Goal: Task Accomplishment & Management: Use online tool/utility

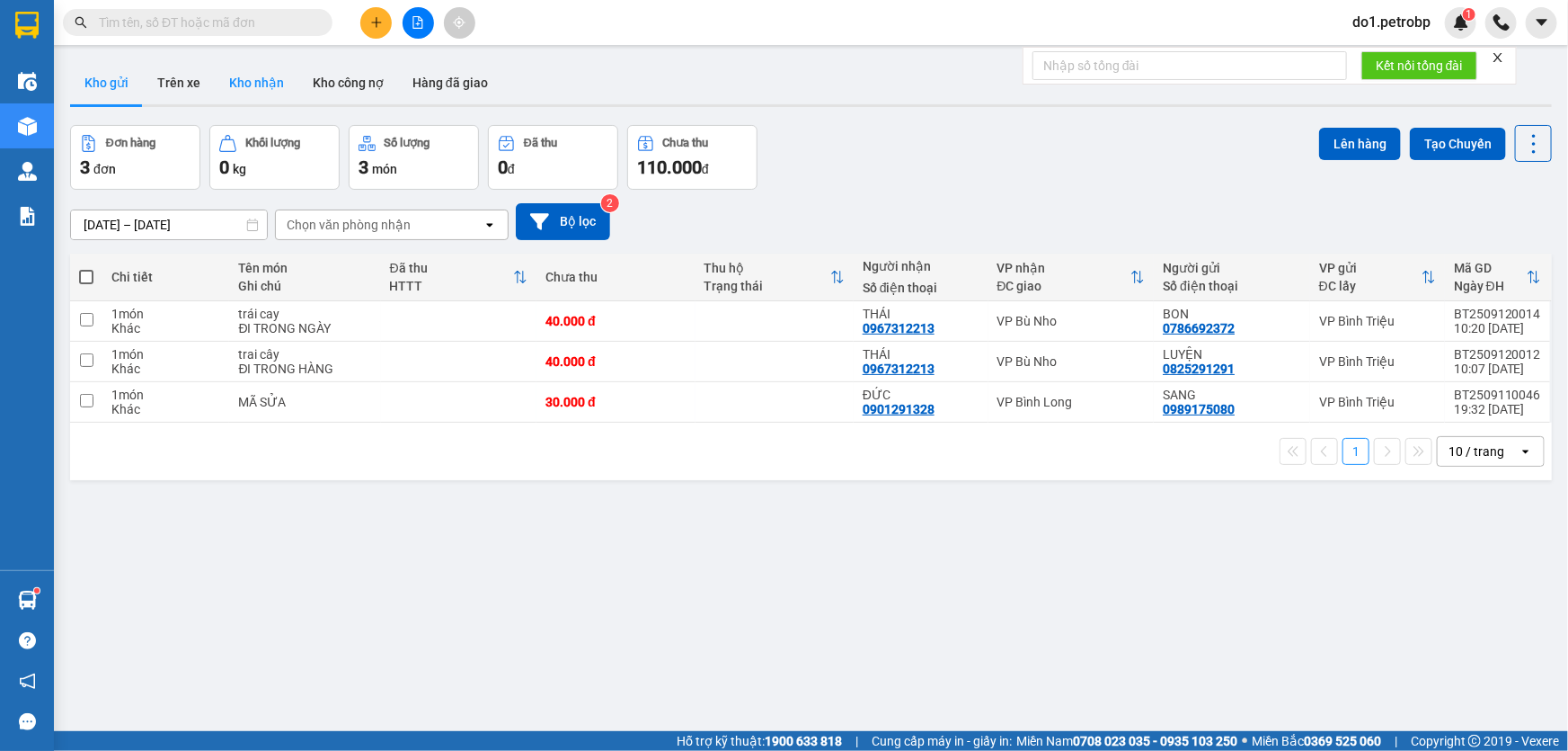
click at [232, 97] on button "Kho nhận" at bounding box center [257, 83] width 84 height 43
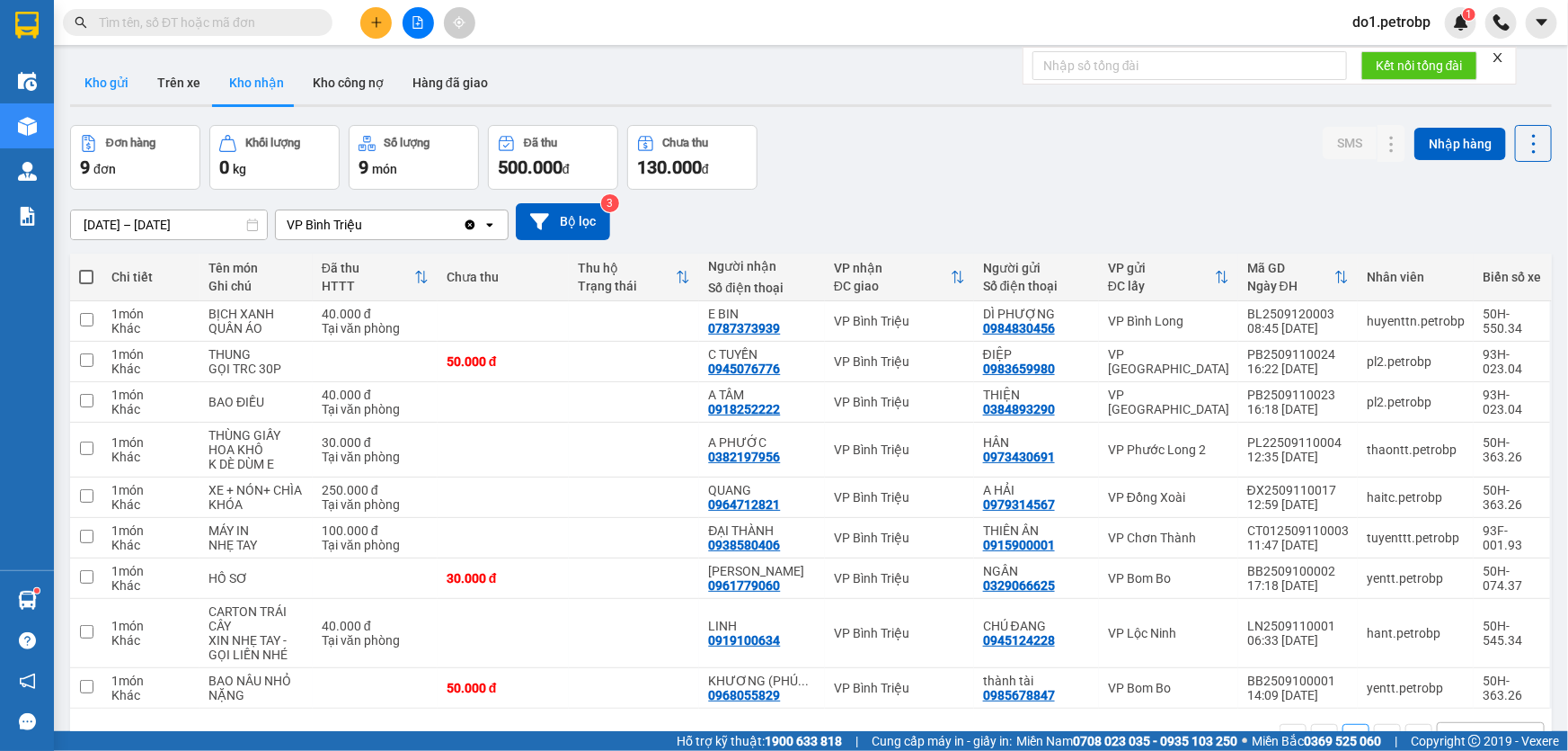
click at [123, 89] on button "Kho gửi" at bounding box center [106, 83] width 73 height 43
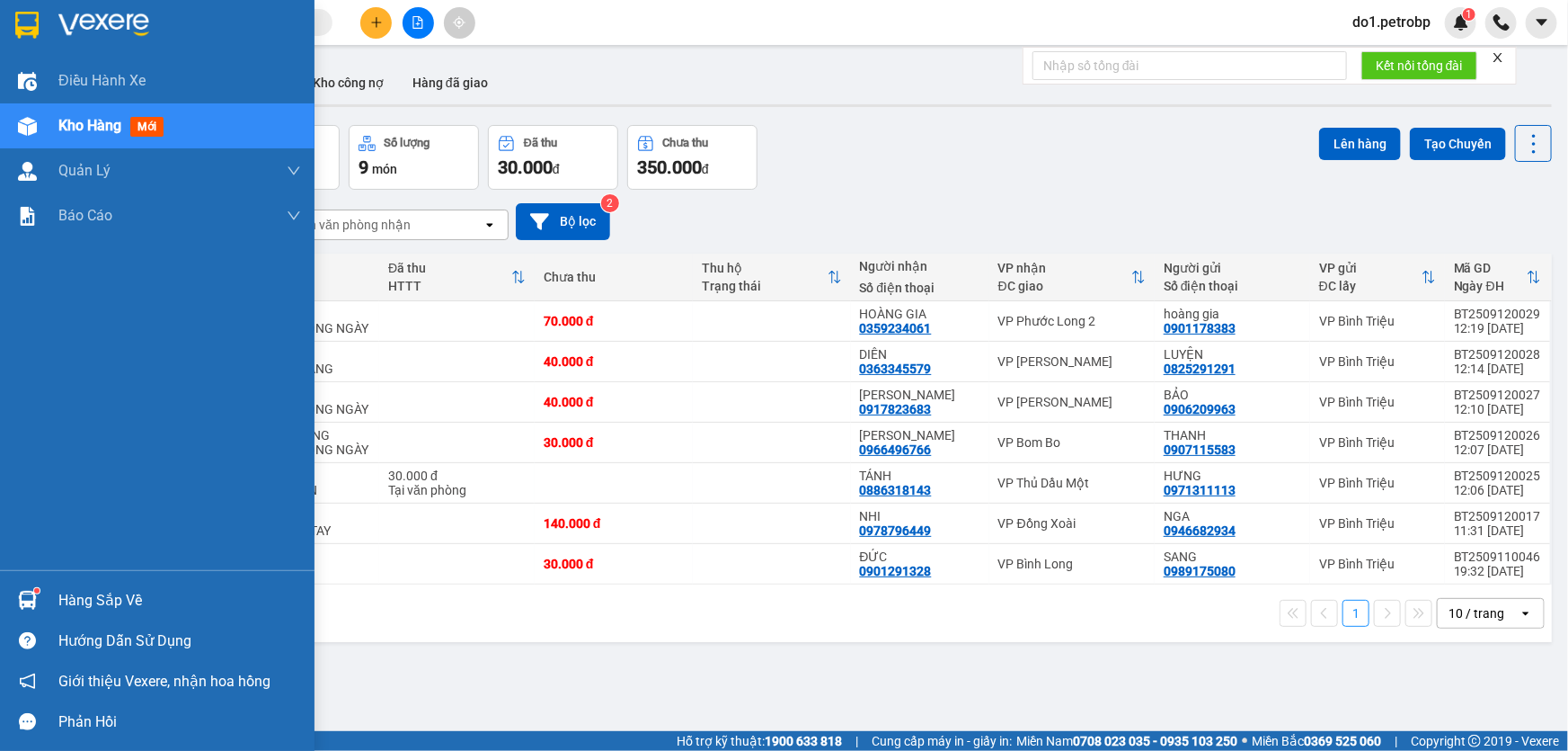
click at [47, 604] on div "Hàng sắp về" at bounding box center [157, 599] width 314 height 40
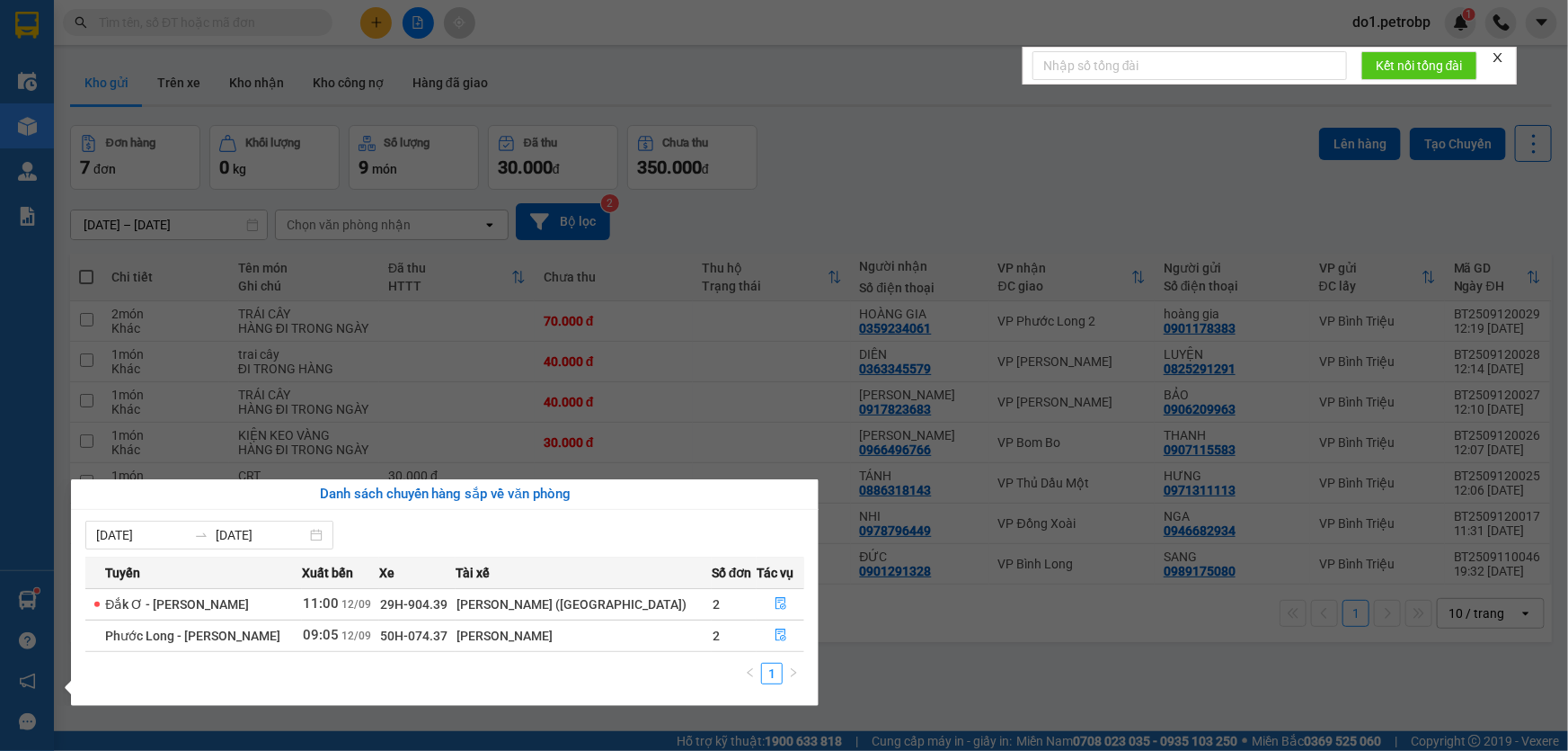
click at [985, 656] on section "Kết quả tìm kiếm ( 0 ) Bộ lọc No Data do1.petrobp 1 Điều hành xe Kho hàng mới Q…" at bounding box center [784, 375] width 1568 height 751
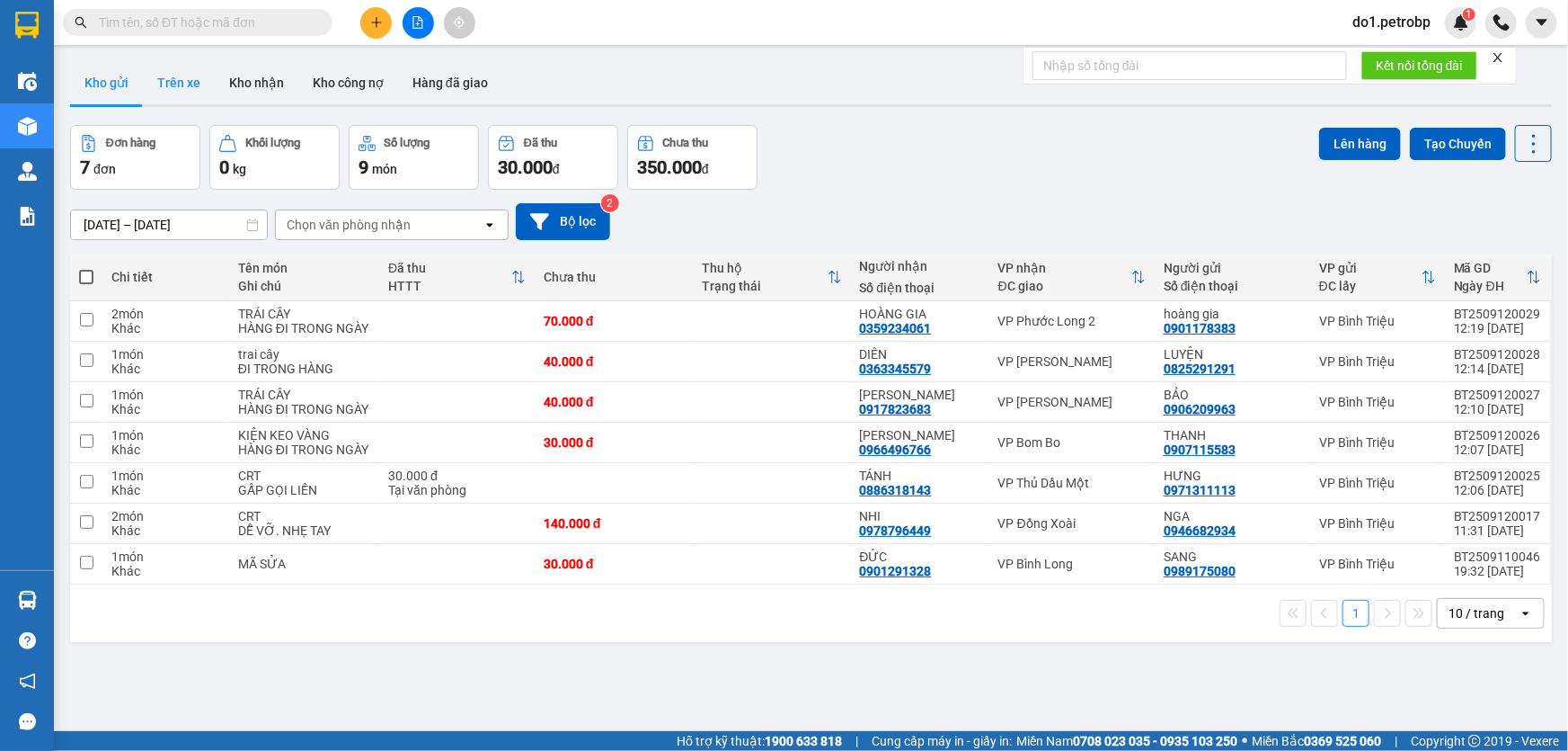
click at [187, 89] on button "Trên xe" at bounding box center [179, 83] width 72 height 43
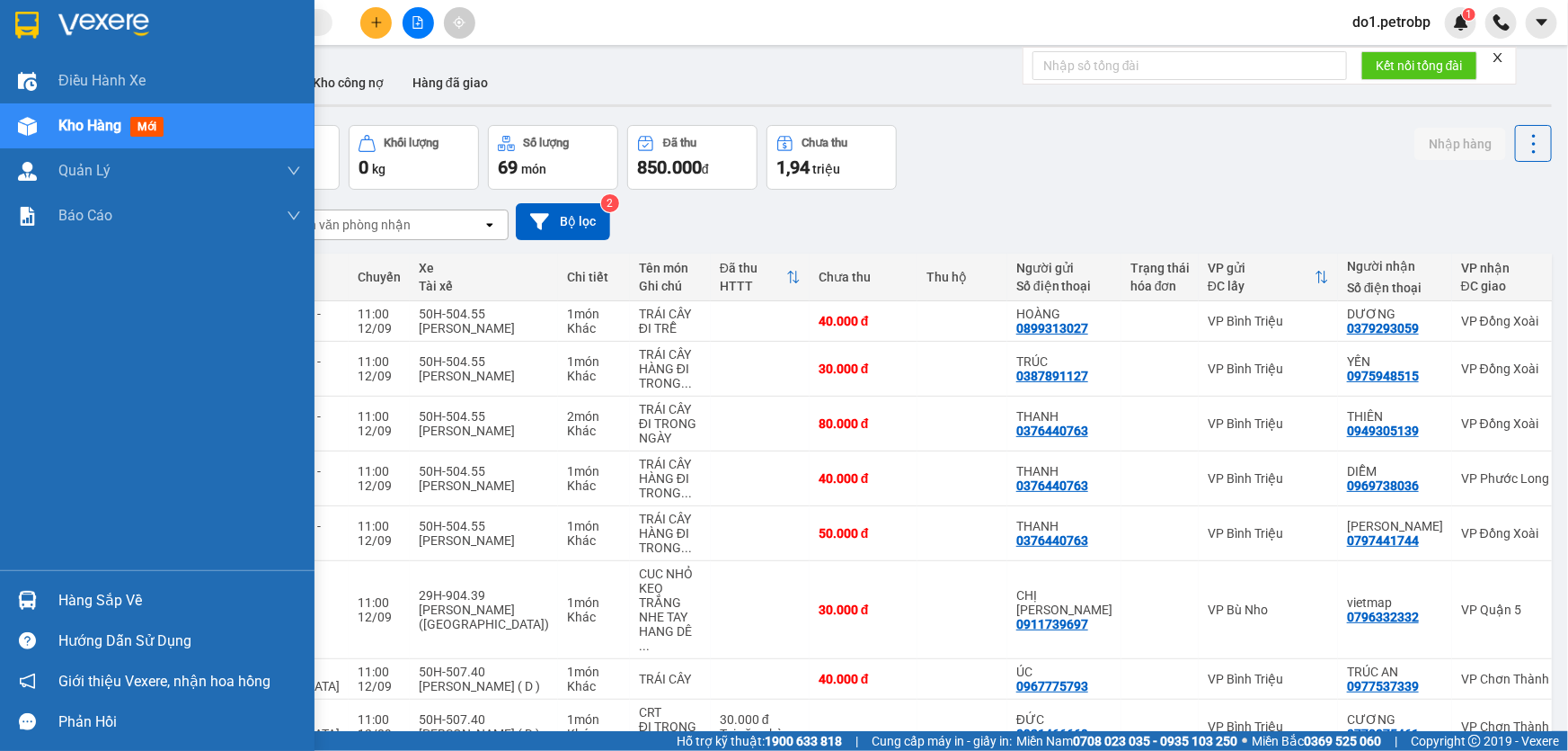
click at [0, 570] on div "Hàng sắp về Hướng dẫn sử dụng Giới thiệu Vexere, nhận hoa hồng Phản hồi" at bounding box center [157, 656] width 314 height 172
click at [18, 593] on img at bounding box center [27, 600] width 19 height 19
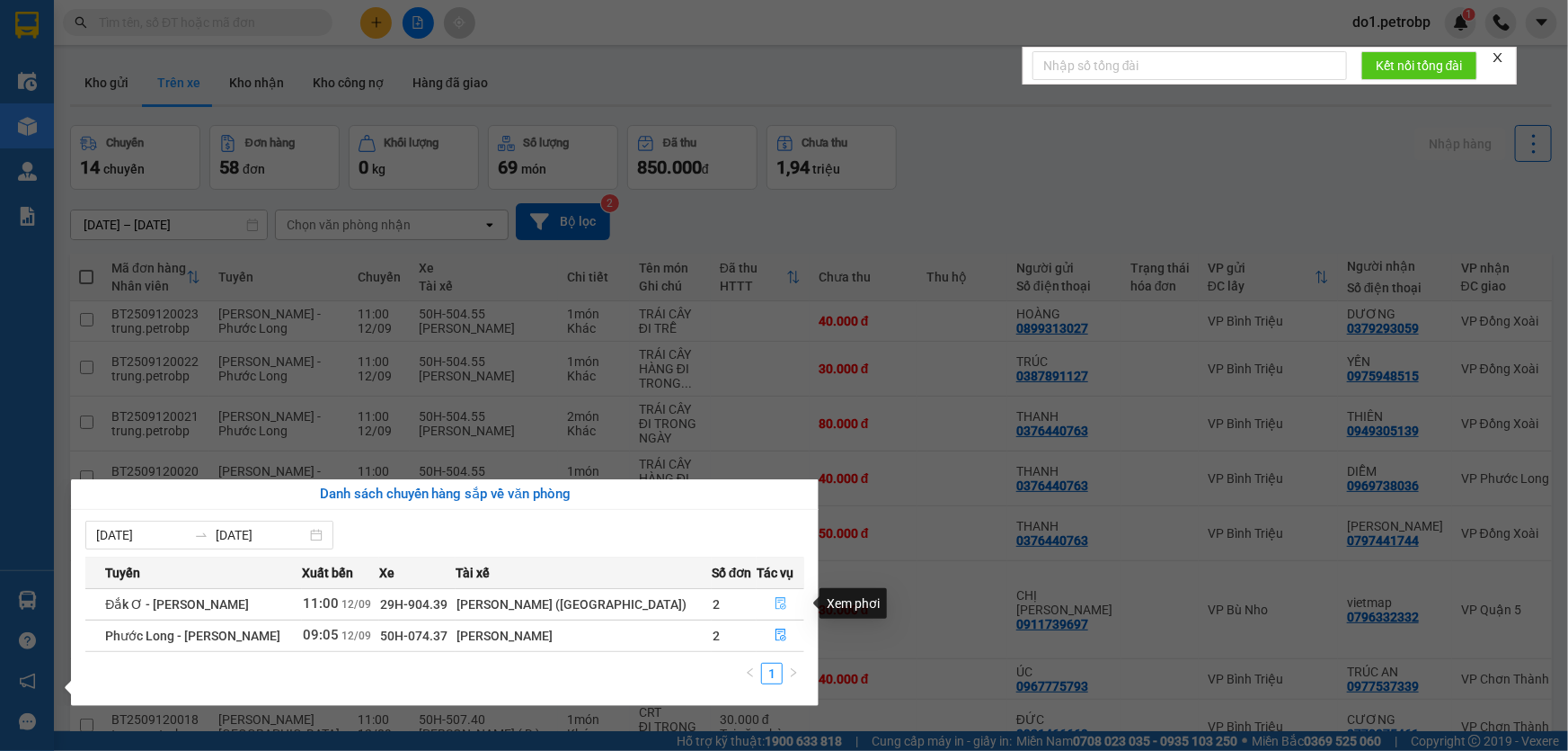
click at [767, 611] on button "button" at bounding box center [779, 604] width 46 height 29
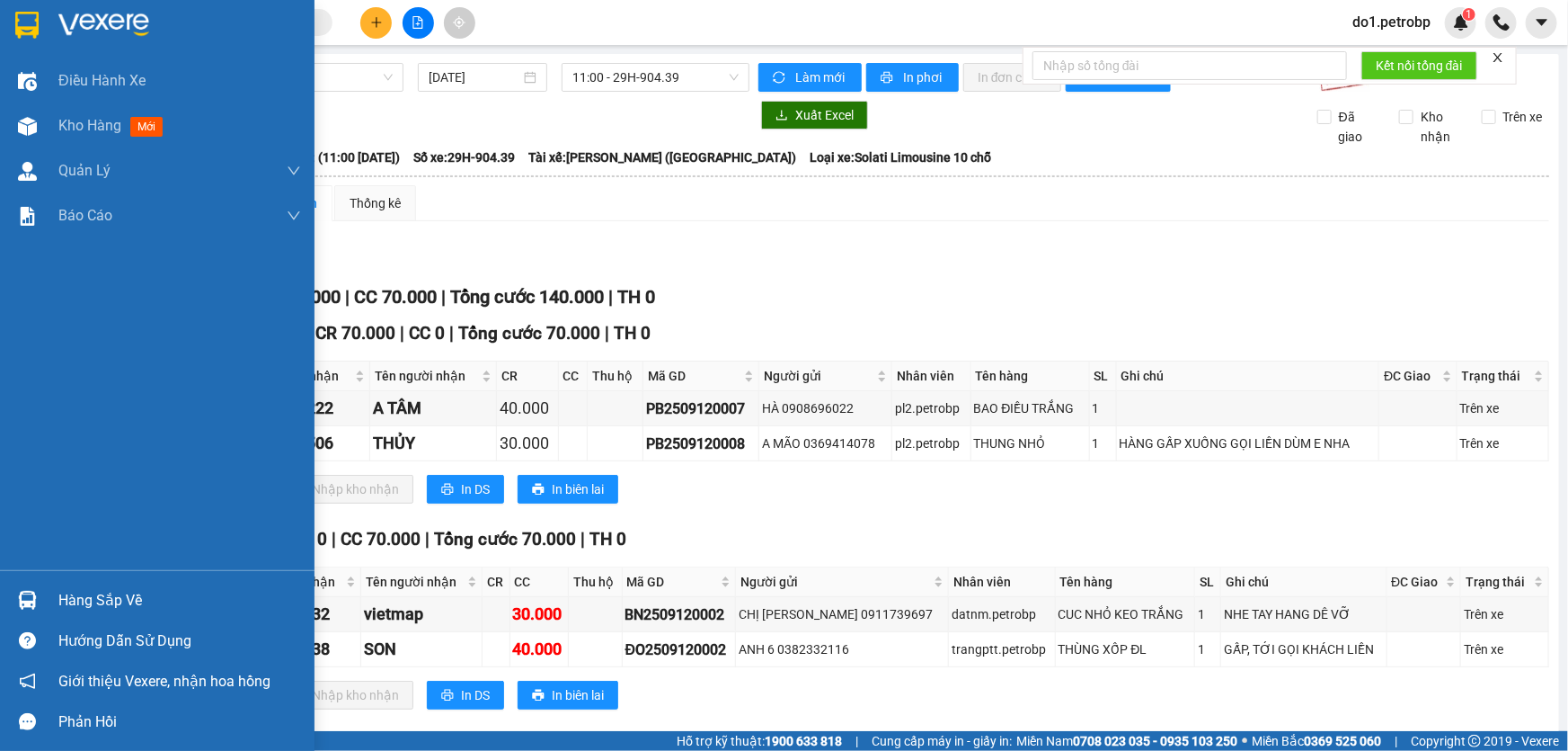
click at [41, 136] on div at bounding box center [28, 127] width 32 height 32
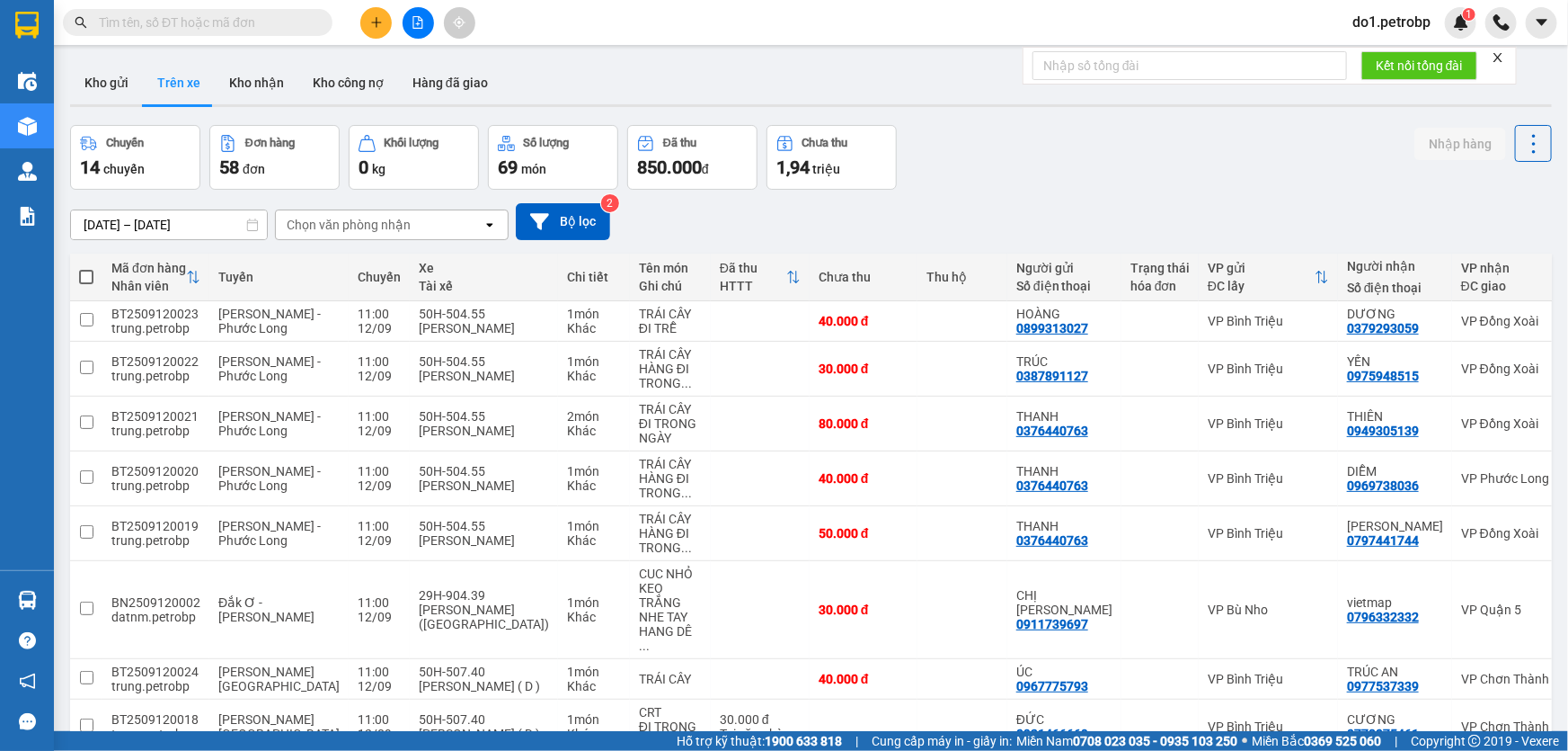
click at [261, 19] on input "text" at bounding box center [205, 22] width 212 height 20
click at [245, 80] on button "Kho nhận" at bounding box center [257, 83] width 84 height 43
type input "[DATE] – [DATE]"
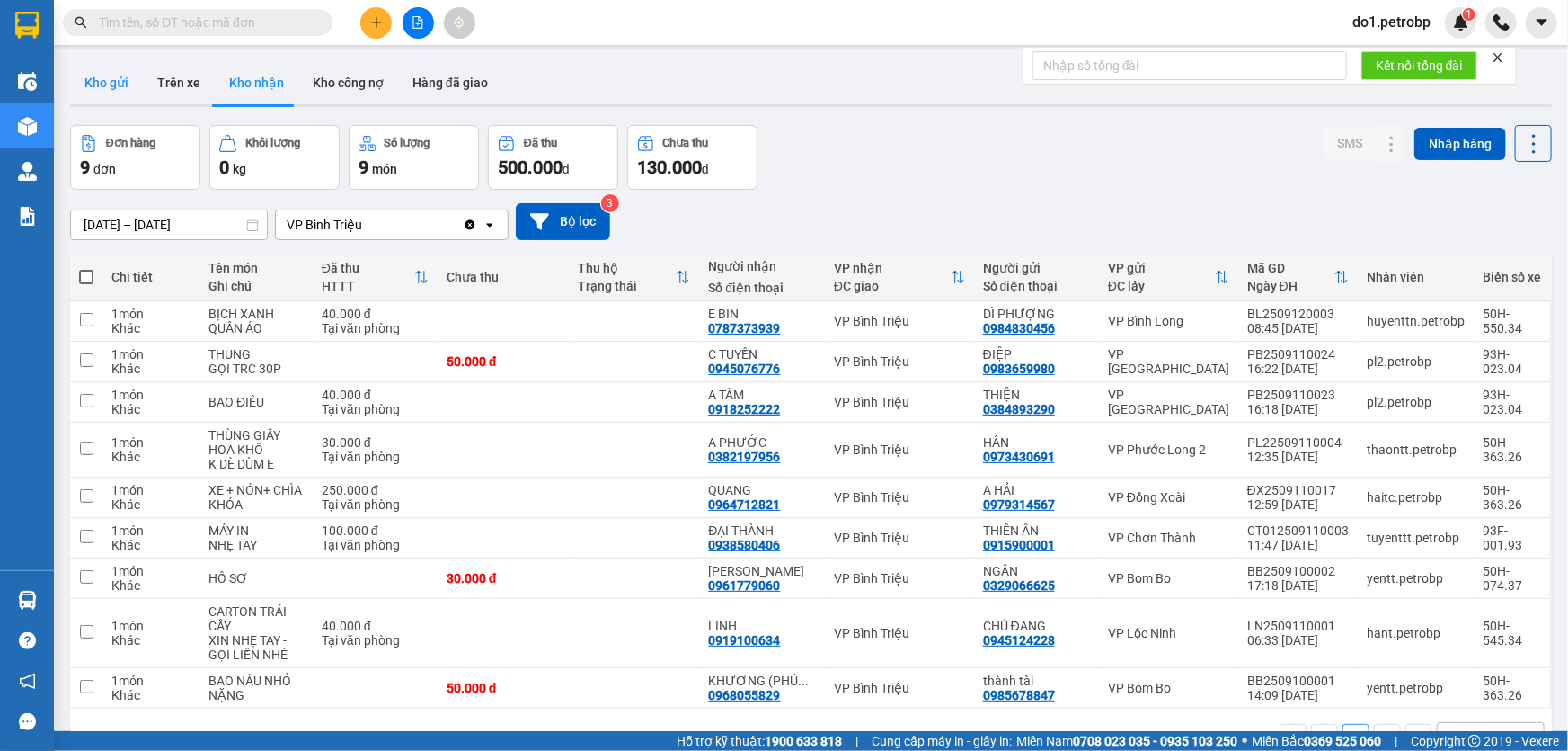
click at [90, 87] on button "Kho gửi" at bounding box center [106, 83] width 73 height 43
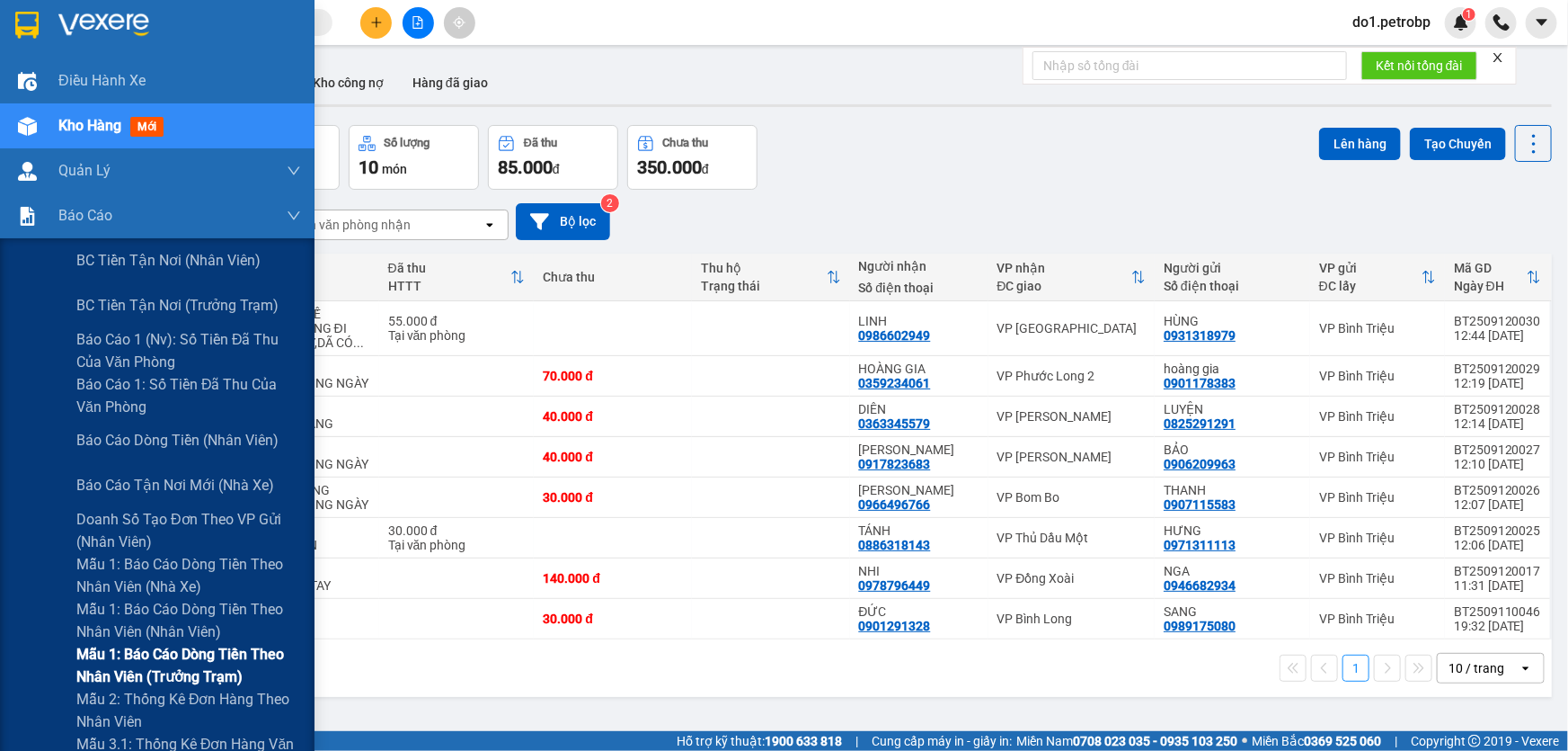
scroll to position [163, 0]
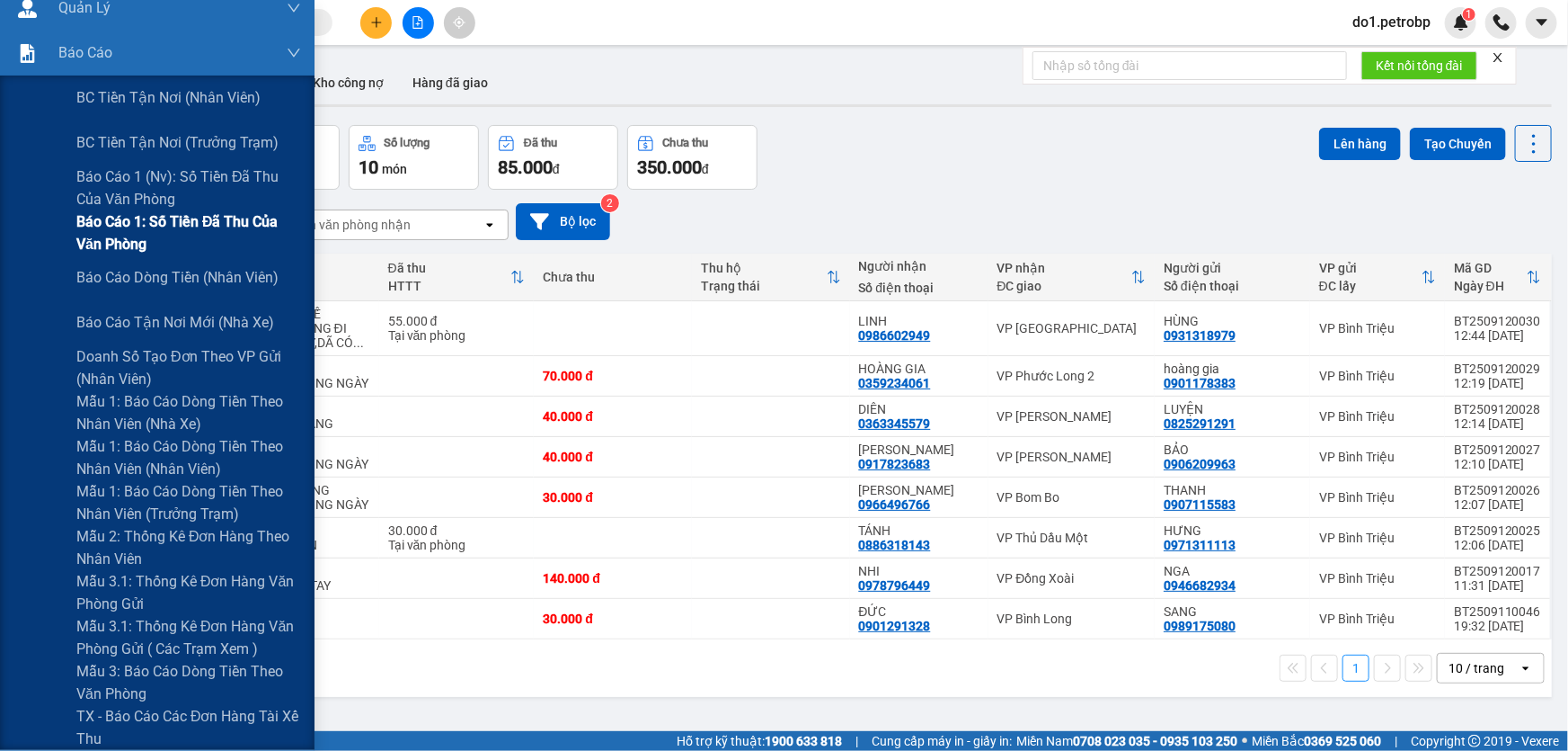
drag, startPoint x: 217, startPoint y: 629, endPoint x: 219, endPoint y: 224, distance: 405.0
click at [219, 224] on div "BC tiền tận nơi (nhân viên) BC tiền tận nơi (trưởng trạm) Báo cáo 1 (nv): Số ti…" at bounding box center [157, 412] width 314 height 675
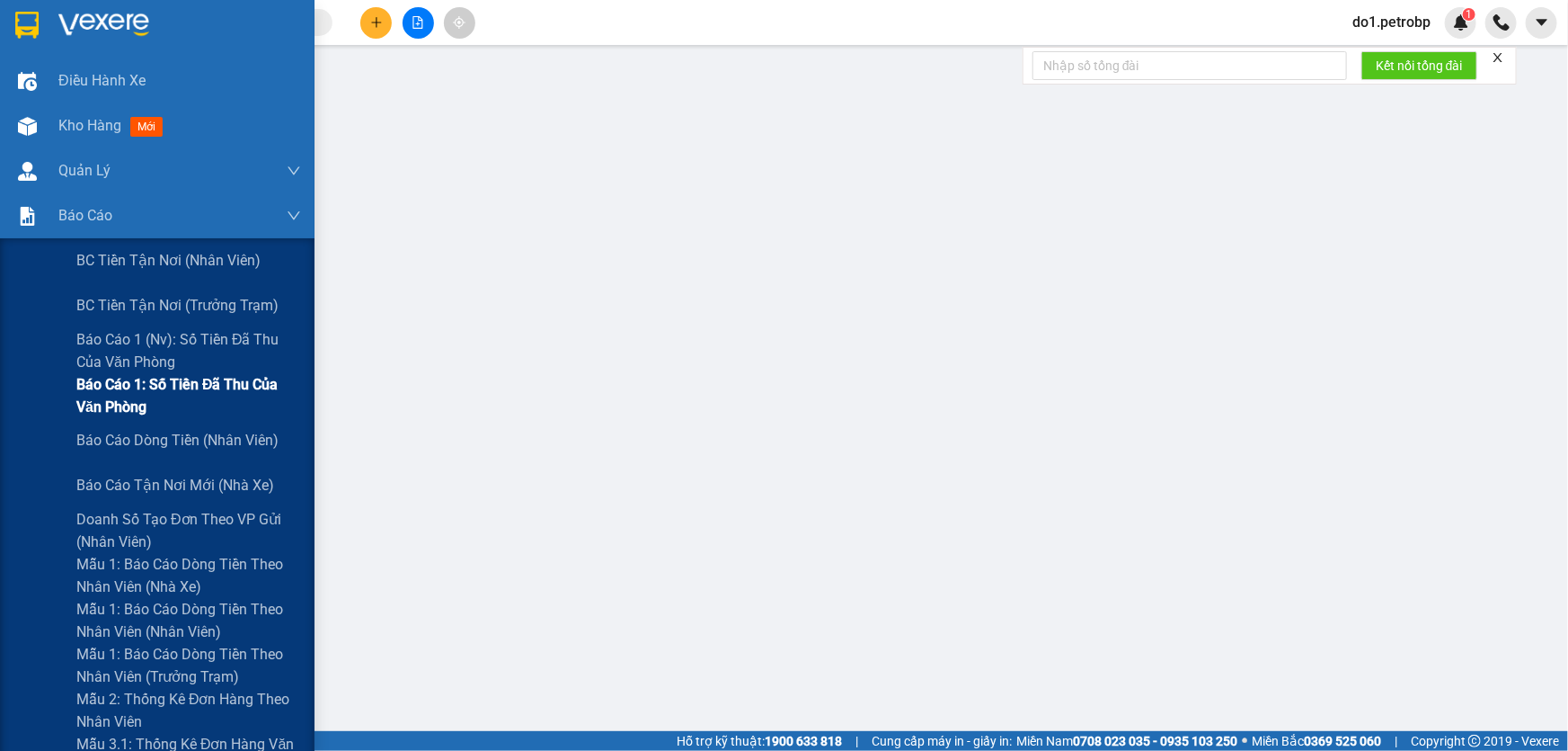
click at [221, 386] on span "Báo cáo 1: Số tiền đã thu của văn phòng" at bounding box center [189, 396] width 225 height 45
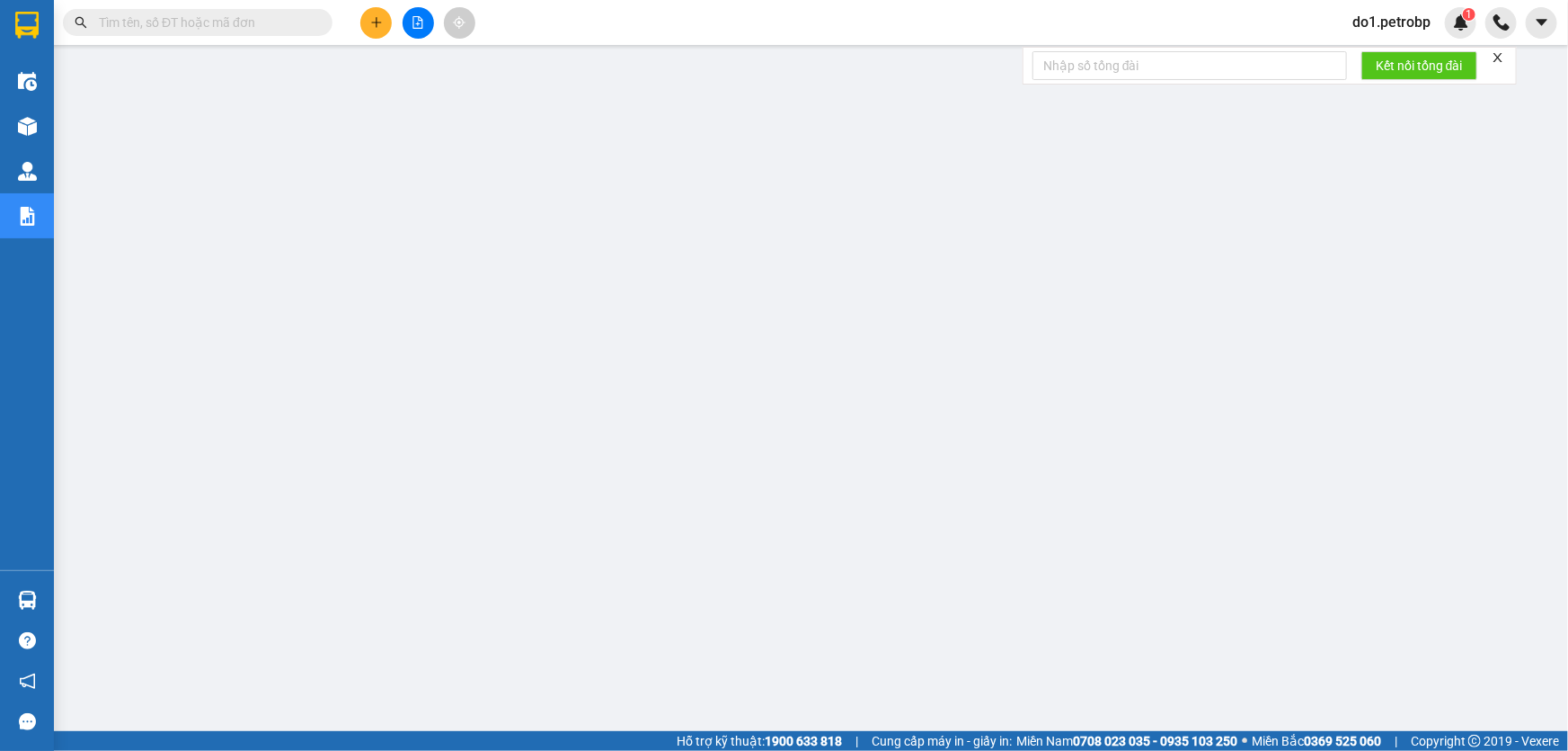
click at [189, 19] on input "text" at bounding box center [205, 22] width 212 height 20
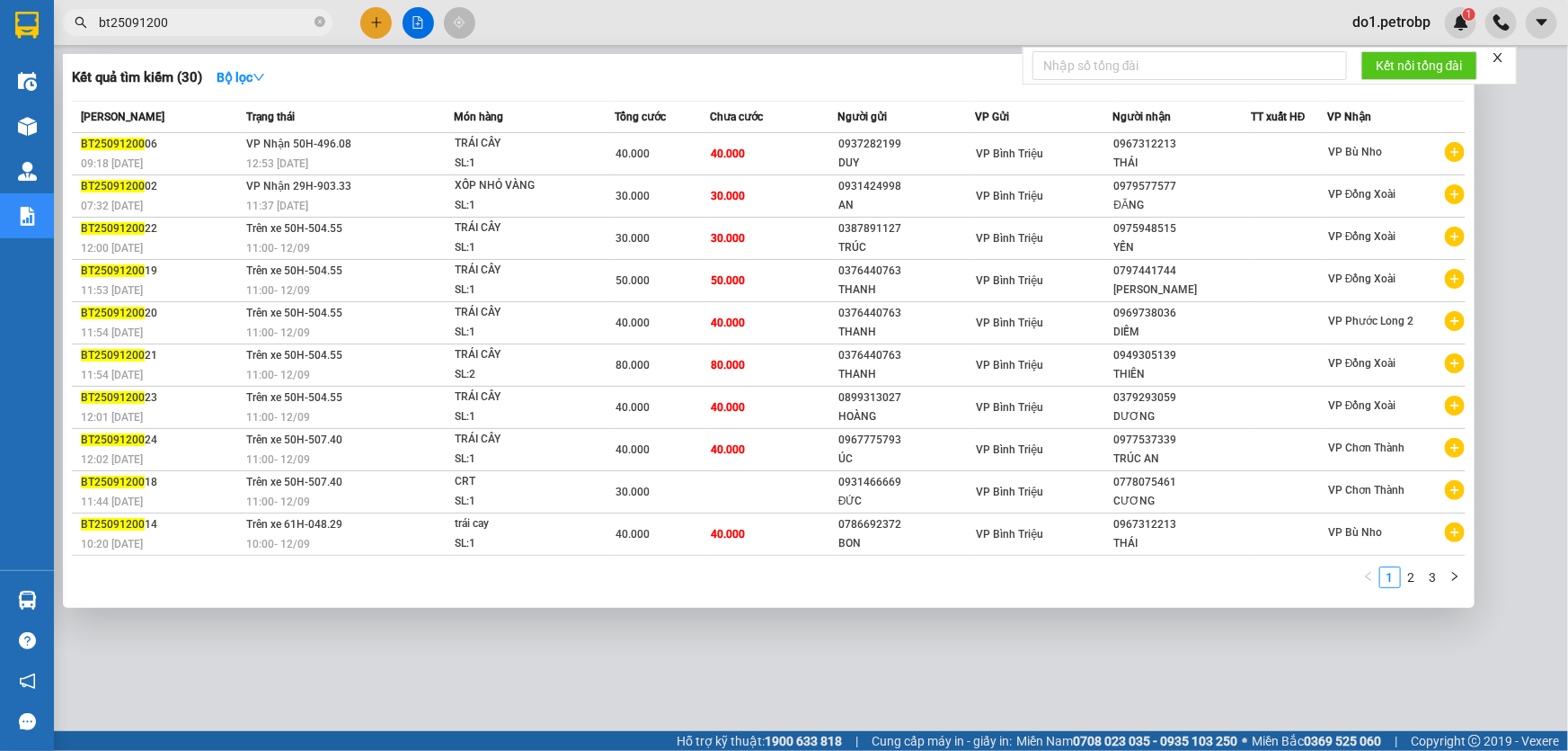
type input "bt25091200"
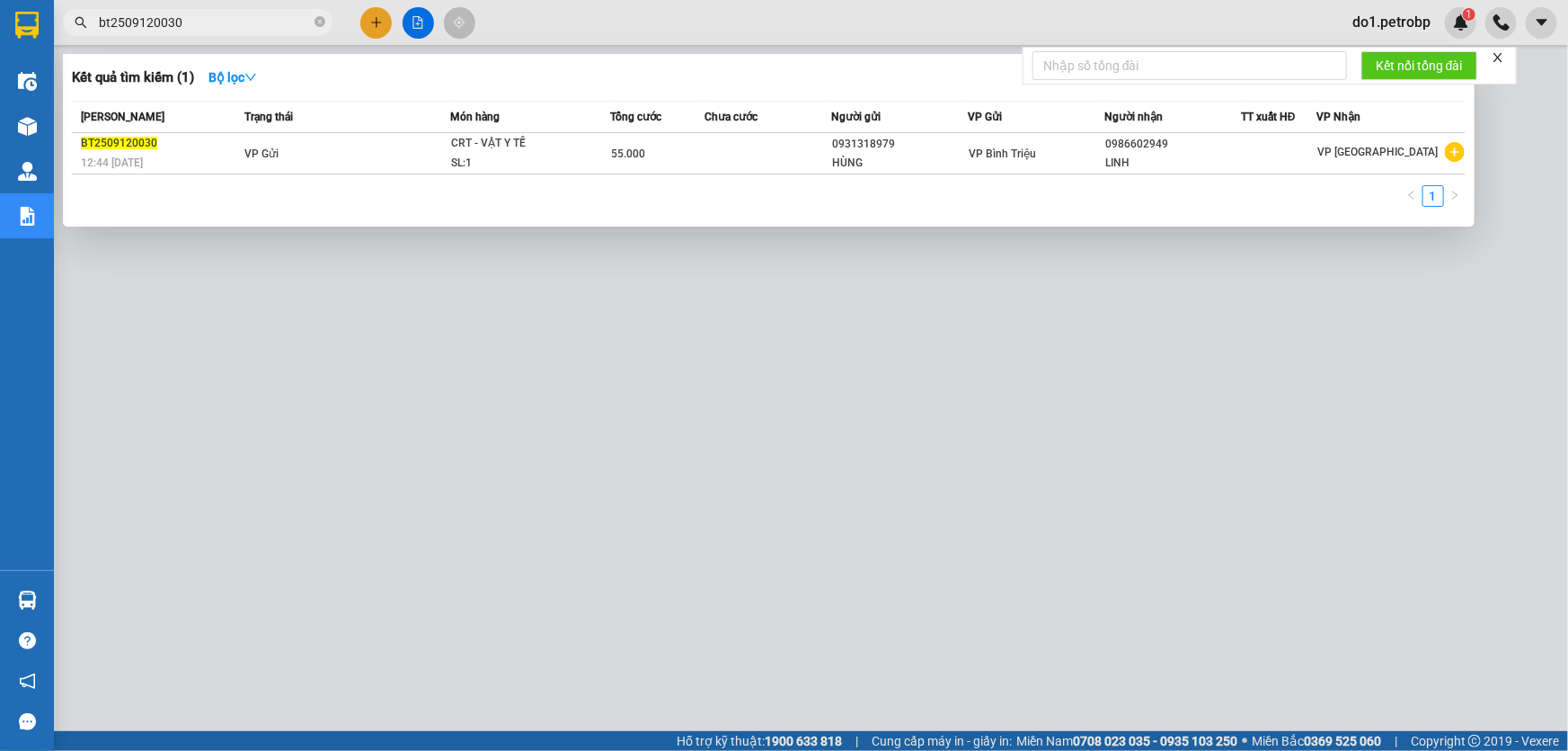
type input "bt2509120030"
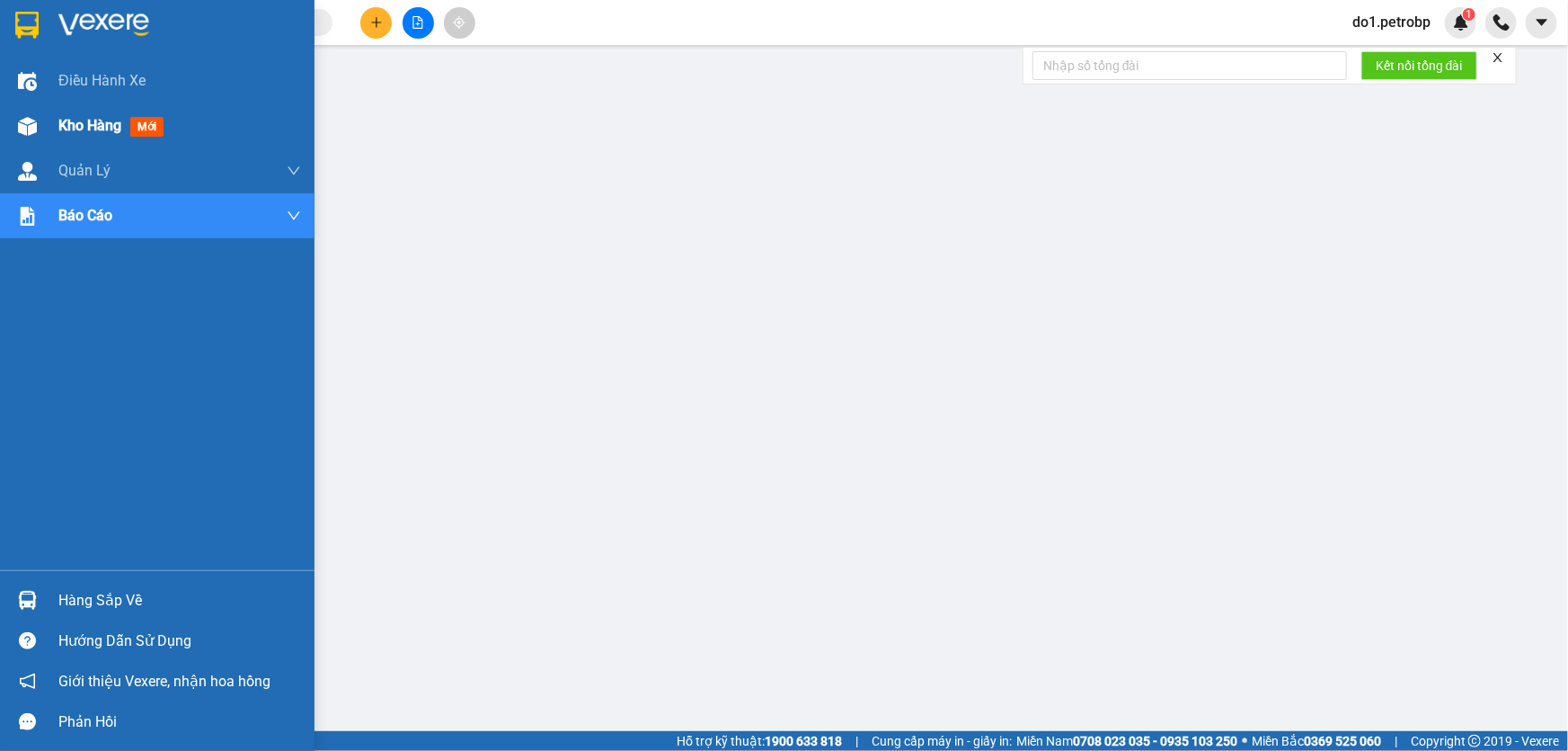
click at [36, 124] on div at bounding box center [28, 127] width 32 height 32
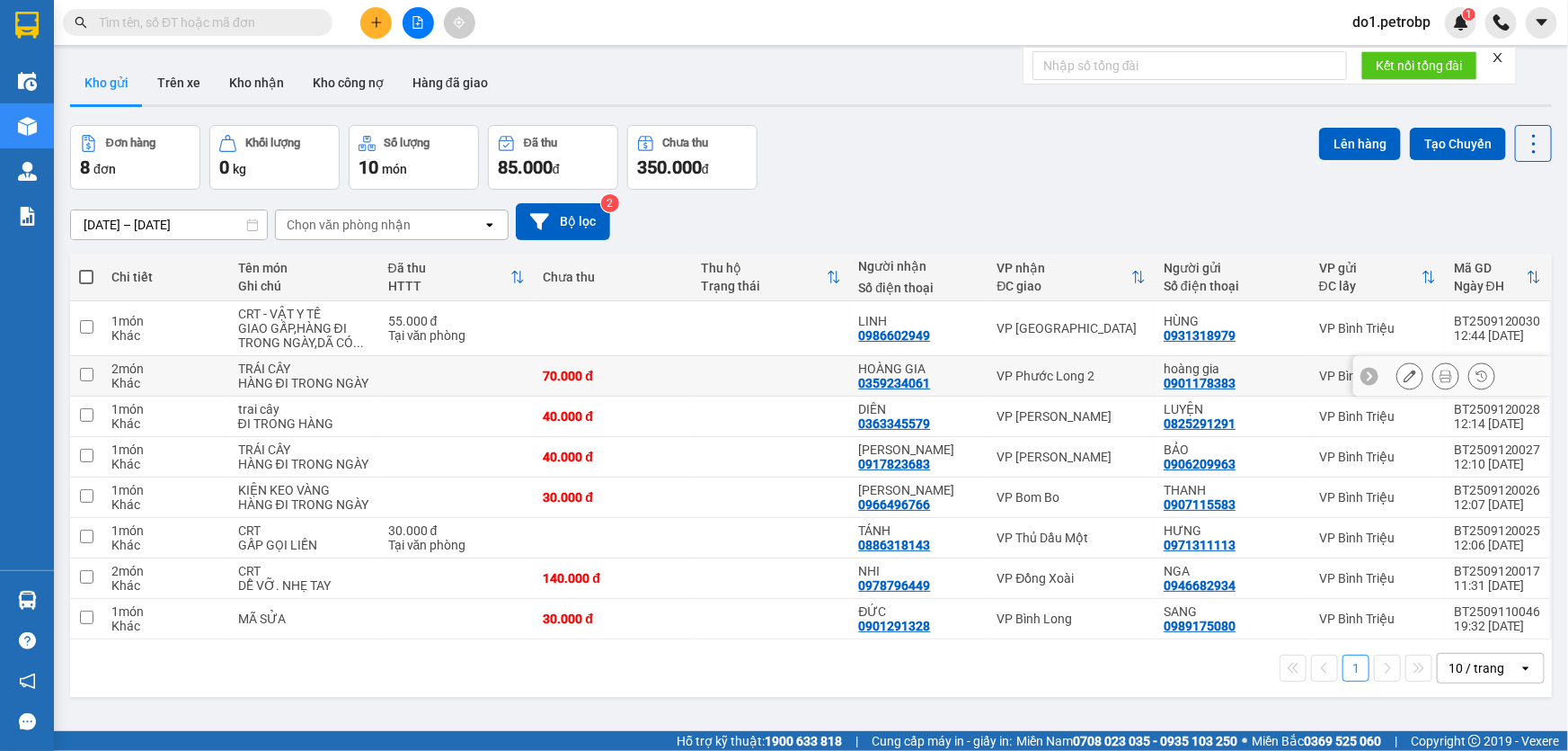
click at [1043, 382] on div "VP Phước Long 2" at bounding box center [1071, 375] width 149 height 14
checkbox input "true"
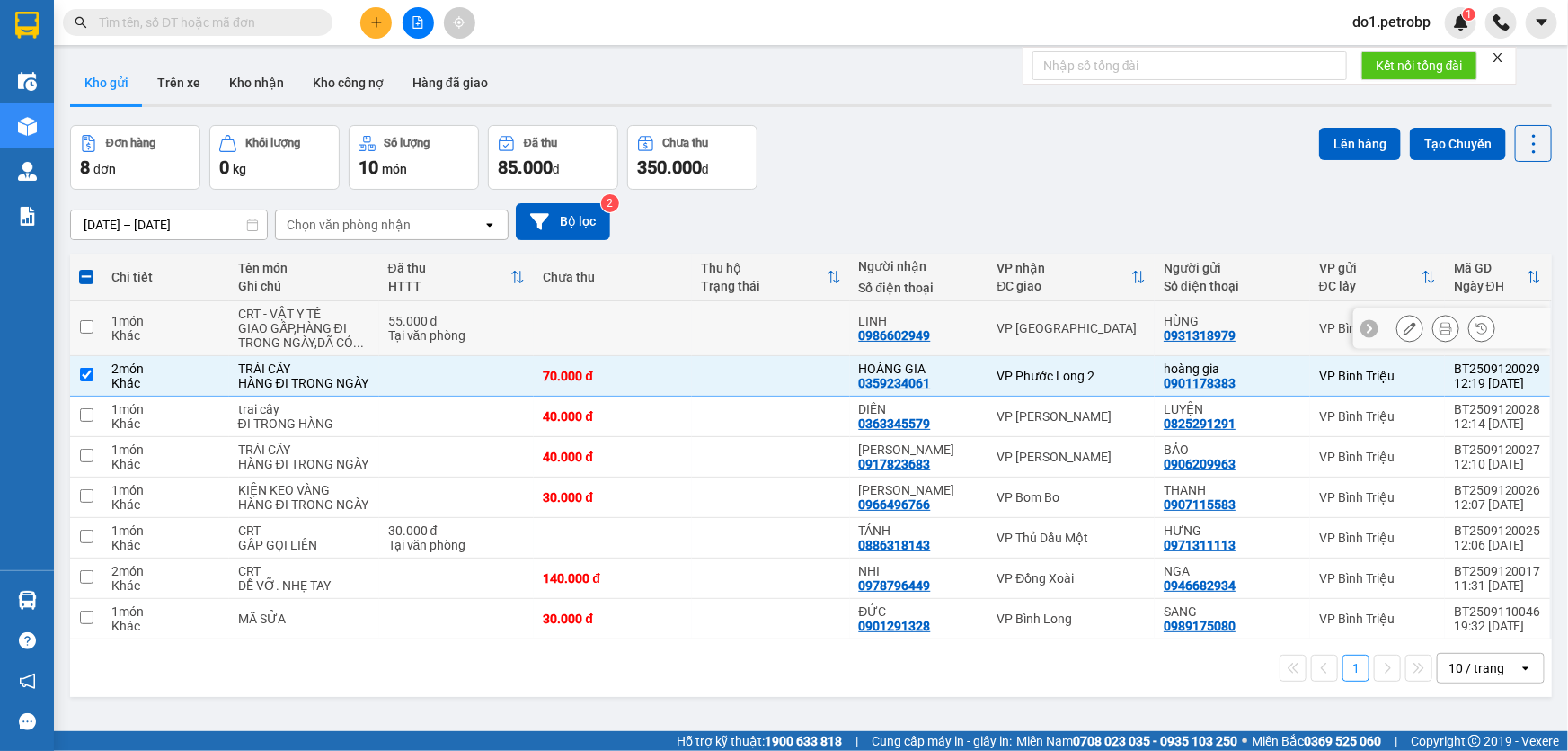
click at [1075, 334] on td "VP [GEOGRAPHIC_DATA]" at bounding box center [1072, 329] width 167 height 55
checkbox input "true"
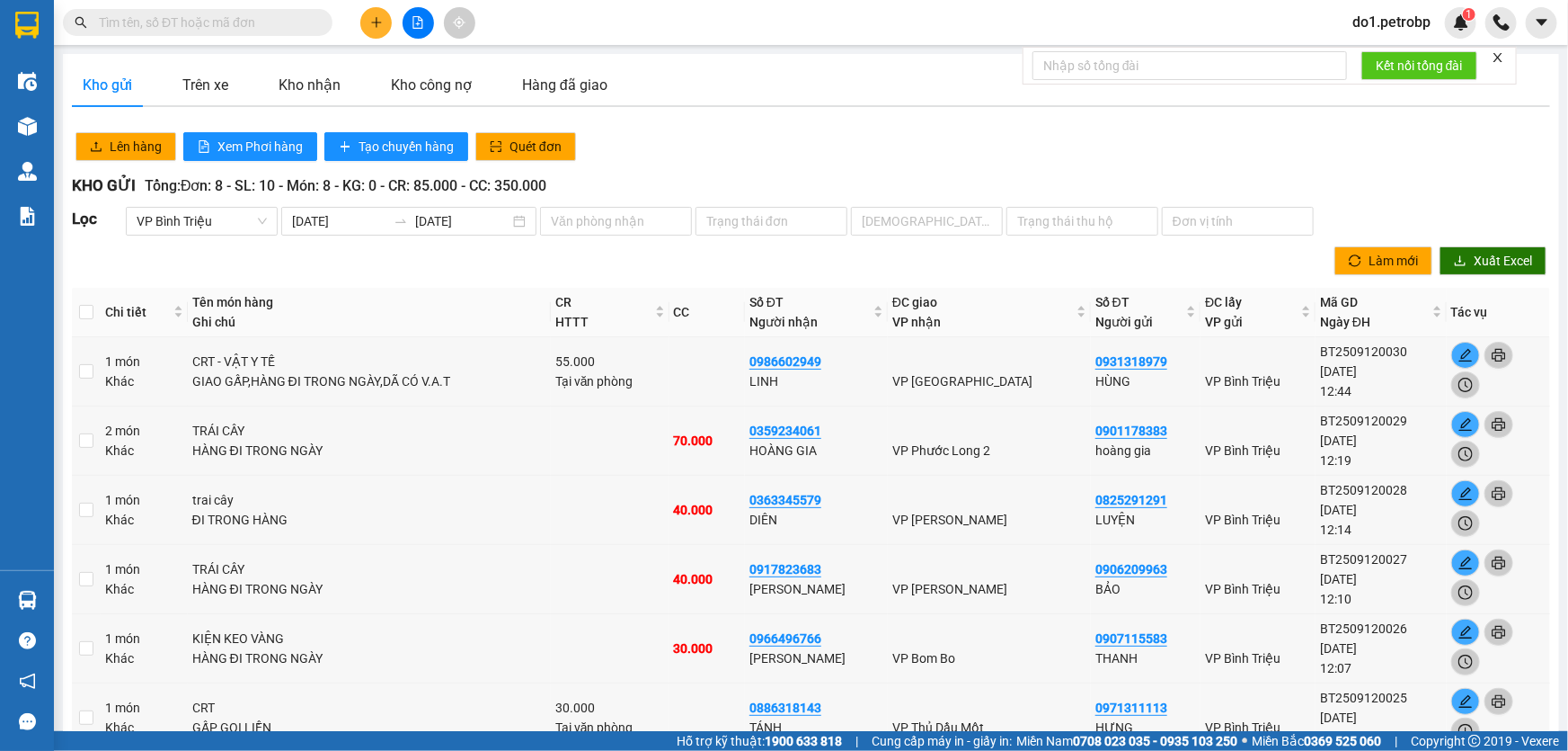
click at [246, 91] on div "Kho gửi Trên xe Kho nhận Kho công nợ Hàng đã giao" at bounding box center [344, 85] width 546 height 44
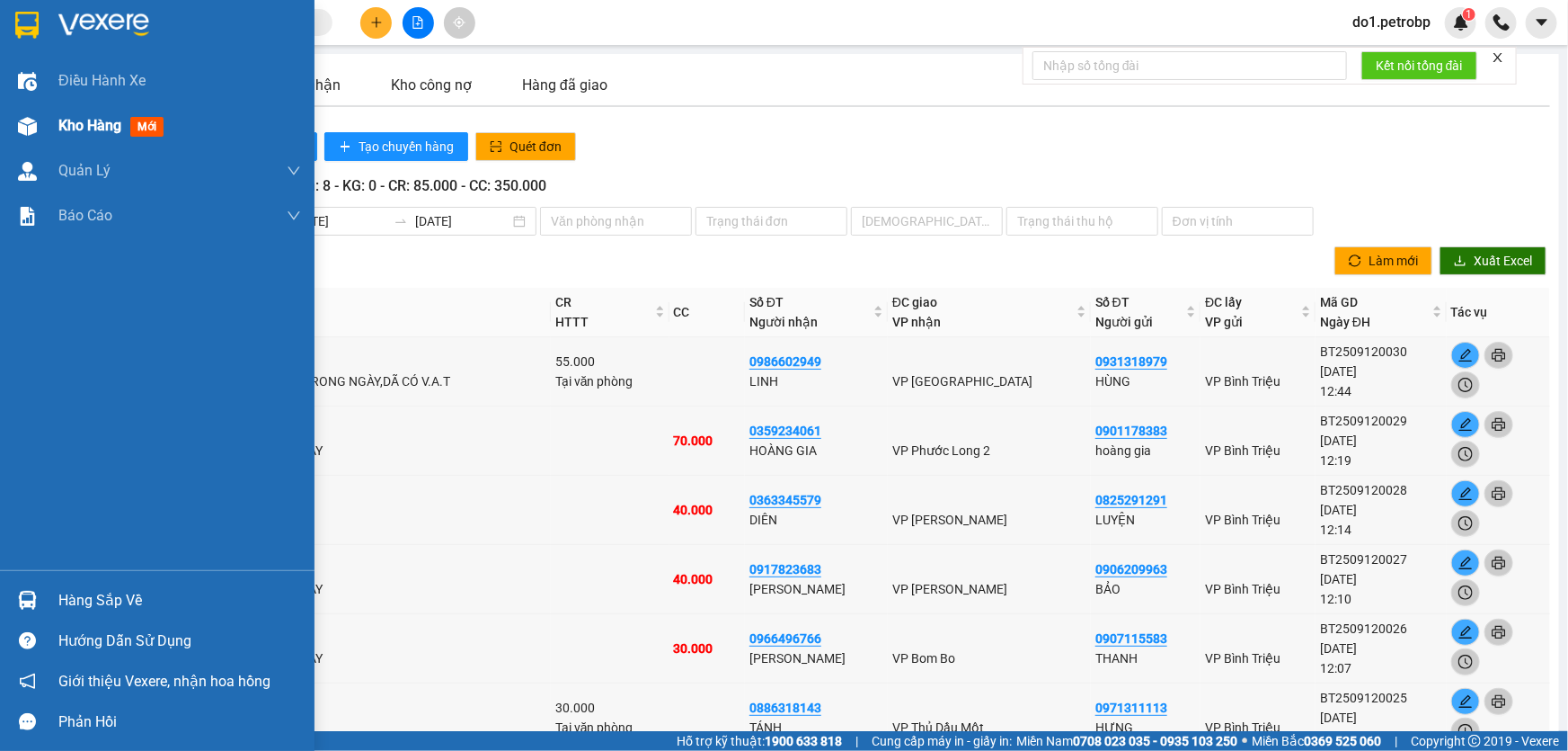
click at [26, 125] on img at bounding box center [27, 127] width 19 height 19
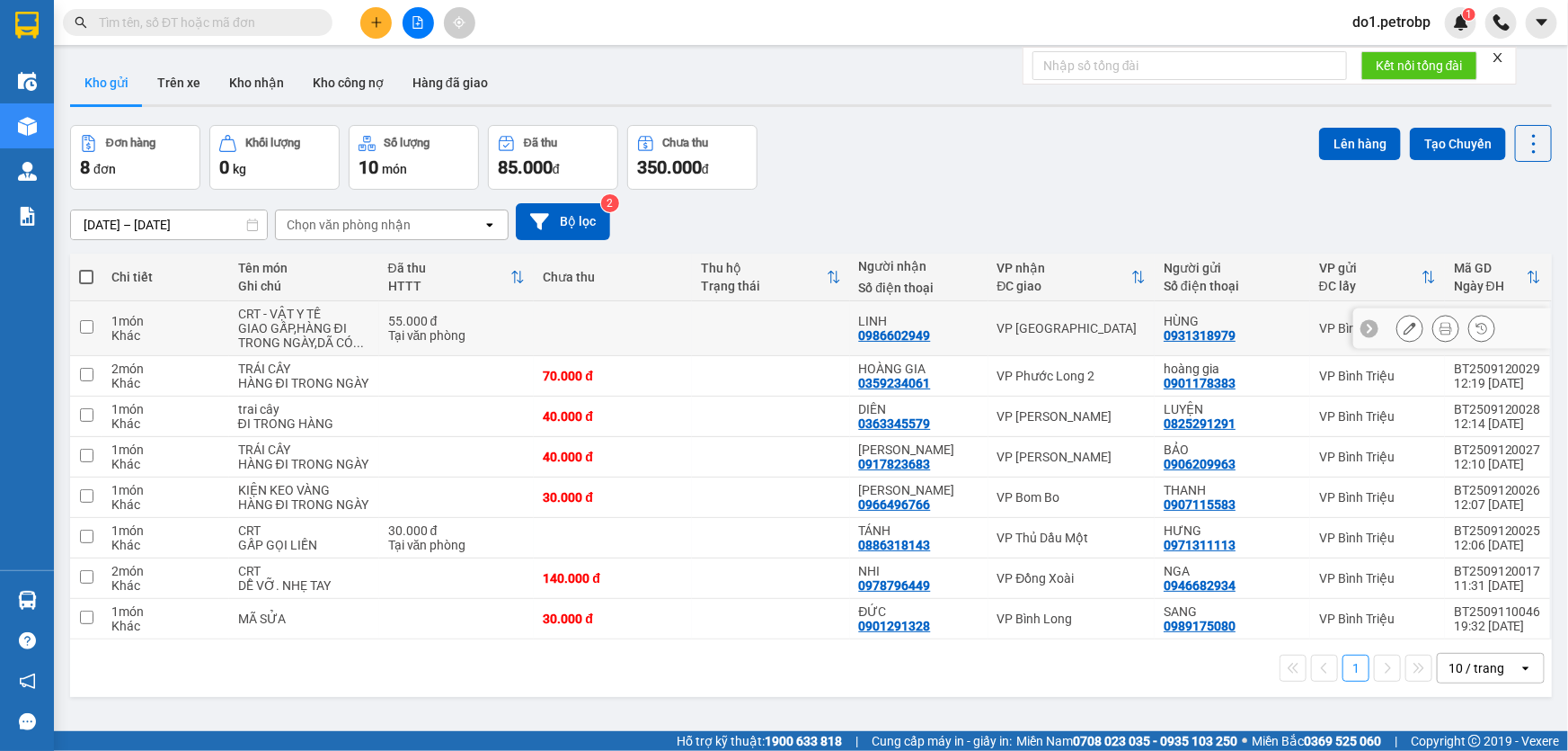
click at [990, 329] on td "VP [GEOGRAPHIC_DATA]" at bounding box center [1072, 329] width 167 height 55
checkbox input "true"
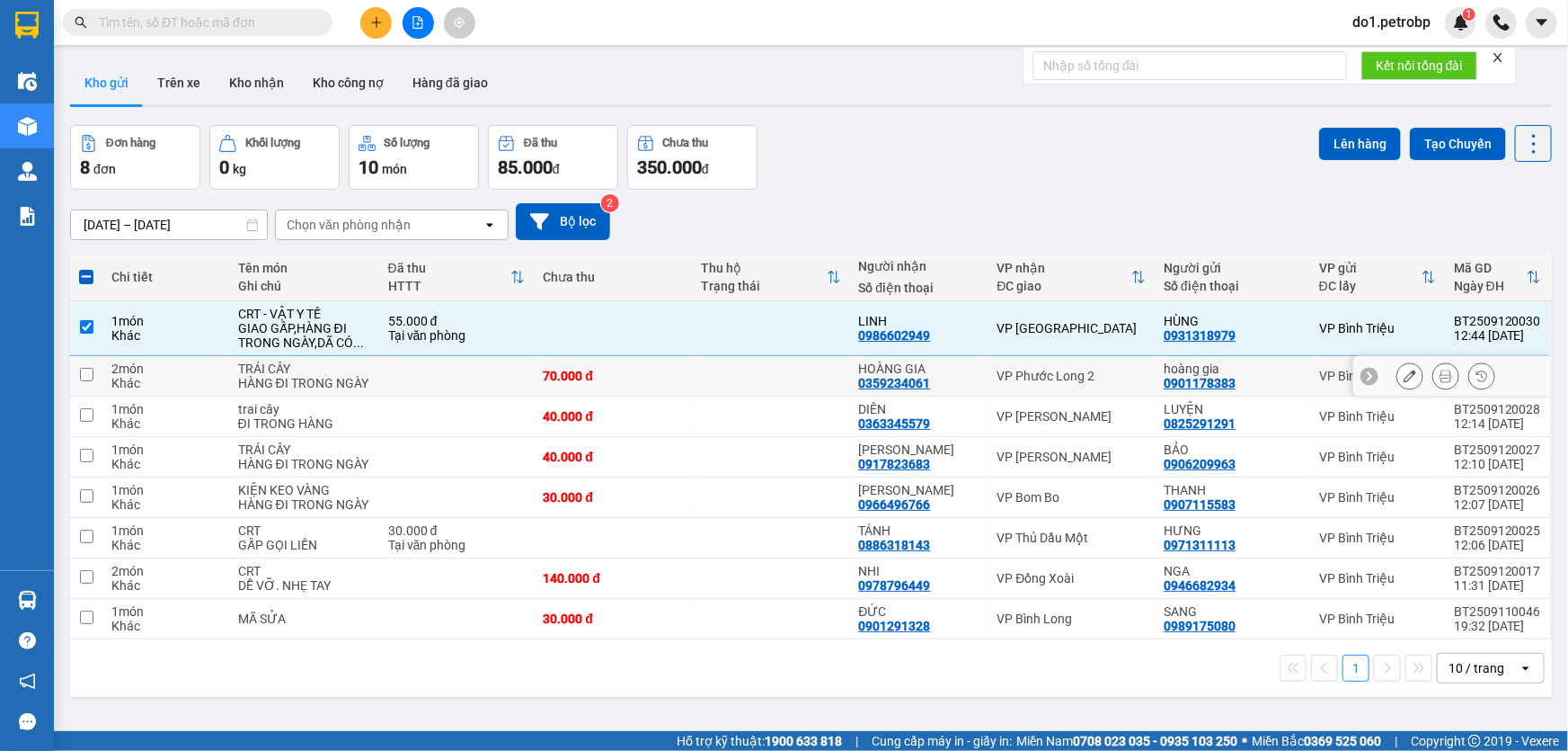
click at [1064, 378] on div "VP Phước Long 2" at bounding box center [1071, 375] width 149 height 14
checkbox input "true"
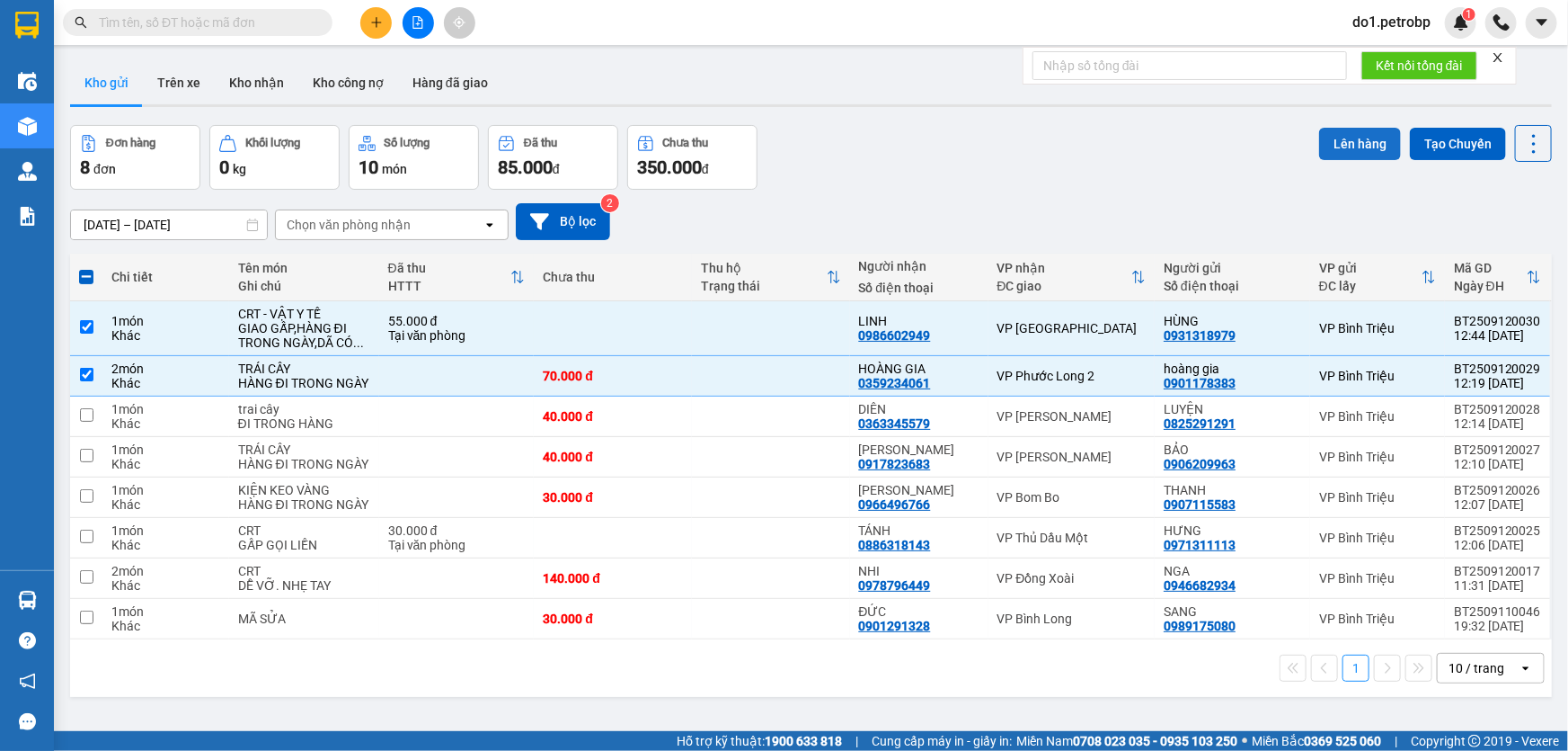
click at [1324, 145] on button "Lên hàng" at bounding box center [1360, 143] width 82 height 33
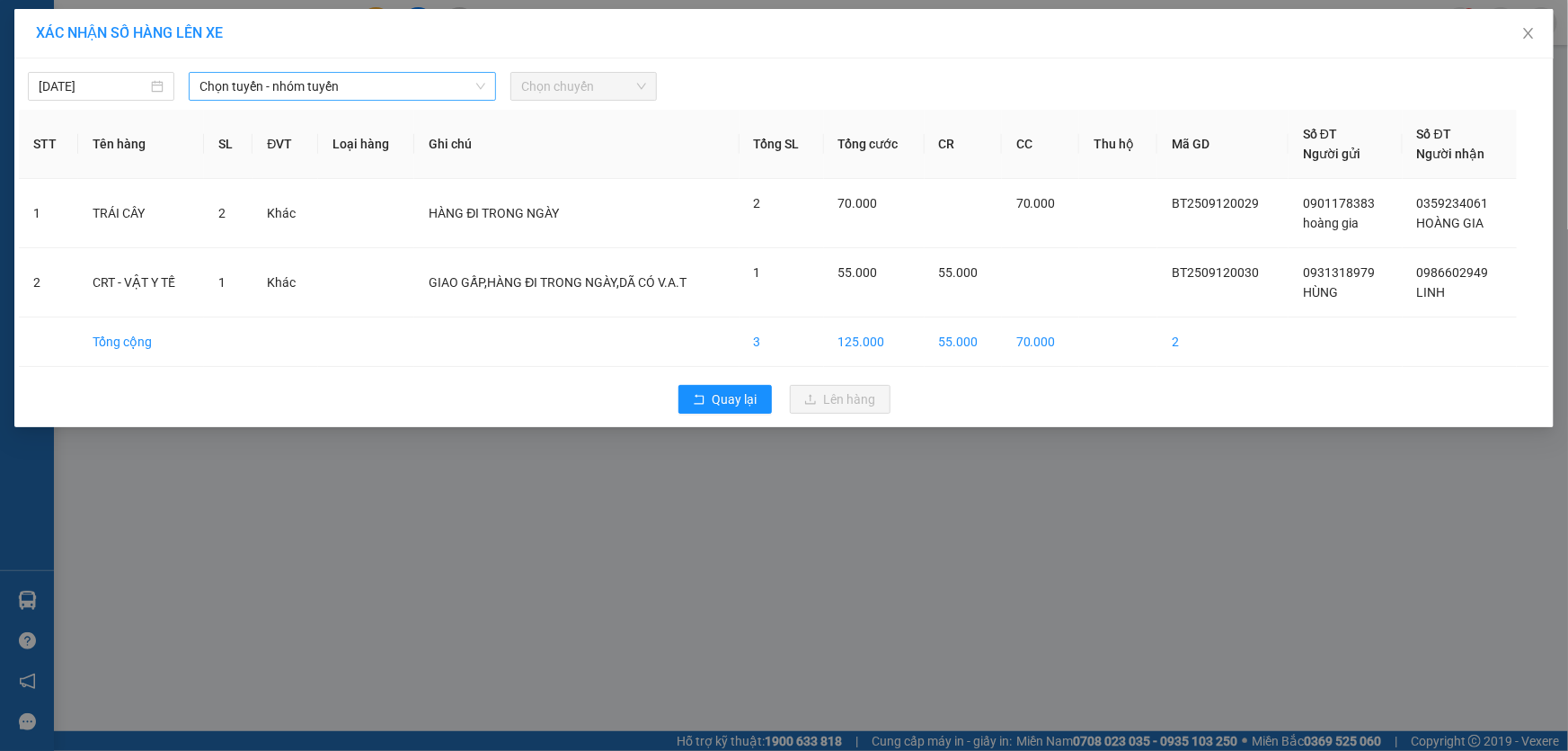
click at [315, 87] on span "Chọn tuyến - nhóm tuyến" at bounding box center [341, 86] width 286 height 27
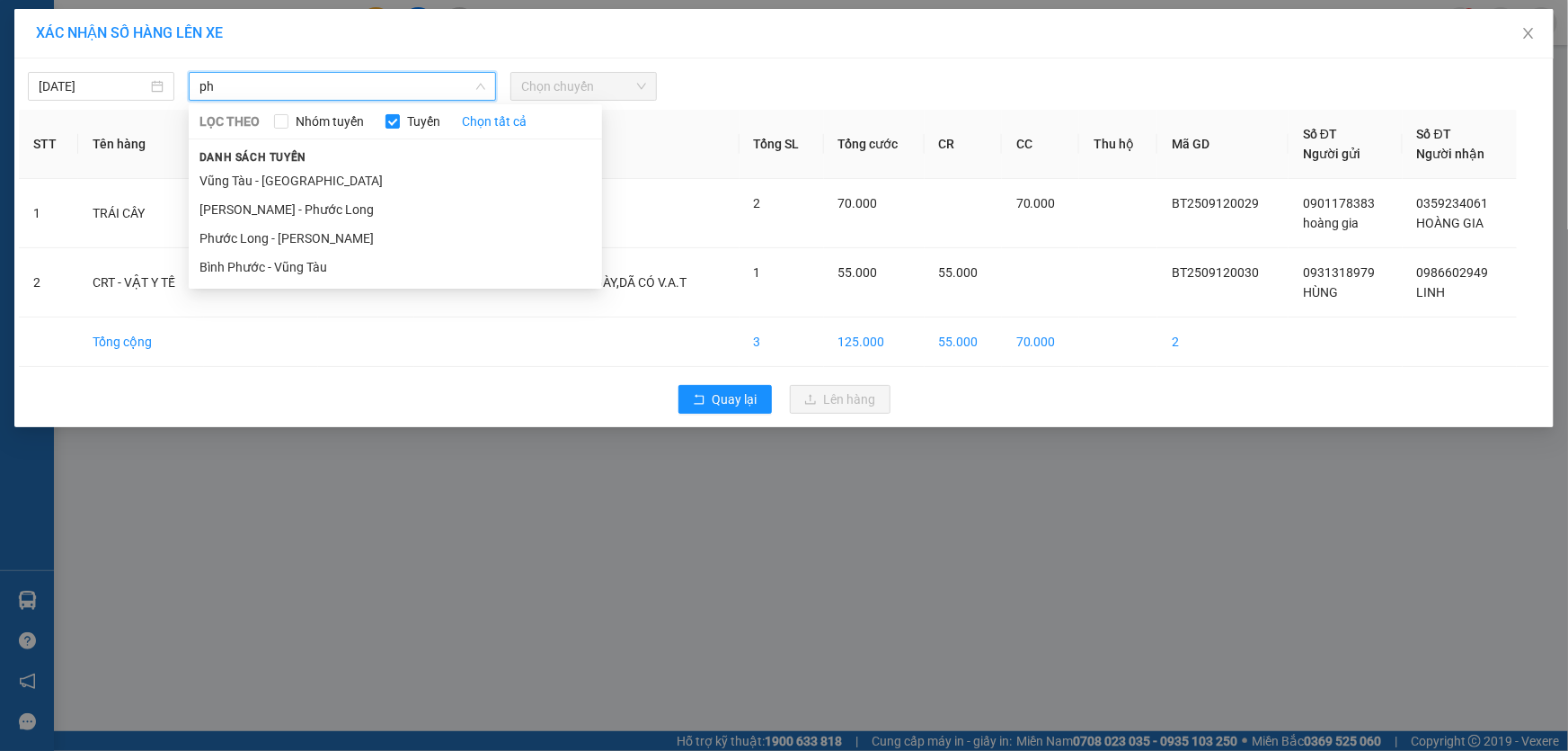
type input "p"
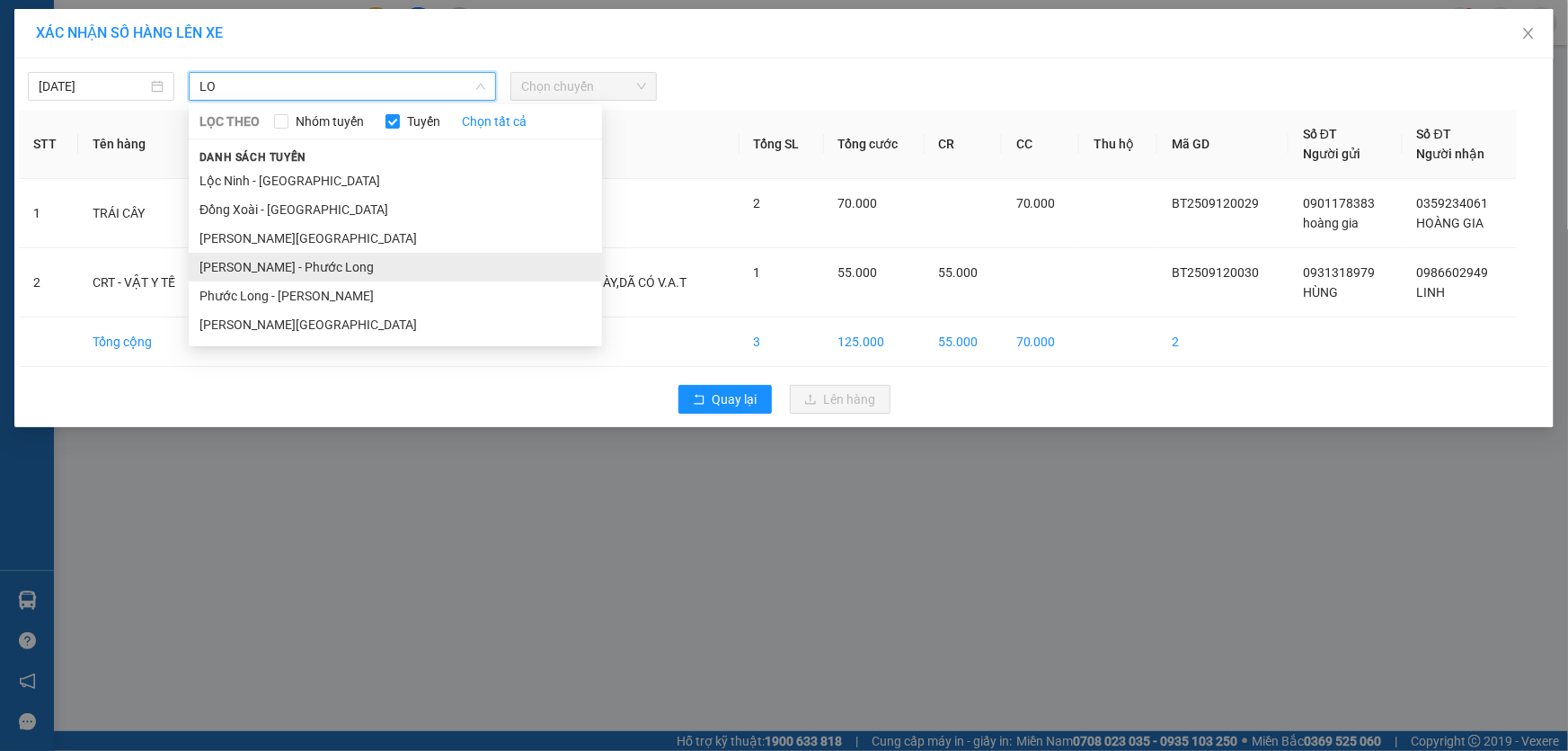
type input "LO"
click at [321, 266] on li "[PERSON_NAME] - Phước Long" at bounding box center [395, 266] width 413 height 29
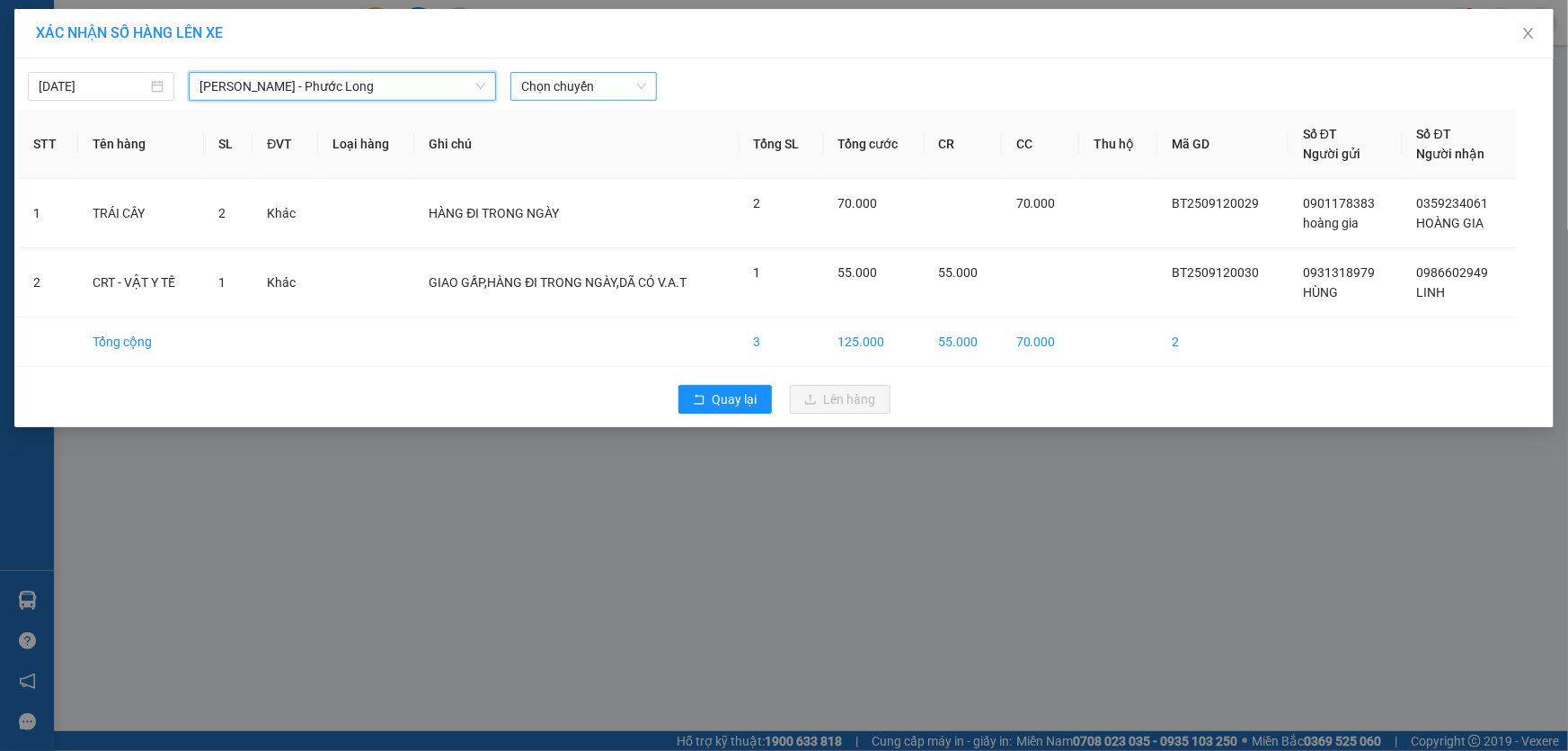
click at [619, 98] on span "Chọn chuyến" at bounding box center [583, 86] width 125 height 27
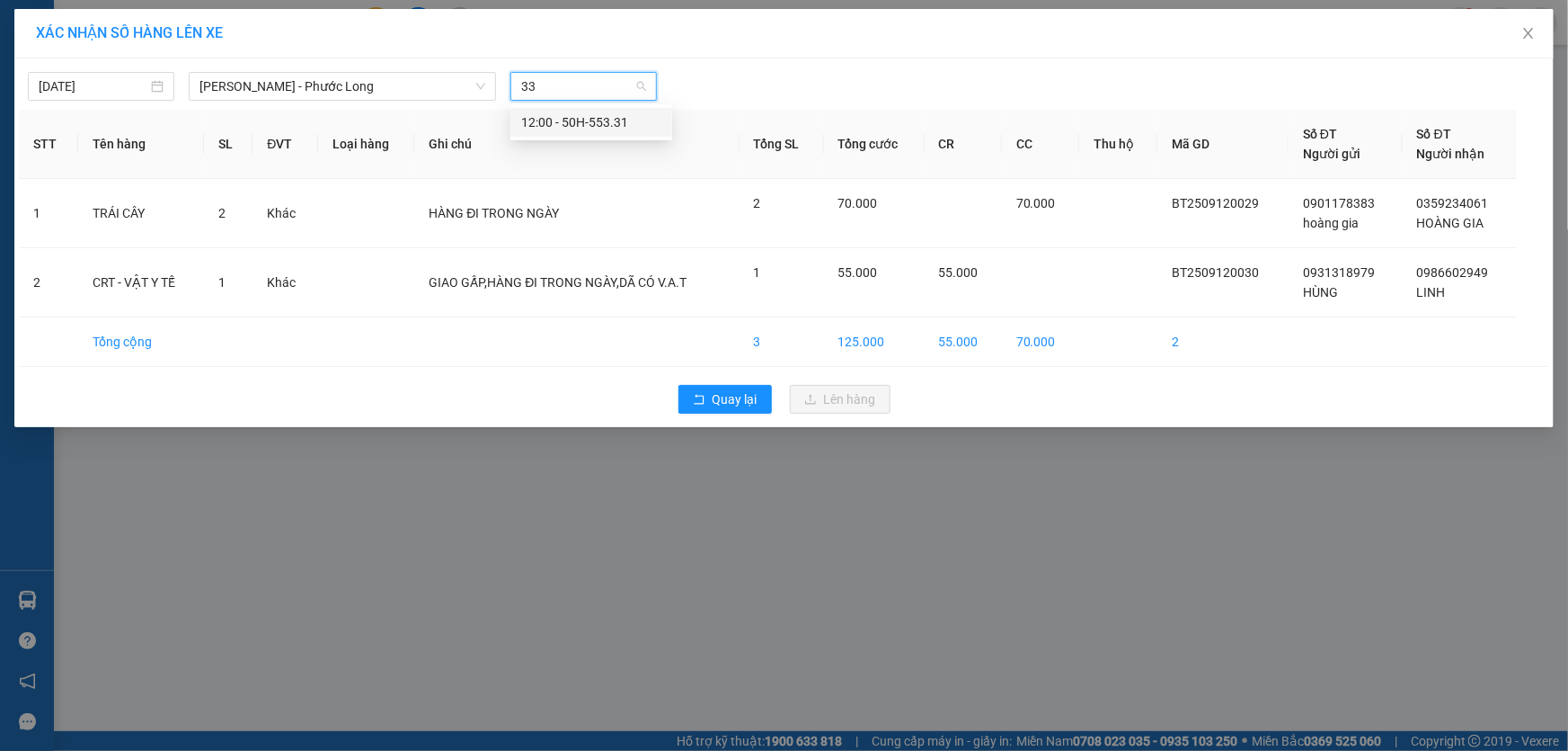
type input "331"
click at [593, 115] on div "12:00 - 50H-553.31" at bounding box center [591, 122] width 140 height 20
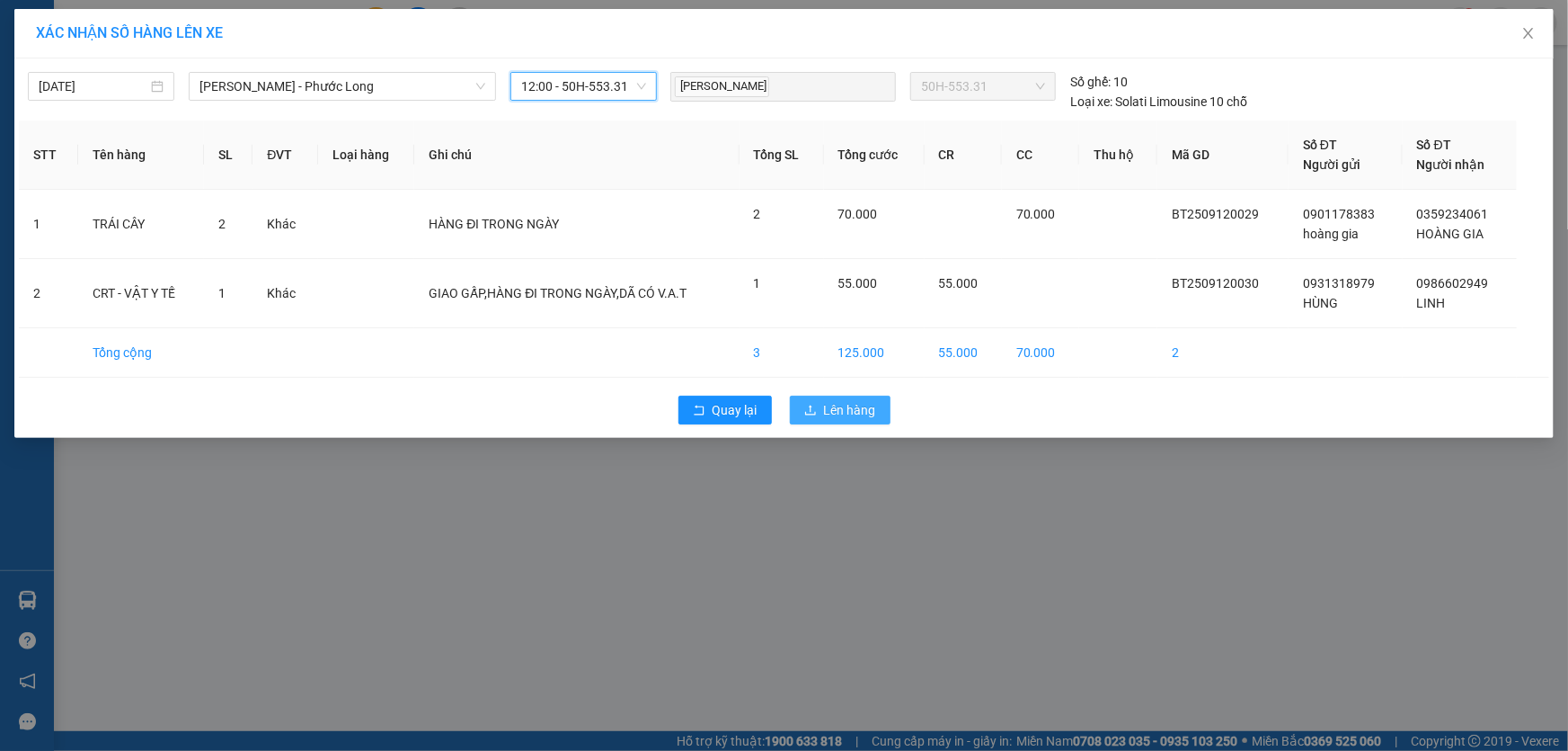
click at [842, 401] on span "Lên hàng" at bounding box center [850, 409] width 52 height 20
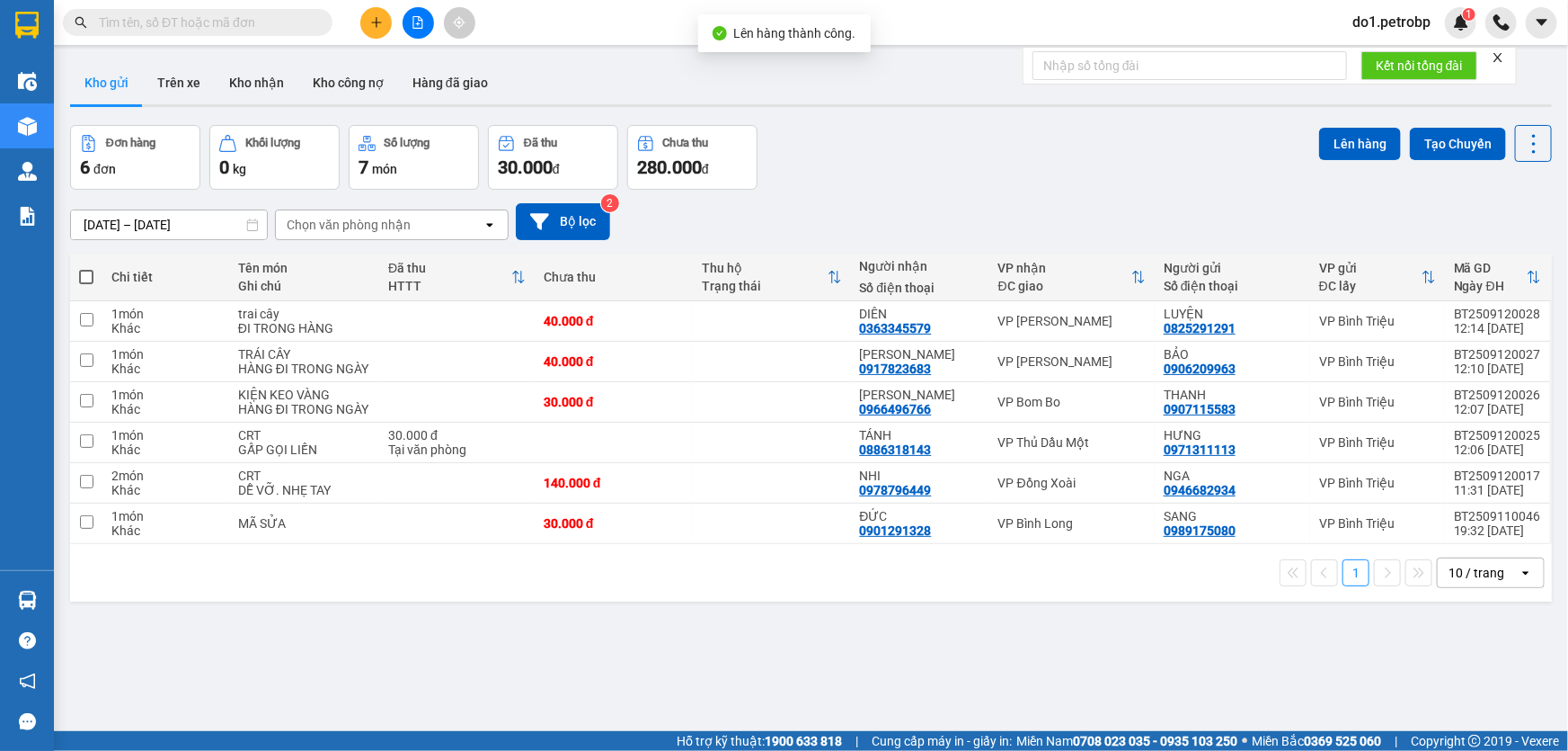
click at [412, 17] on icon "file-add" at bounding box center [418, 22] width 13 height 13
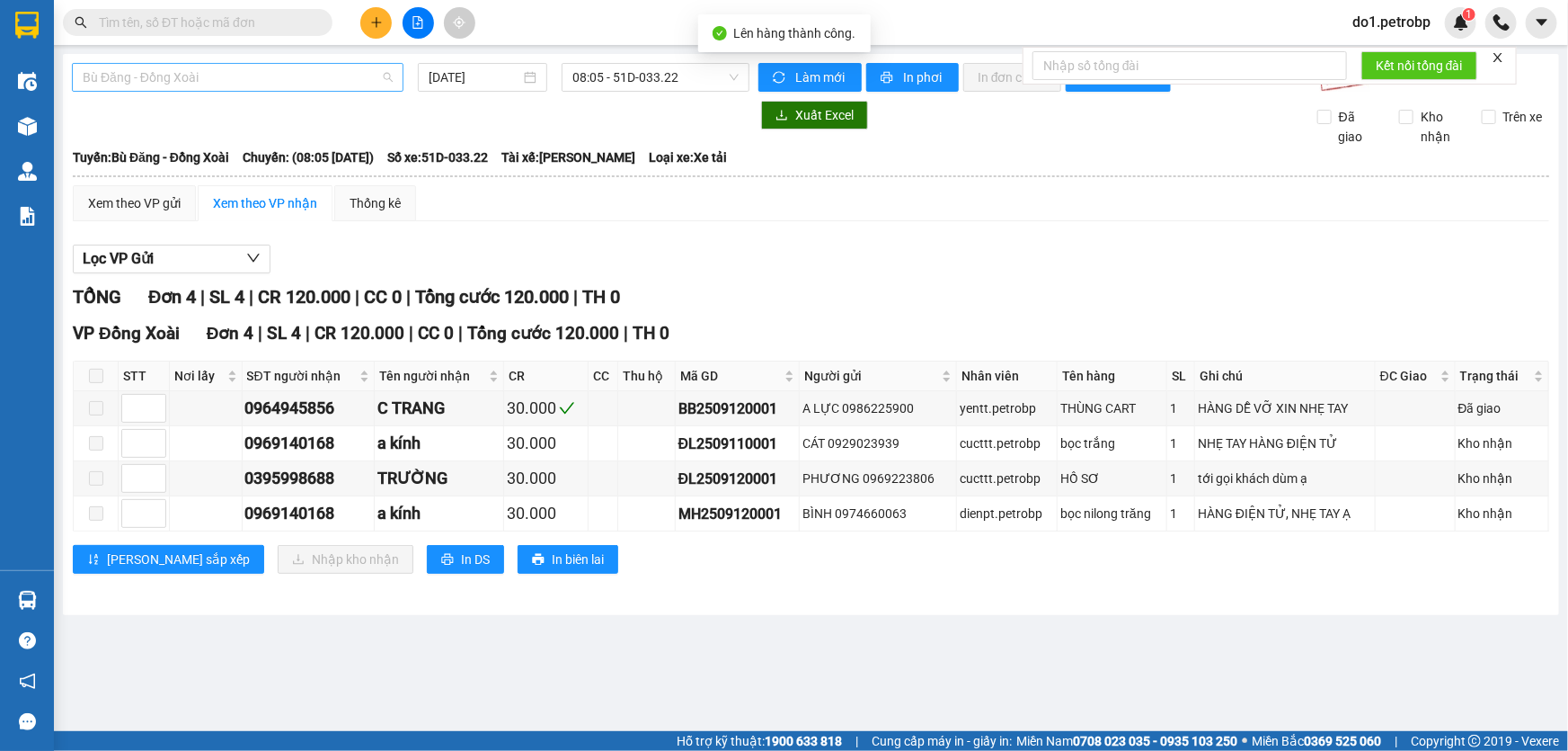
click at [223, 75] on span "Bù Đăng - Đồng Xoài" at bounding box center [237, 77] width 310 height 27
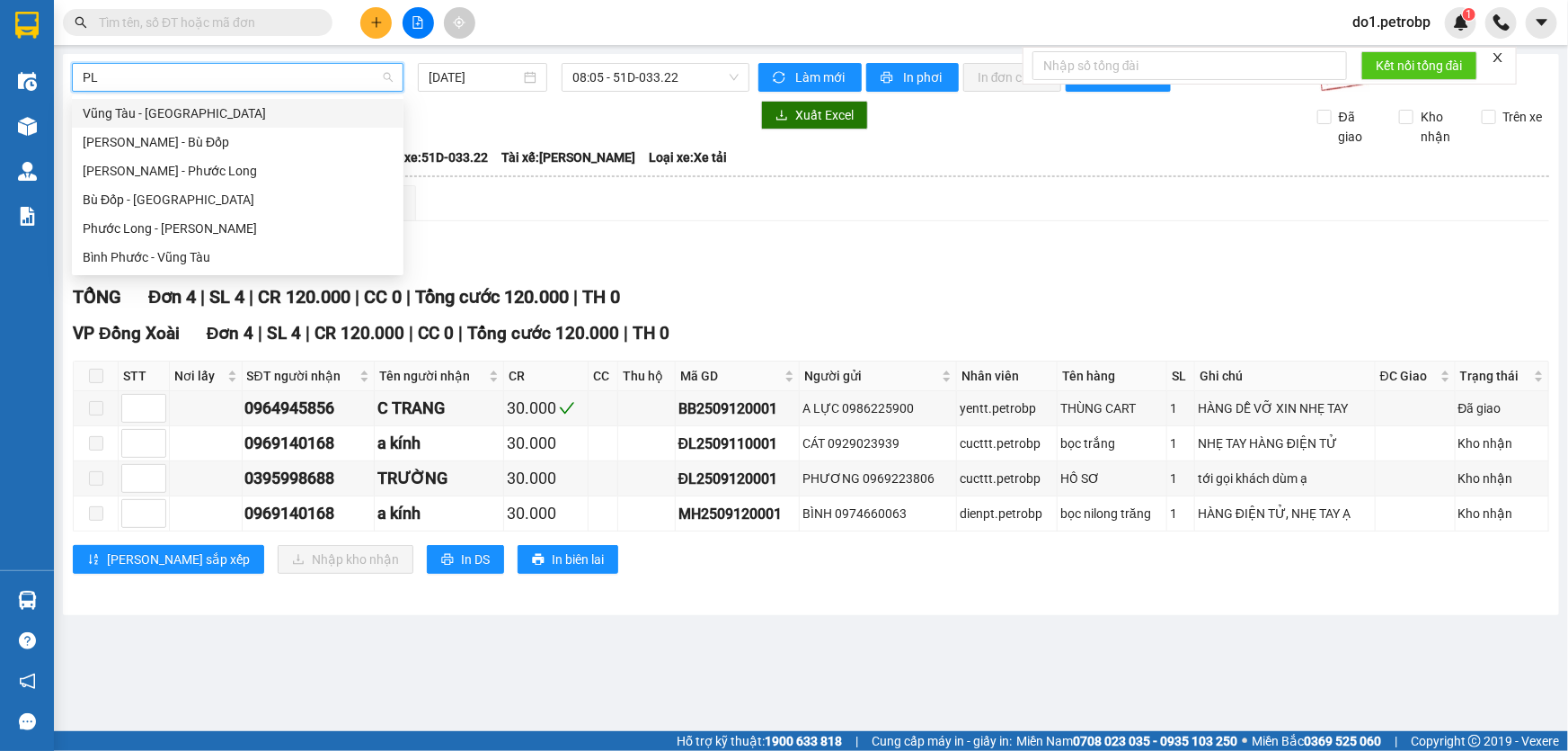
type input "P"
type input "LON"
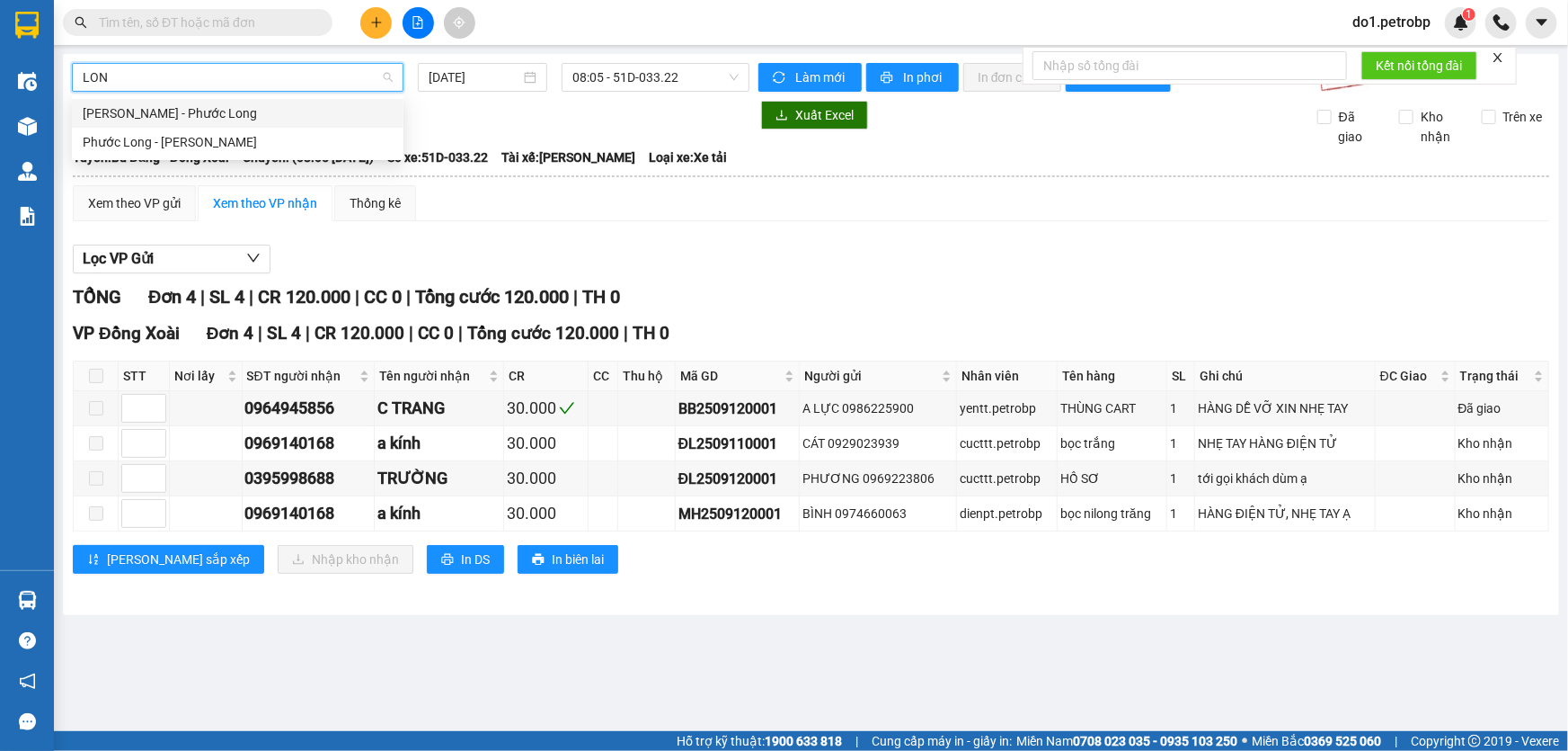
click at [315, 107] on div "[PERSON_NAME] - Phước Long" at bounding box center [237, 113] width 310 height 20
type input "[DATE]"
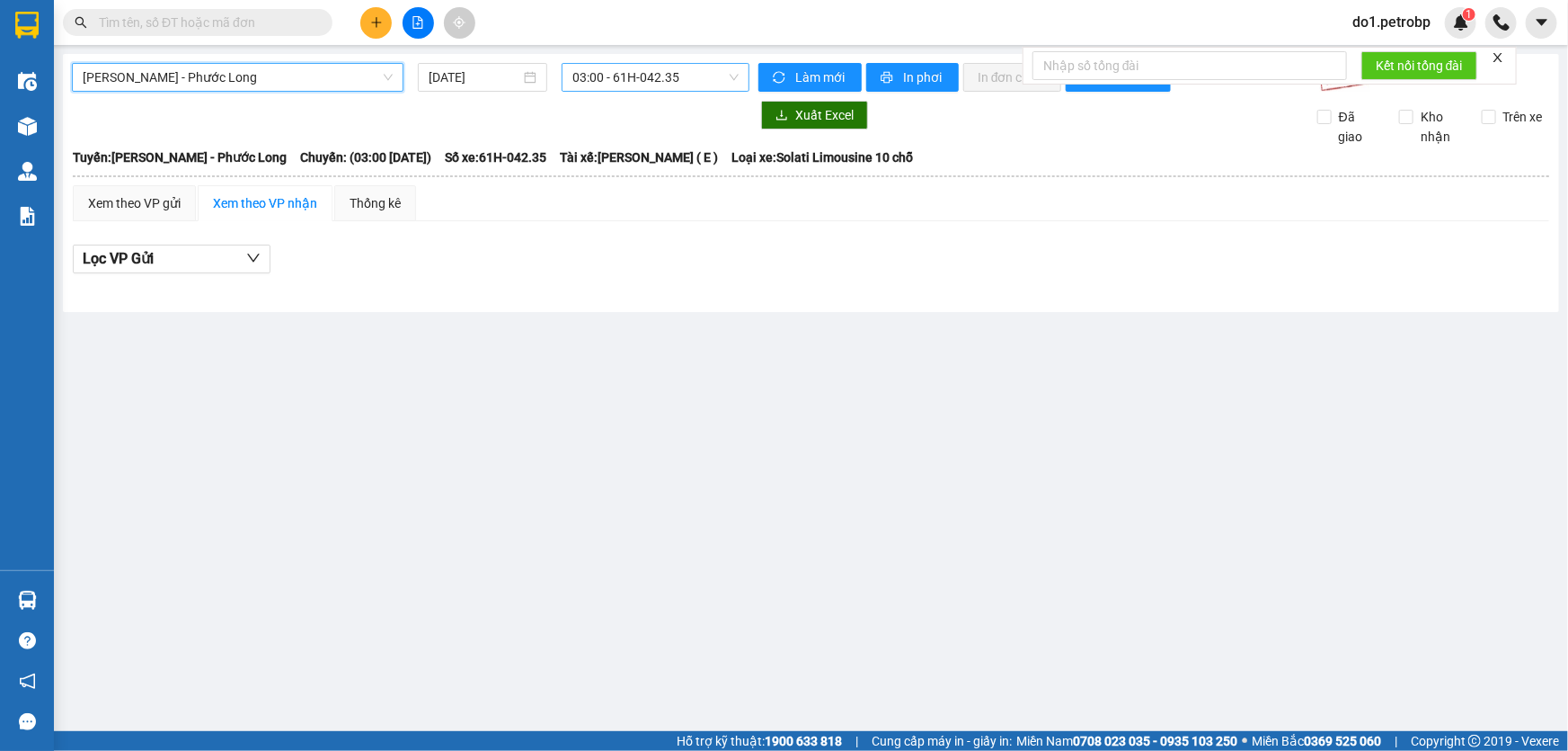
click at [643, 83] on span "03:00 - 61H-042.35" at bounding box center [655, 77] width 166 height 27
type input "3"
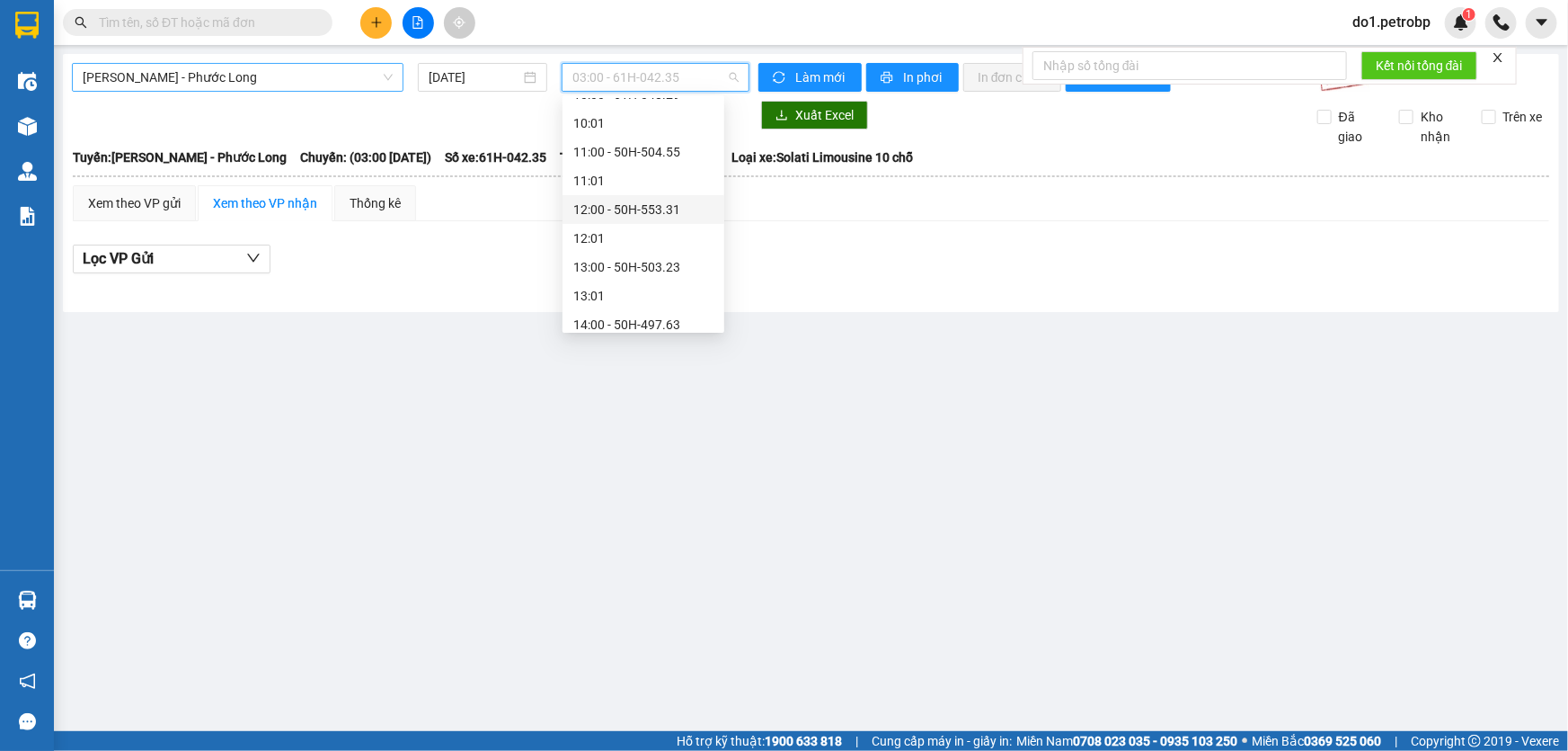
scroll to position [571, 0]
click at [619, 124] on div "12:00 - 50H-553.31" at bounding box center [643, 116] width 140 height 20
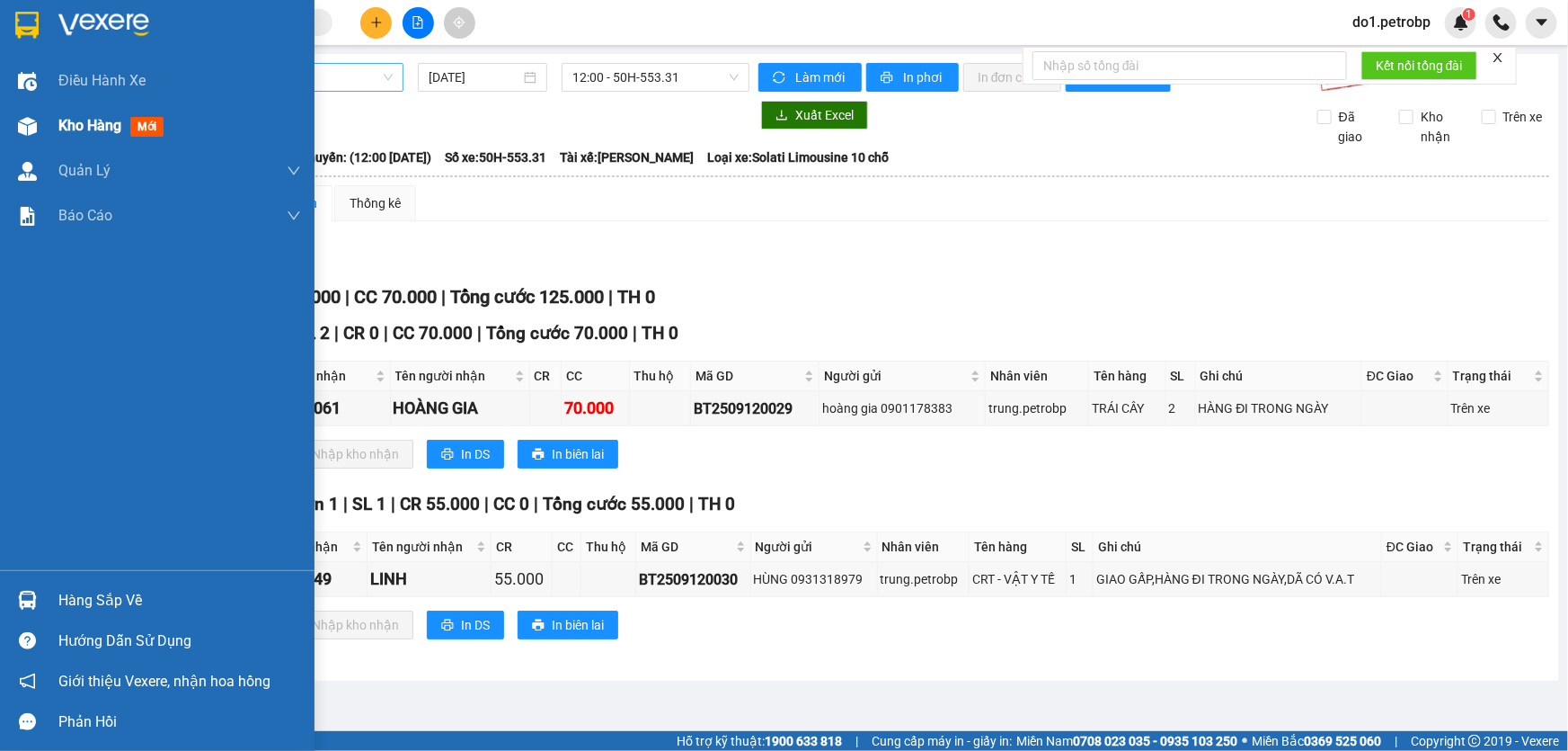
click at [75, 136] on div "Kho hàng mới" at bounding box center [114, 126] width 113 height 22
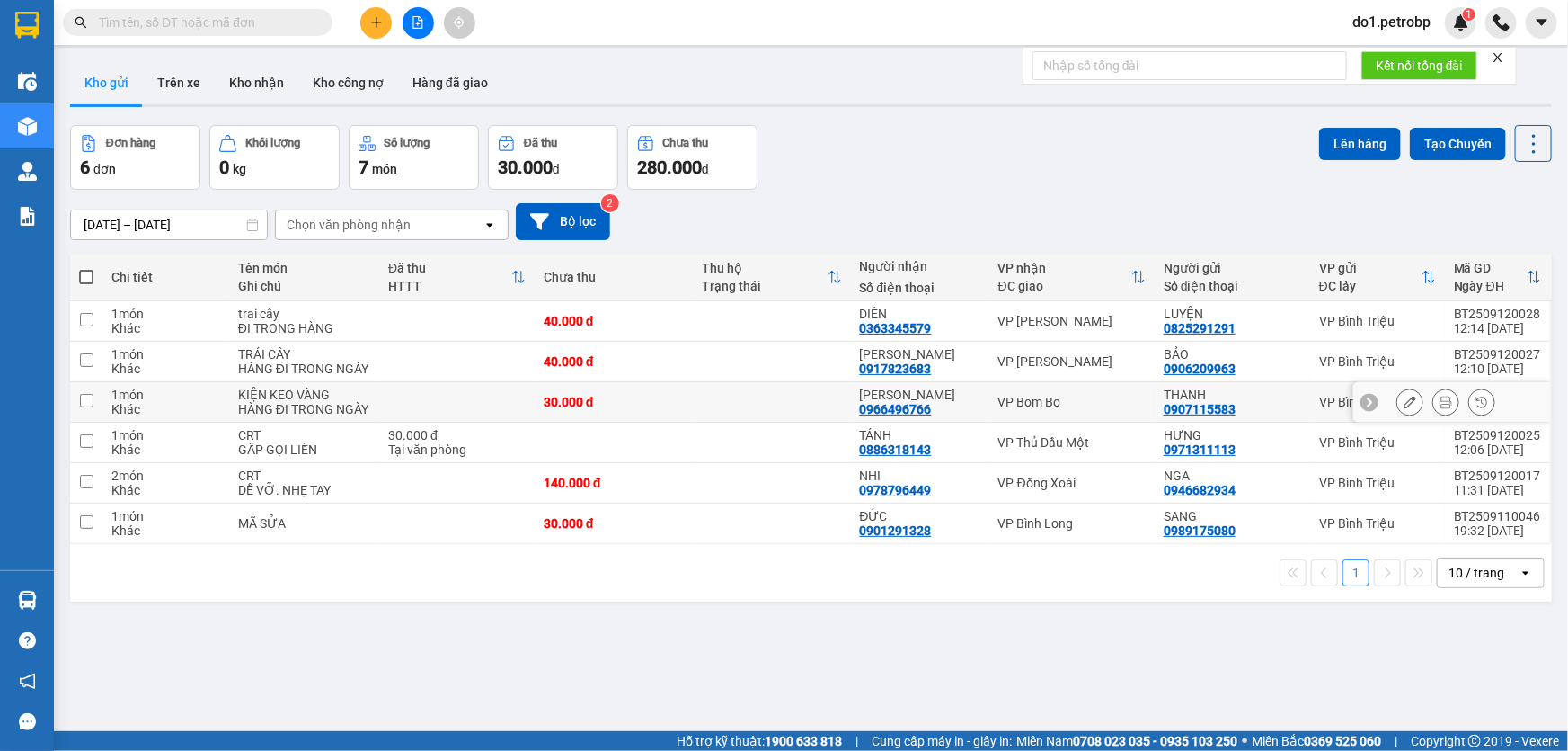
click at [1054, 408] on div "VP Bom Bo" at bounding box center [1071, 401] width 147 height 14
checkbox input "true"
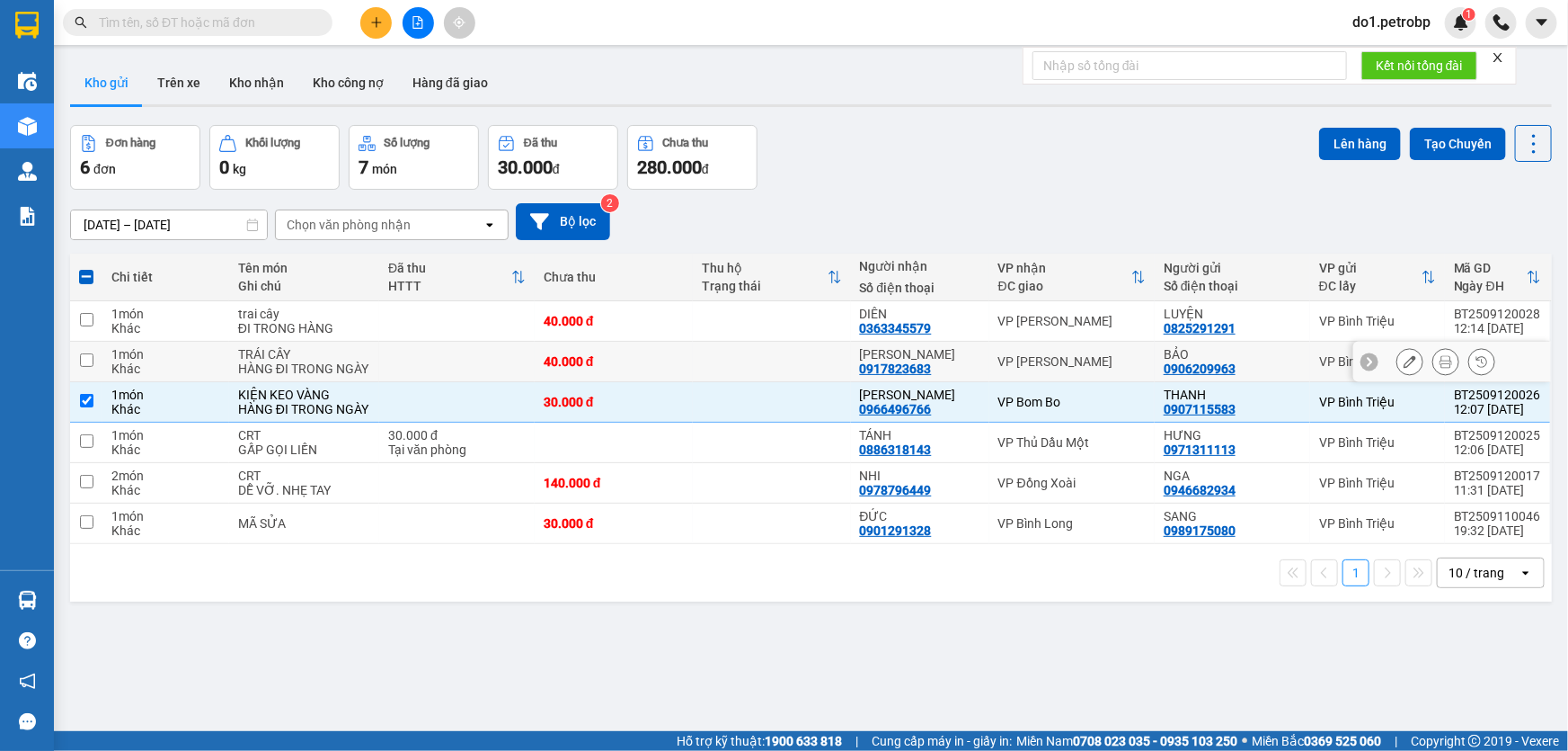
click at [1069, 367] on div "VP [PERSON_NAME]" at bounding box center [1071, 361] width 147 height 14
checkbox input "true"
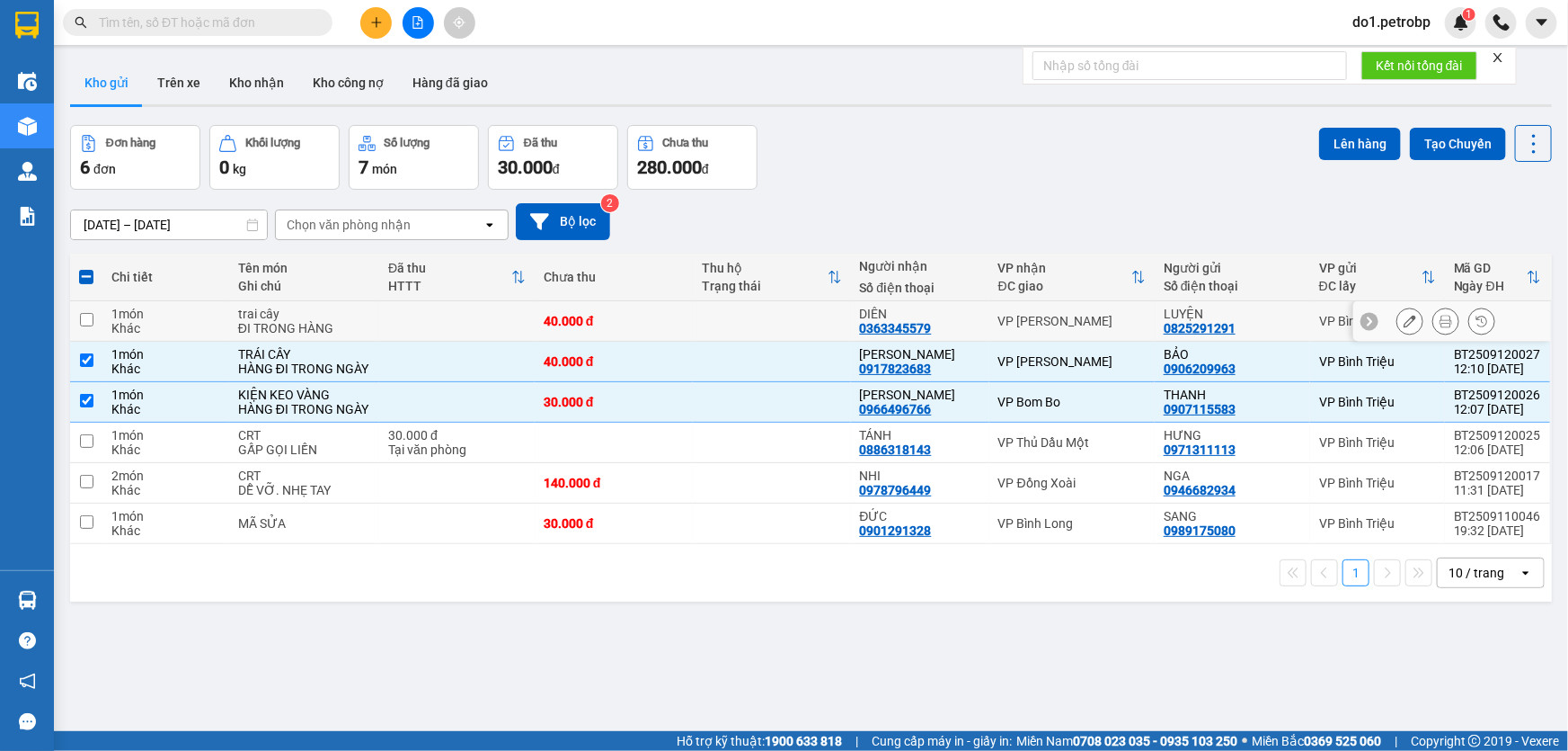
click at [1094, 309] on td "VP [PERSON_NAME]" at bounding box center [1072, 321] width 166 height 40
checkbox input "true"
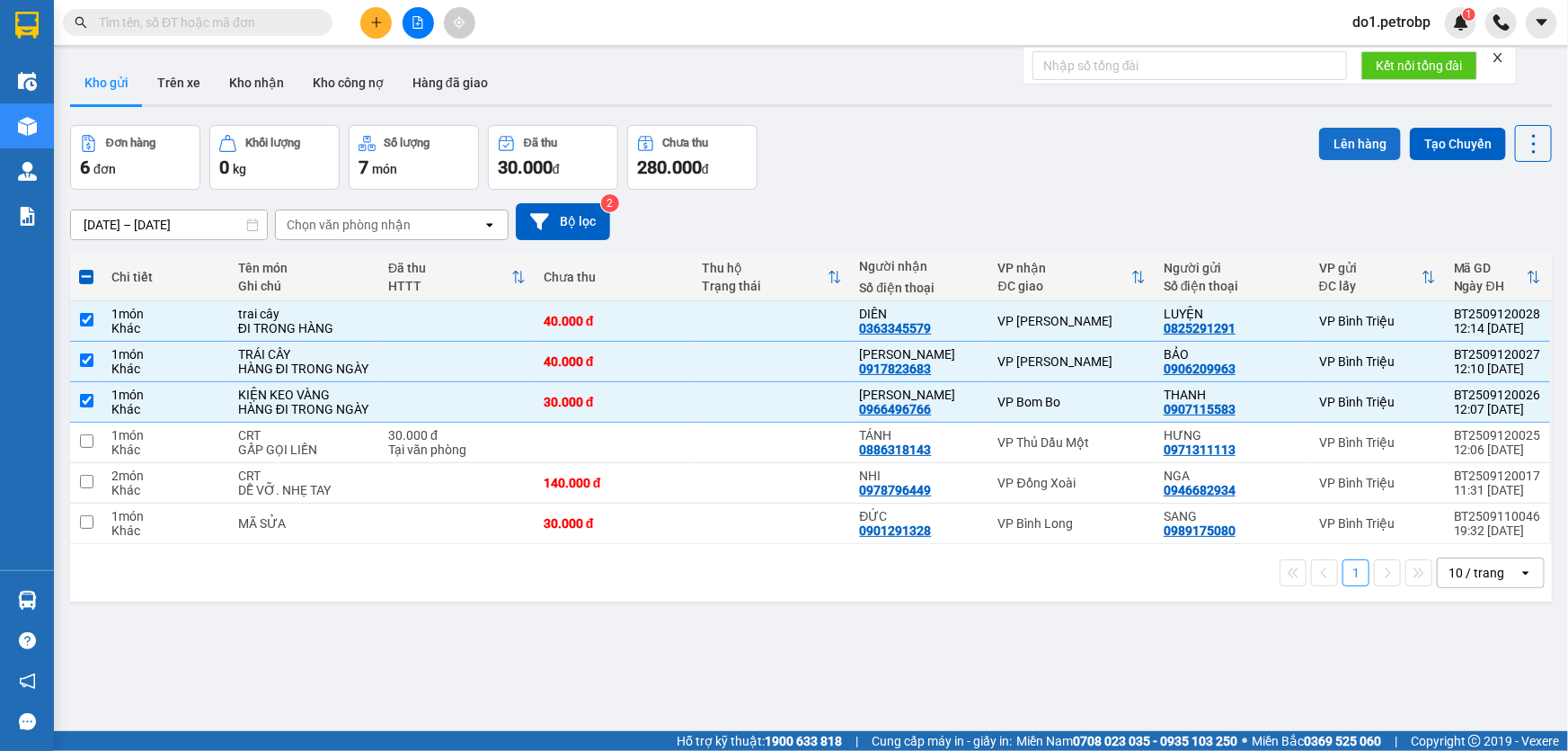
click at [1349, 145] on button "Lên hàng" at bounding box center [1360, 143] width 82 height 33
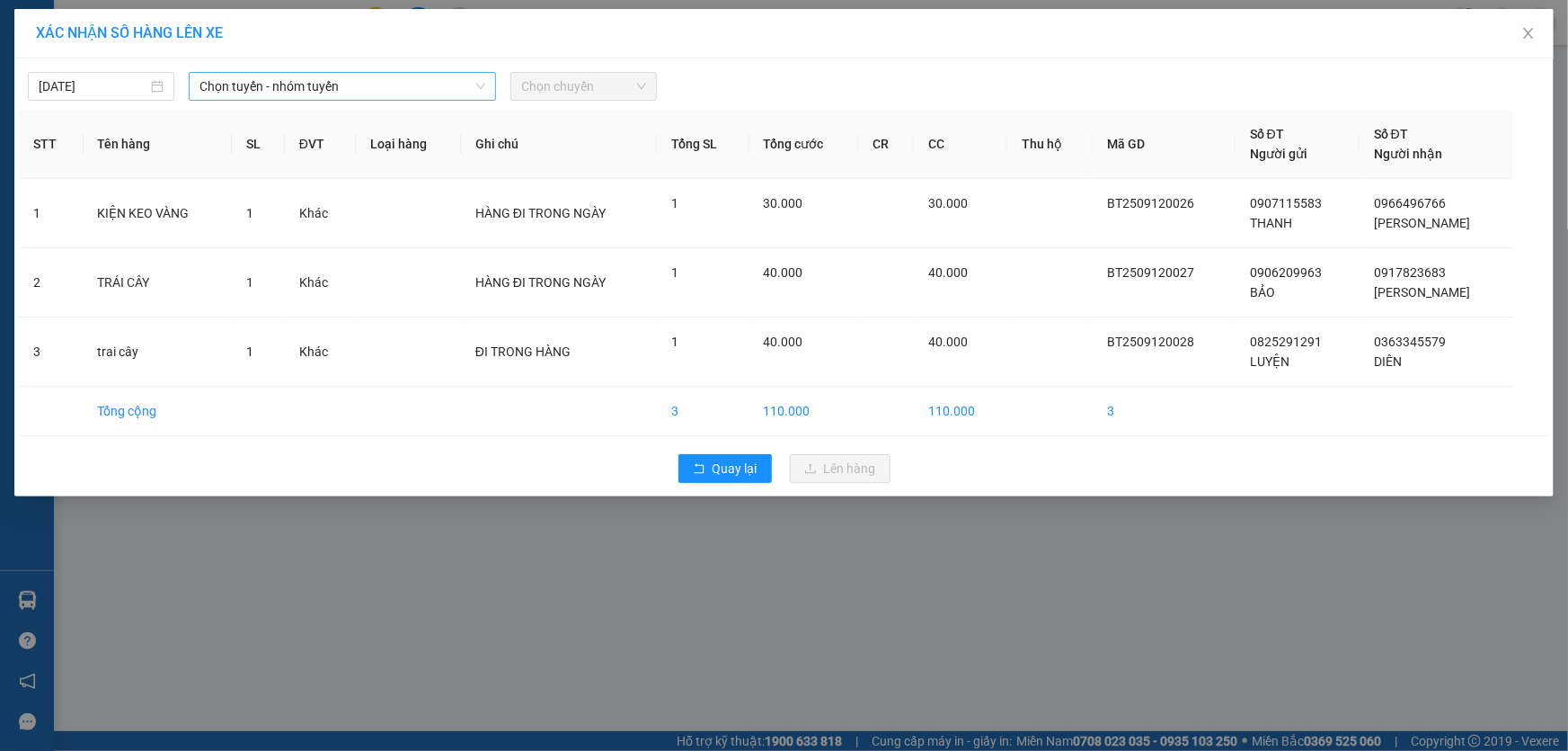
click at [239, 83] on span "Chọn tuyến - nhóm tuyến" at bounding box center [341, 86] width 286 height 27
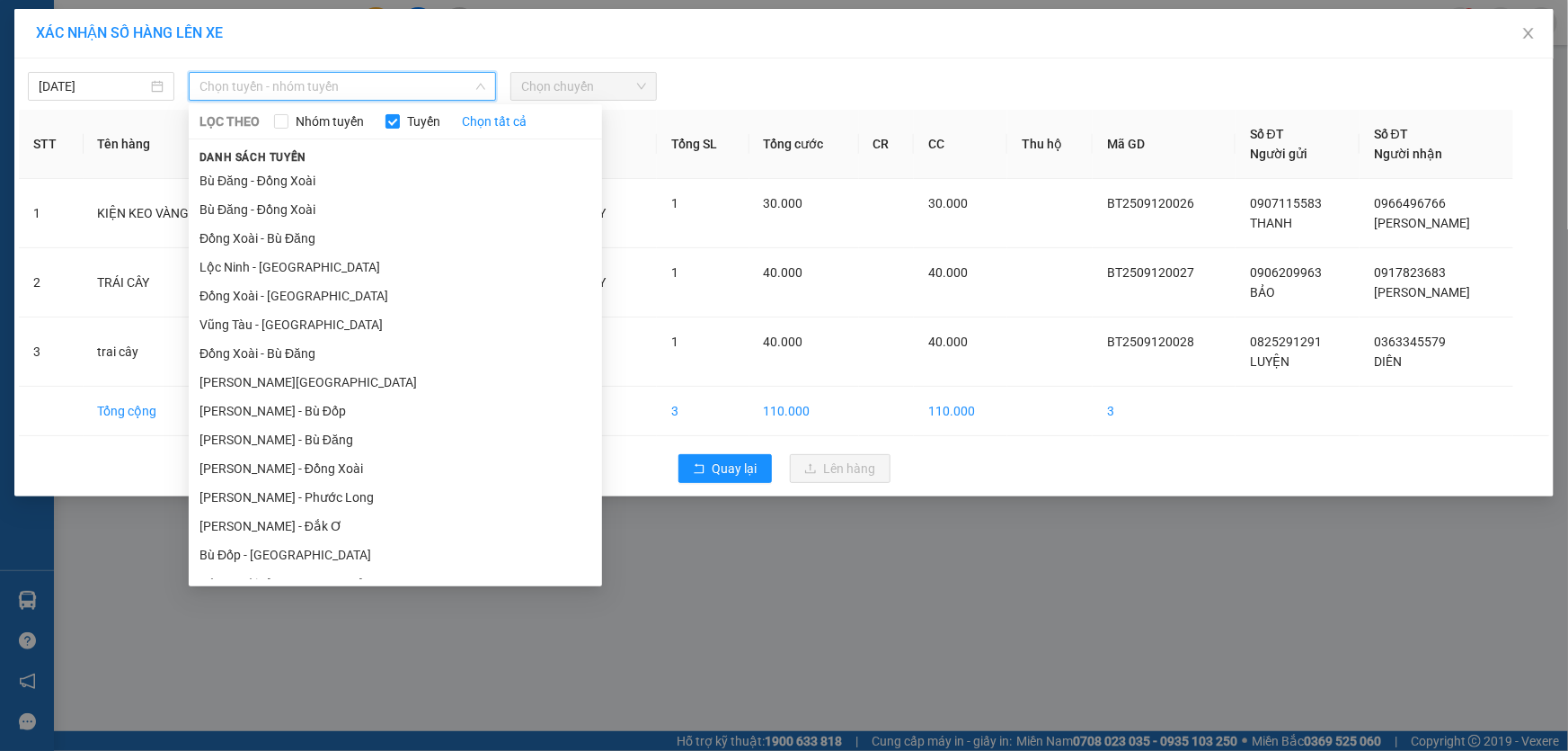
type input "B"
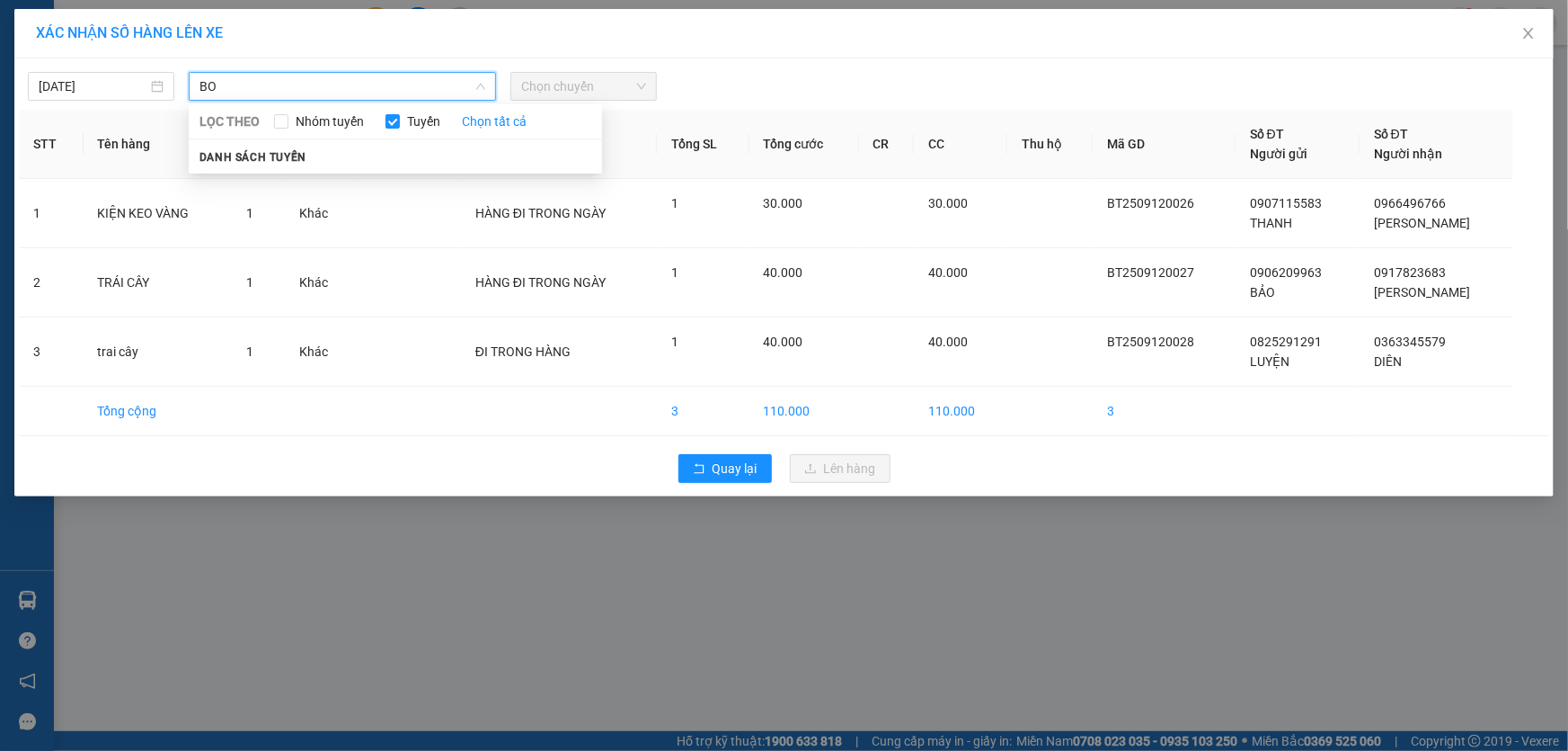
type input "B"
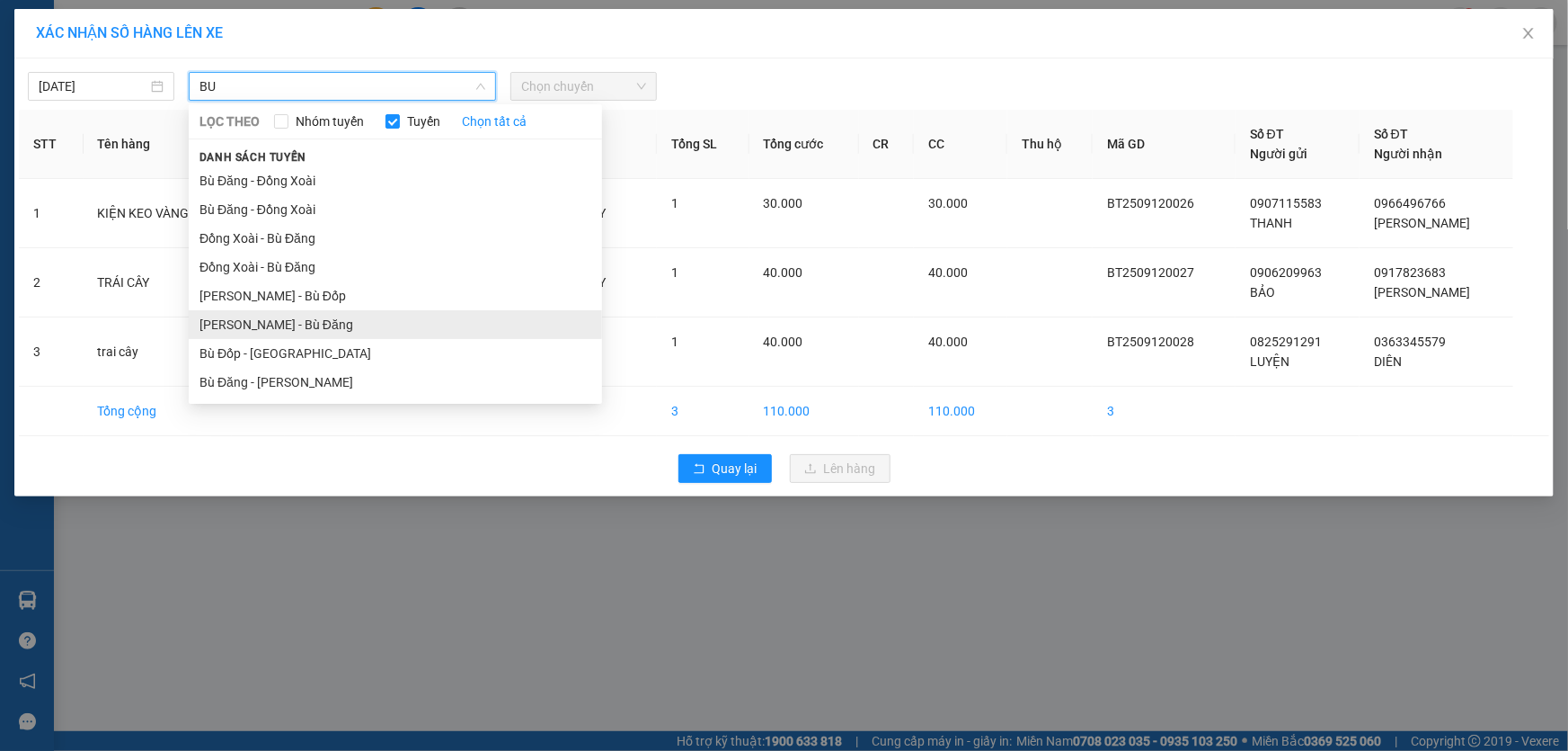
type input "BU"
click at [288, 328] on li "Hồ Chí Minh - Bù Đăng" at bounding box center [395, 324] width 413 height 29
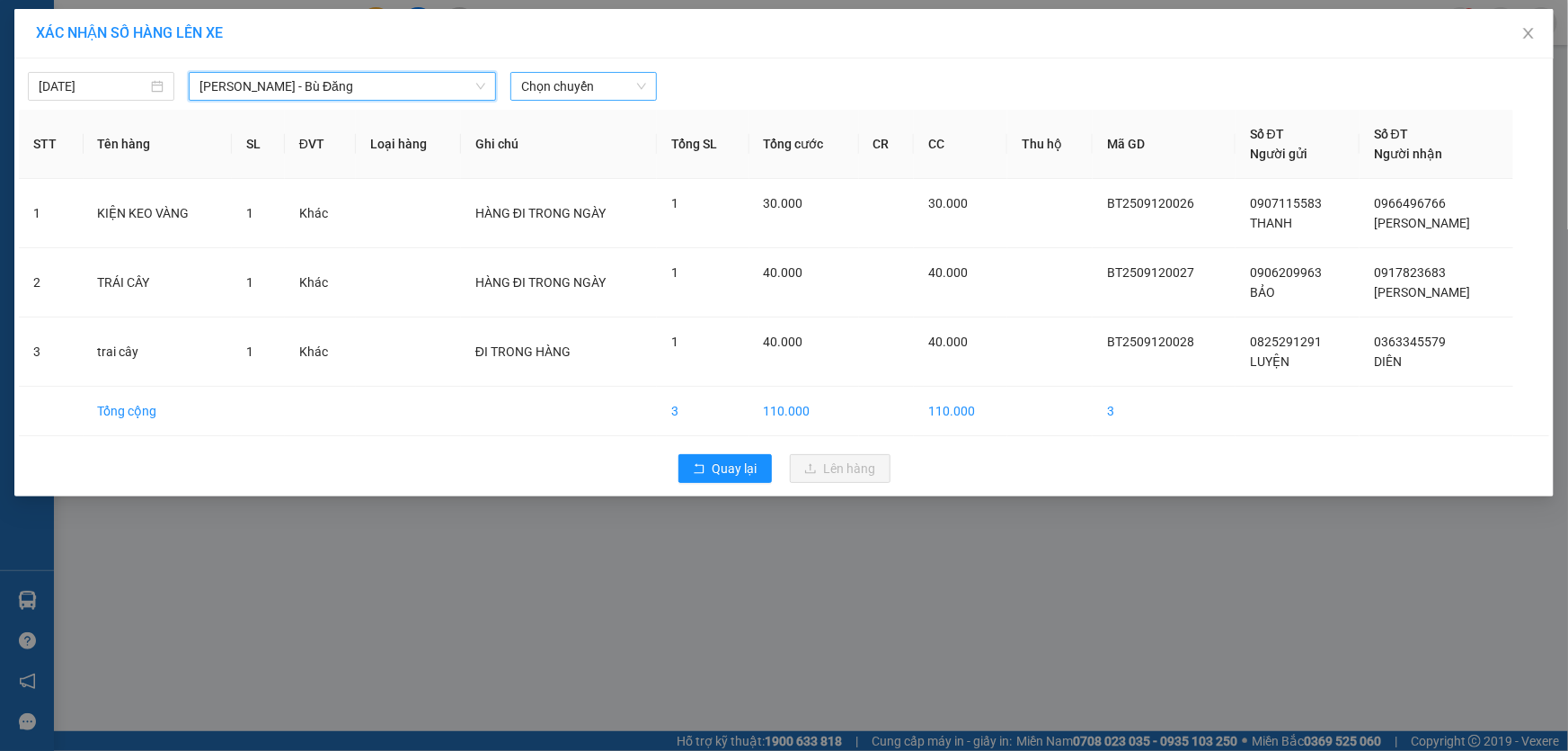
click at [584, 93] on span "Chọn chuyến" at bounding box center [583, 86] width 125 height 27
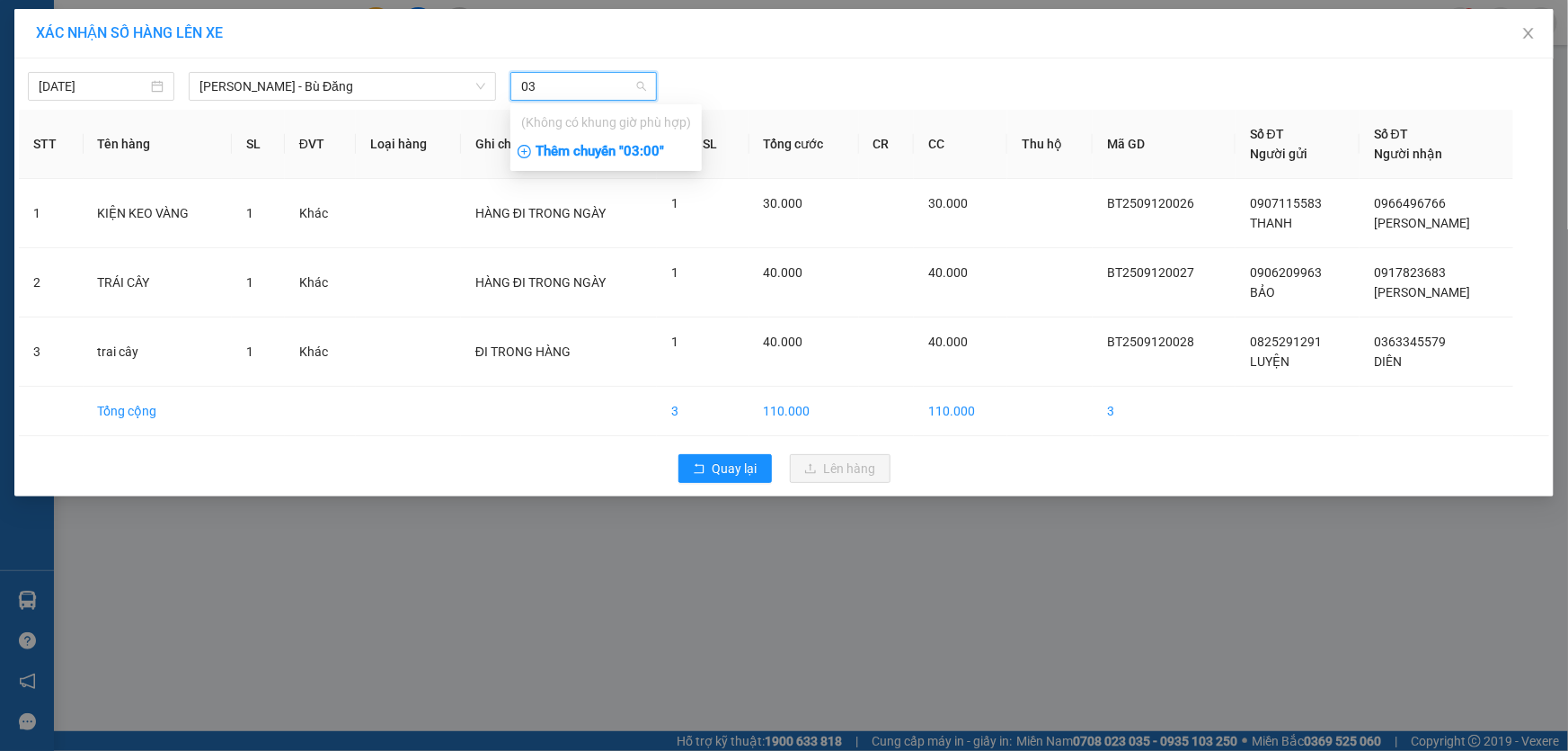
type input "0"
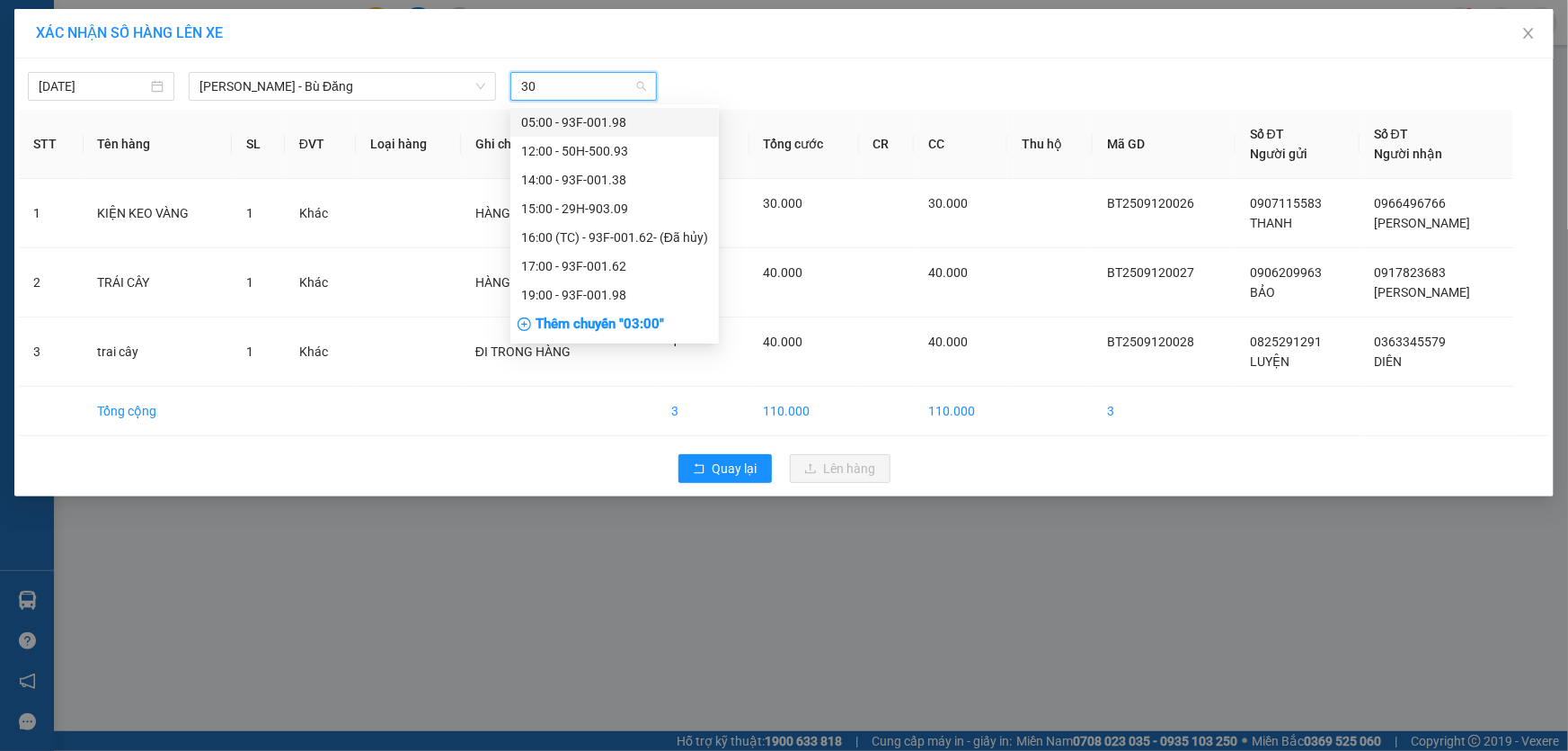
type input "309"
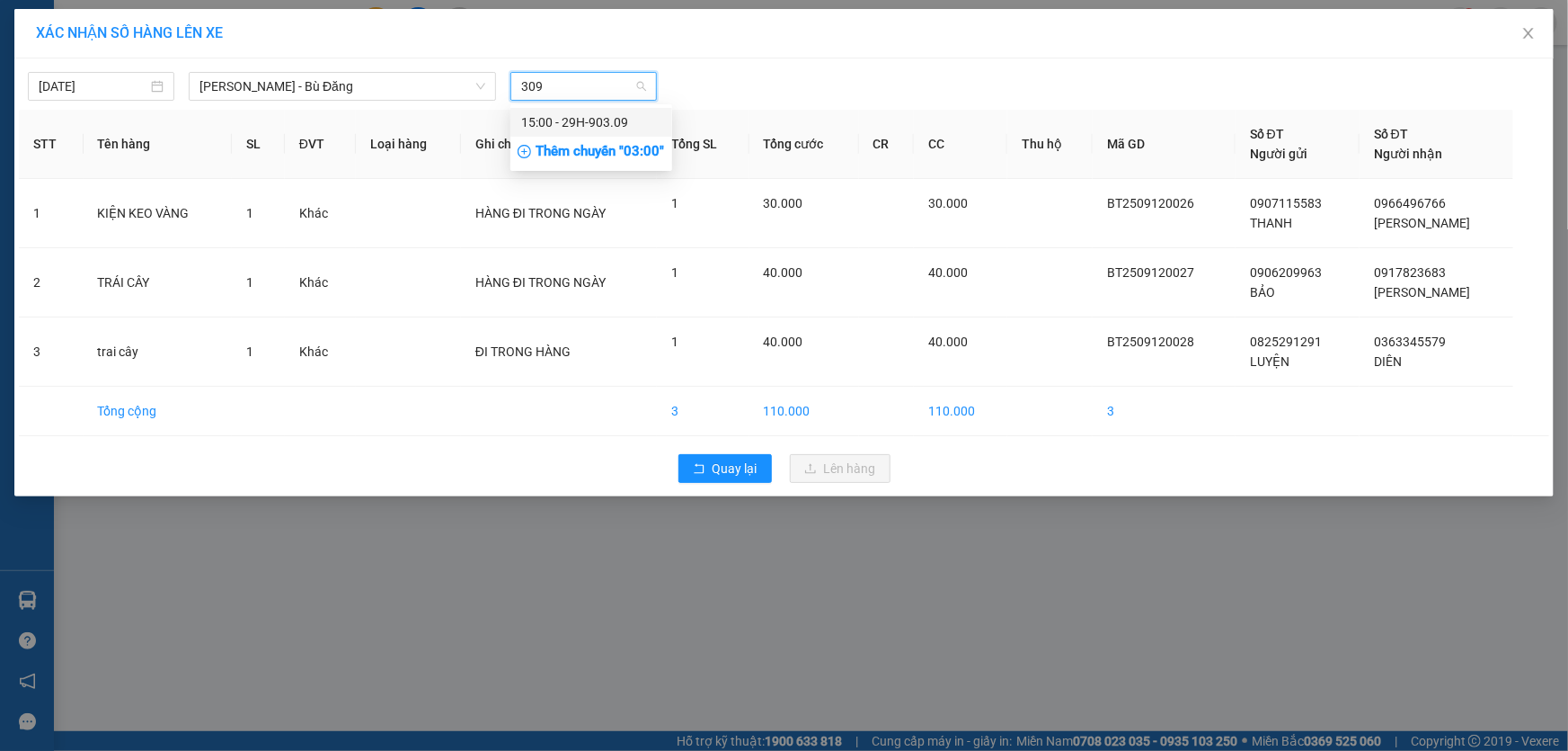
click at [571, 119] on div "15:00 - 29H-903.09" at bounding box center [591, 122] width 140 height 20
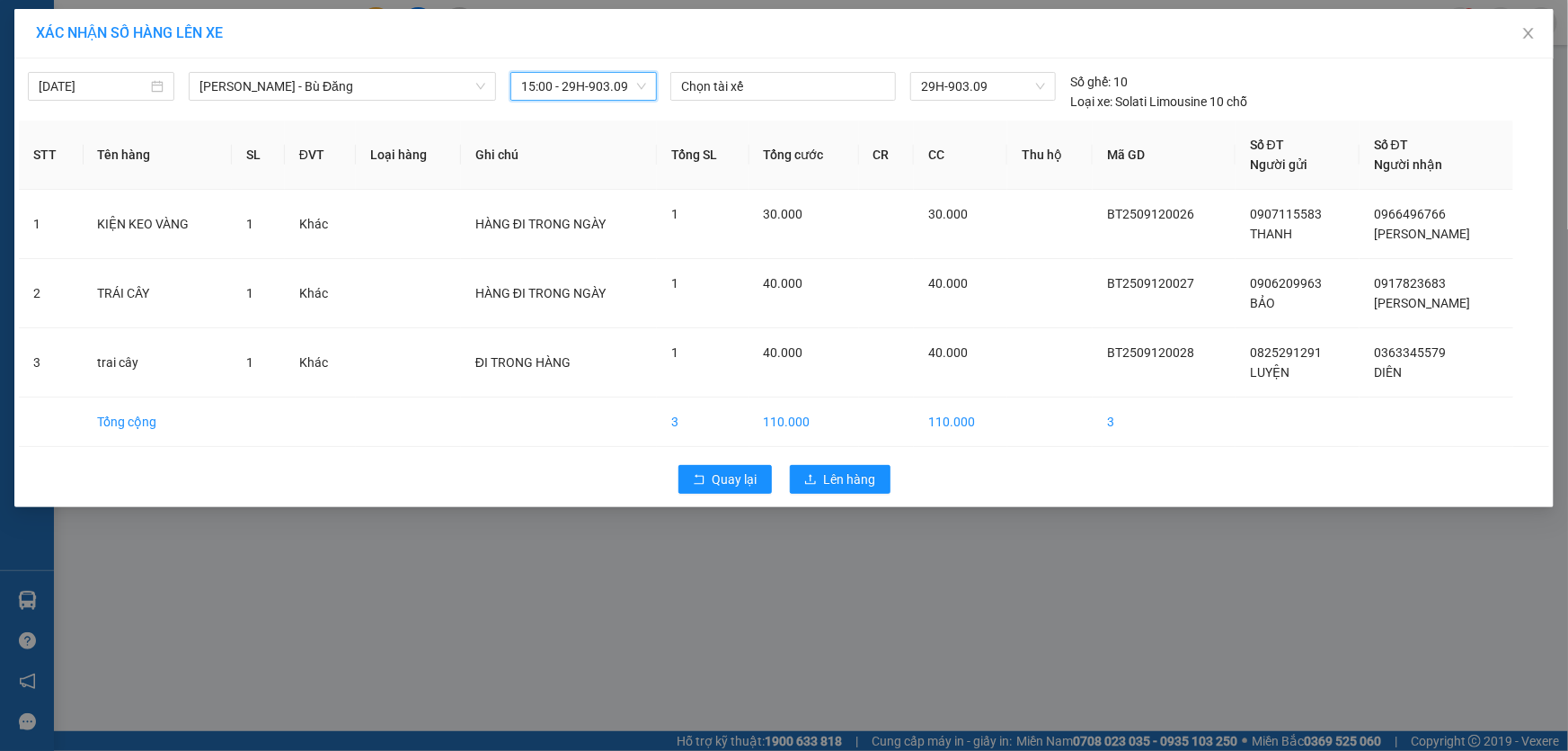
click at [474, 570] on div "XÁC NHẬN SỐ HÀNG LÊN XE 12/09/2025 Hồ Chí Minh - Bù Đăng LỌC THEO Nhóm tuyến Tu…" at bounding box center [784, 375] width 1568 height 751
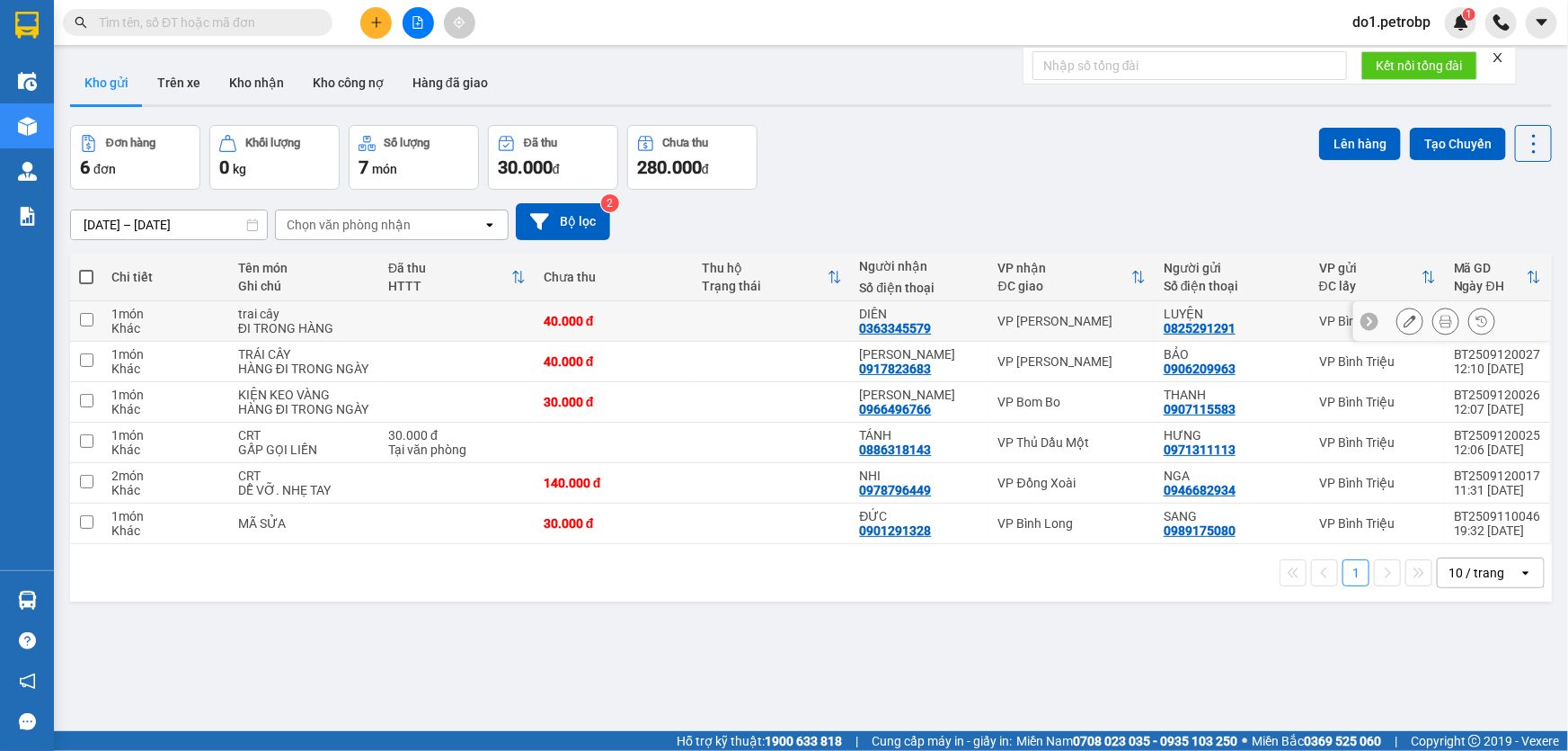
click at [826, 313] on td at bounding box center [772, 321] width 158 height 40
checkbox input "true"
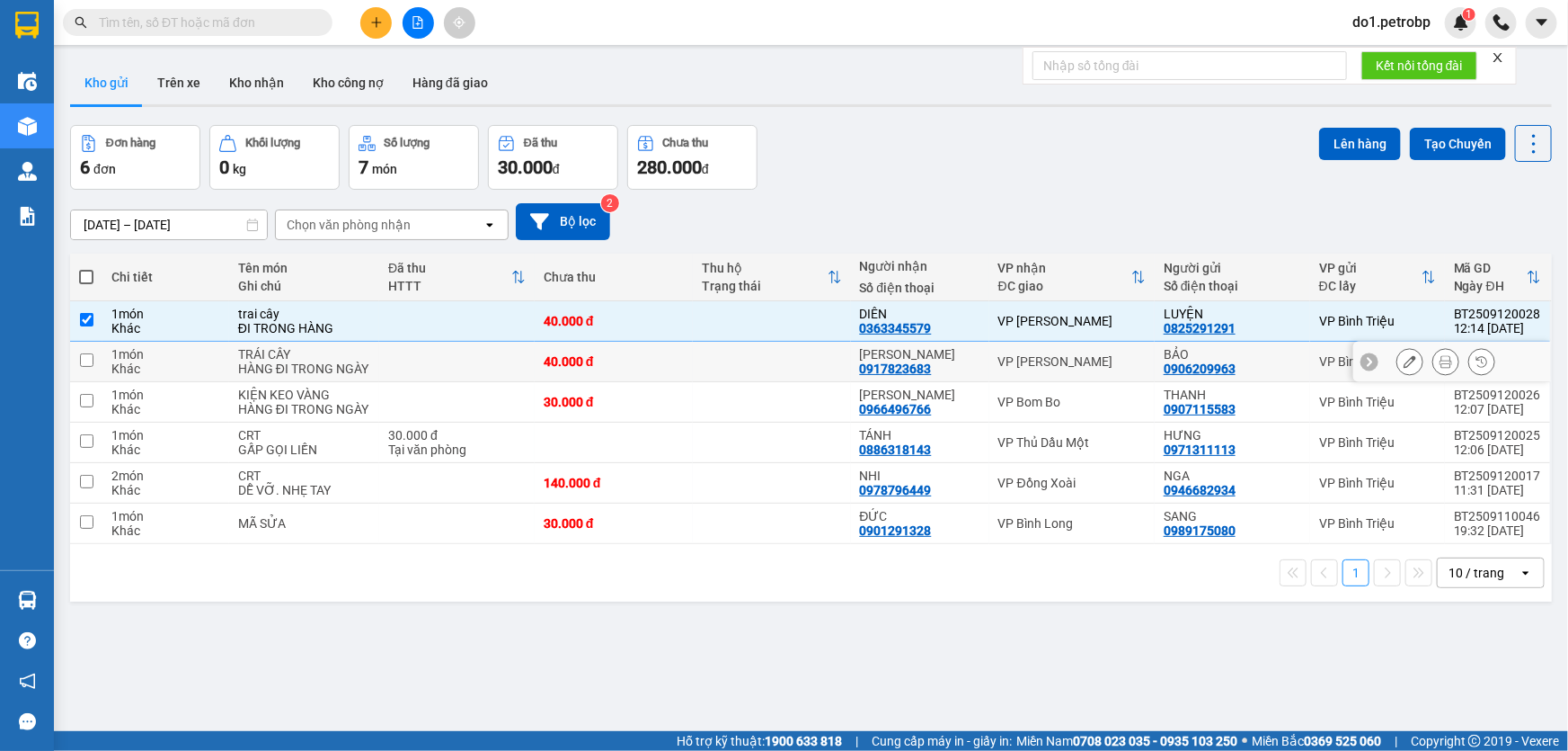
click at [811, 354] on td at bounding box center [772, 361] width 158 height 40
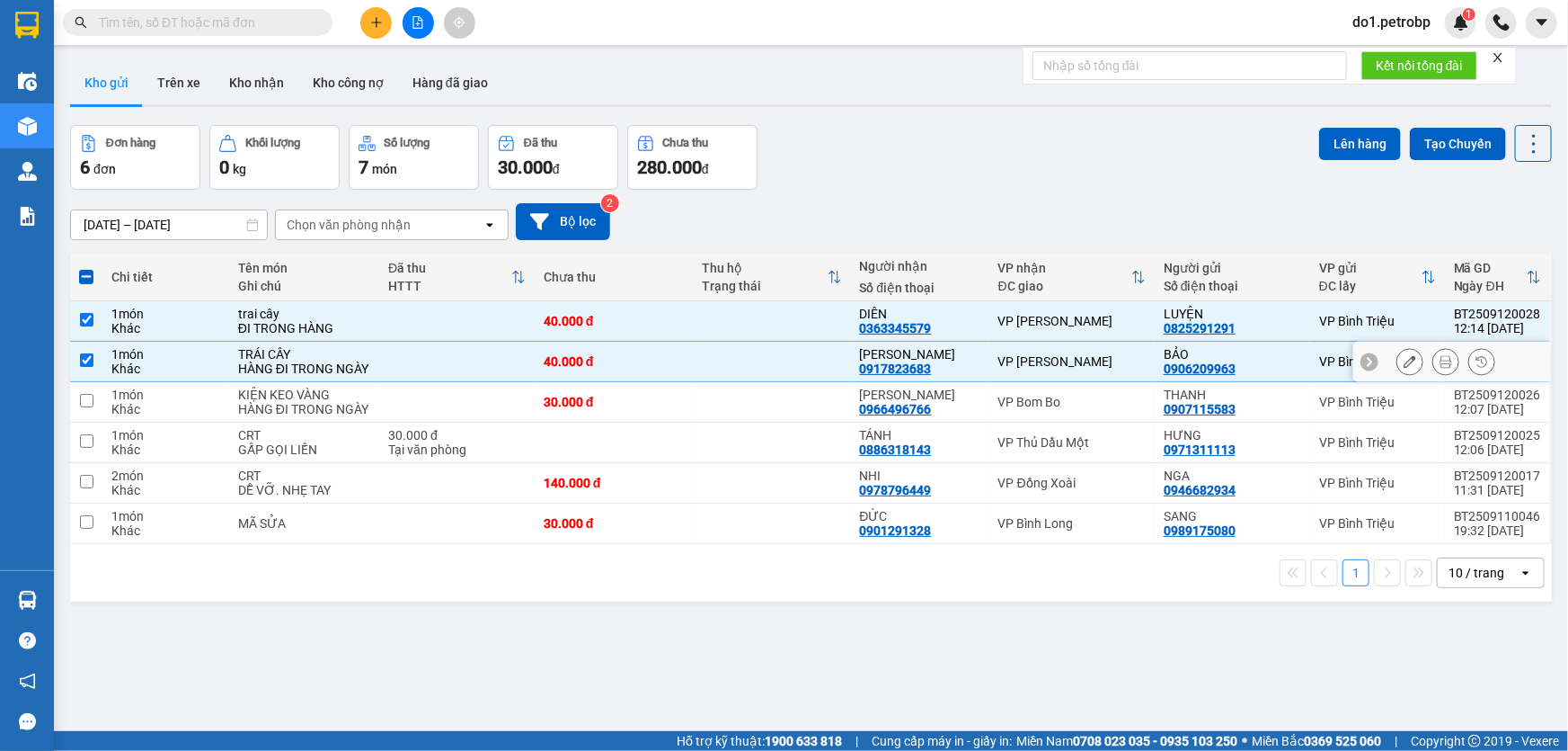
click at [802, 379] on td at bounding box center [772, 361] width 158 height 40
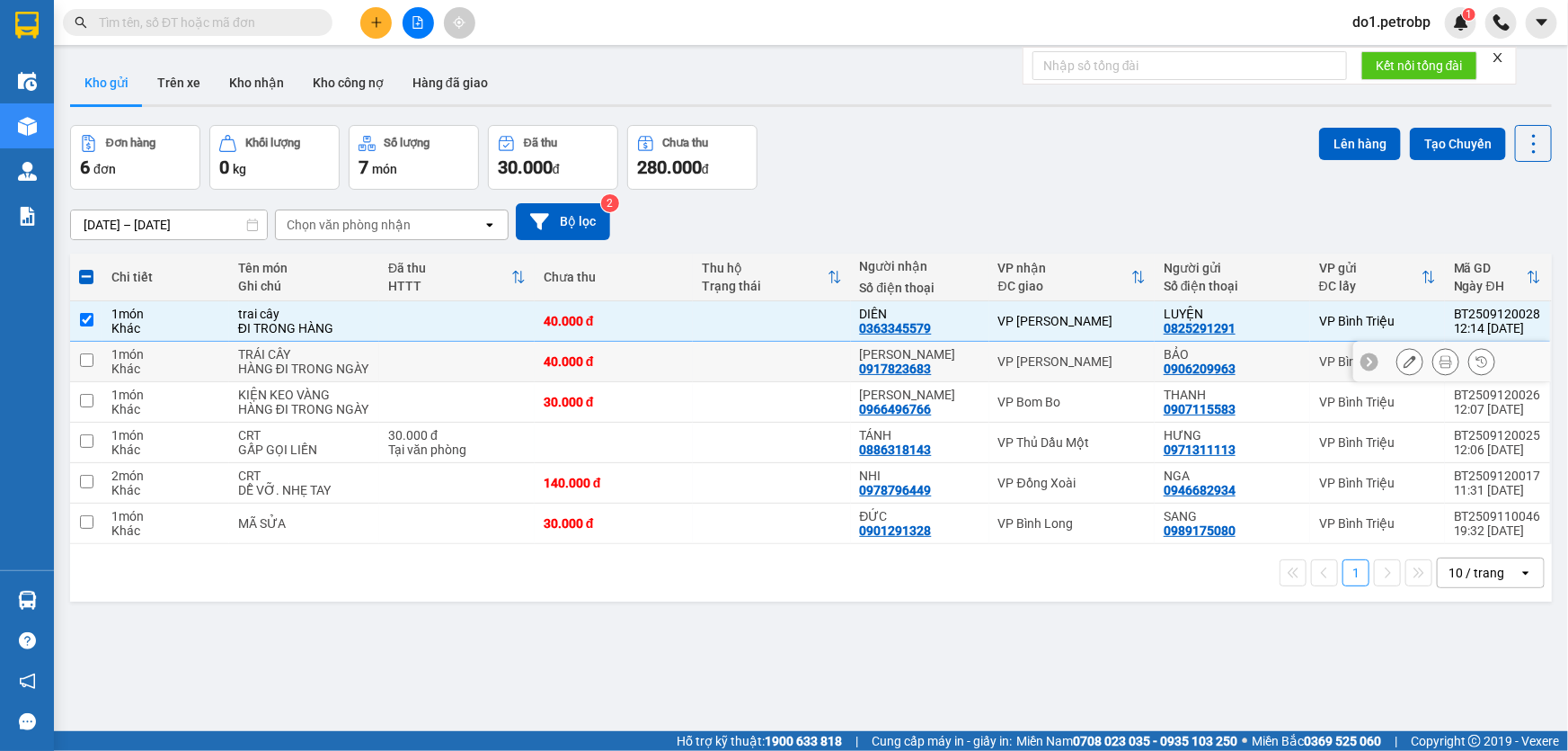
click at [791, 361] on td at bounding box center [772, 361] width 158 height 40
checkbox input "true"
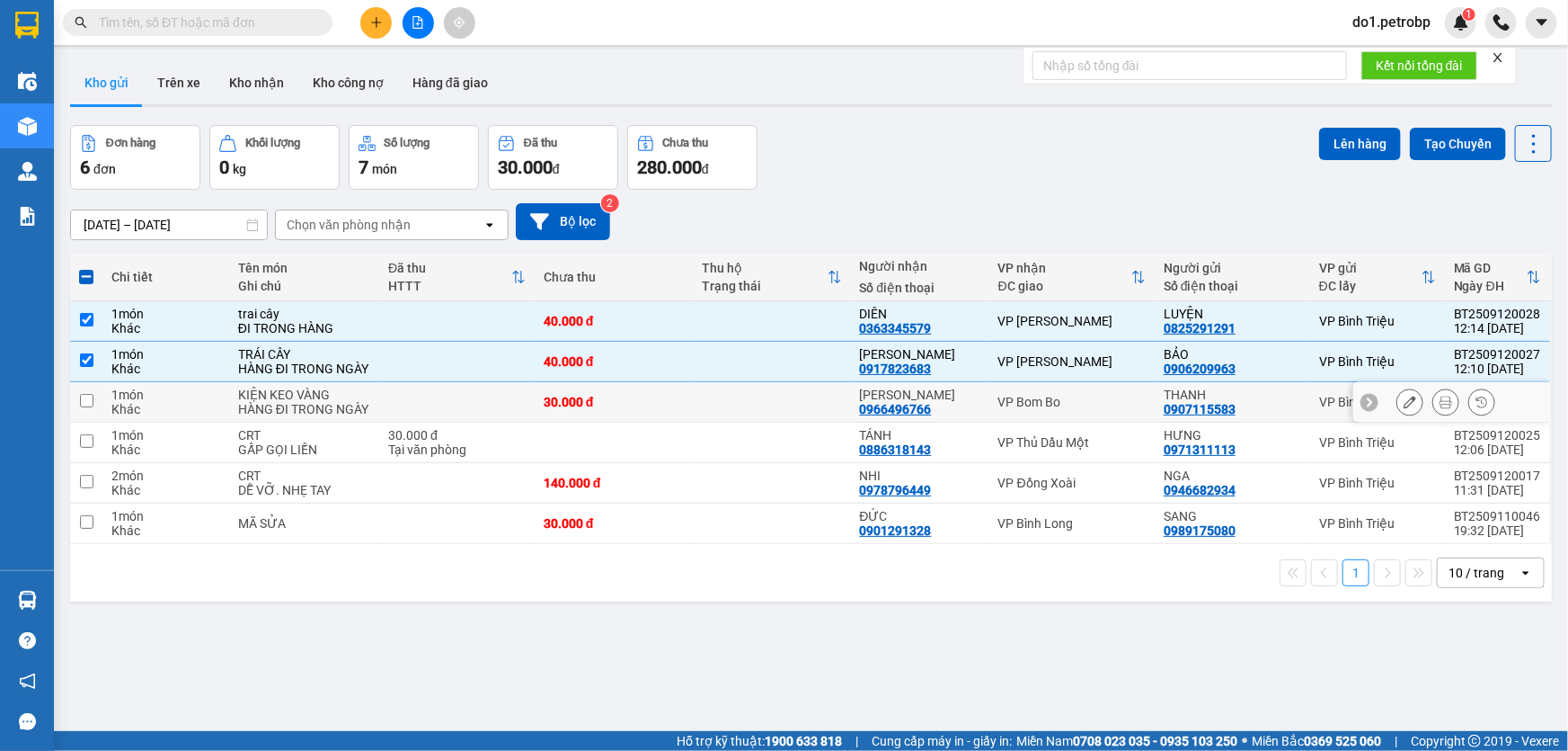
click at [778, 394] on td at bounding box center [772, 402] width 158 height 40
checkbox input "true"
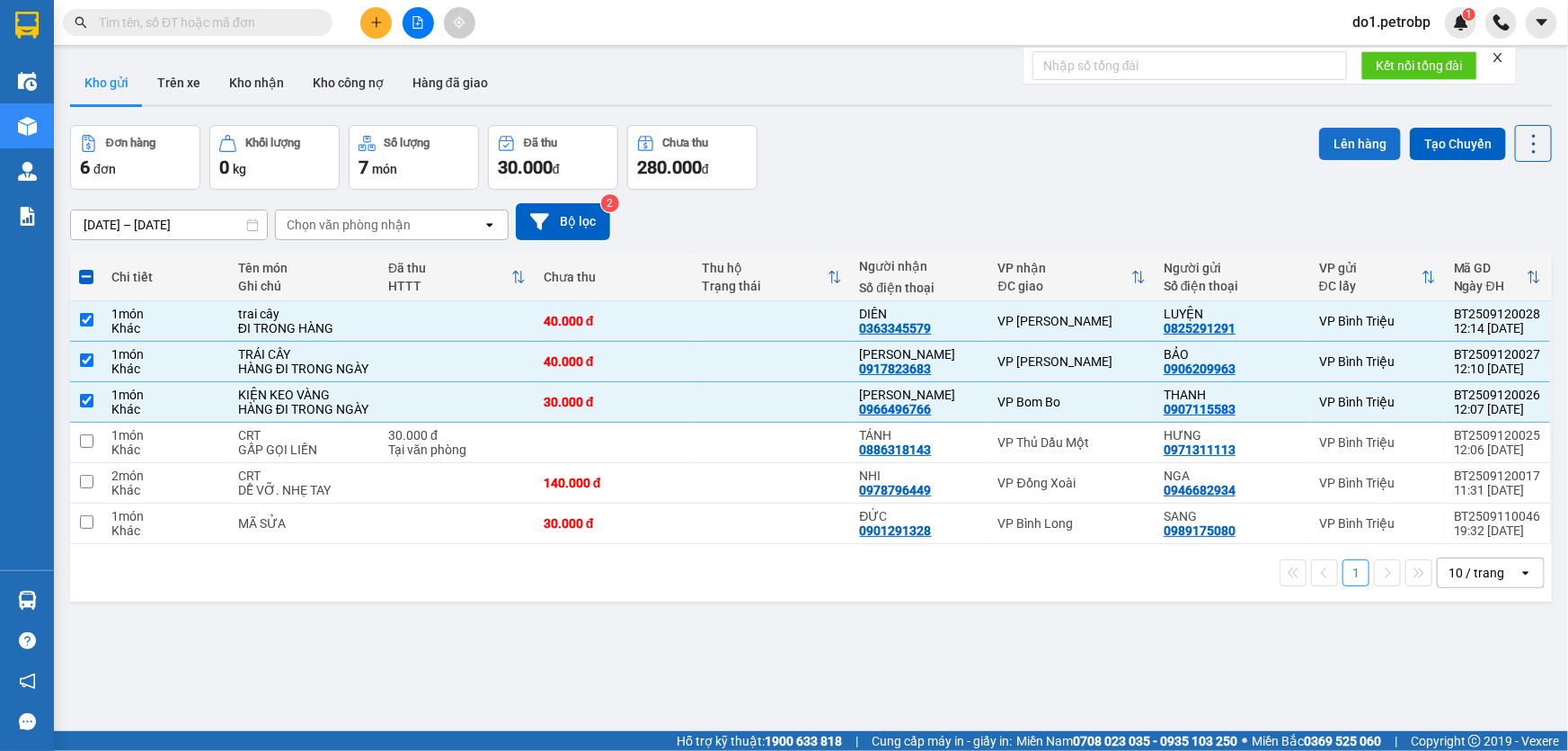
click at [1361, 147] on button "Lên hàng" at bounding box center [1360, 143] width 82 height 33
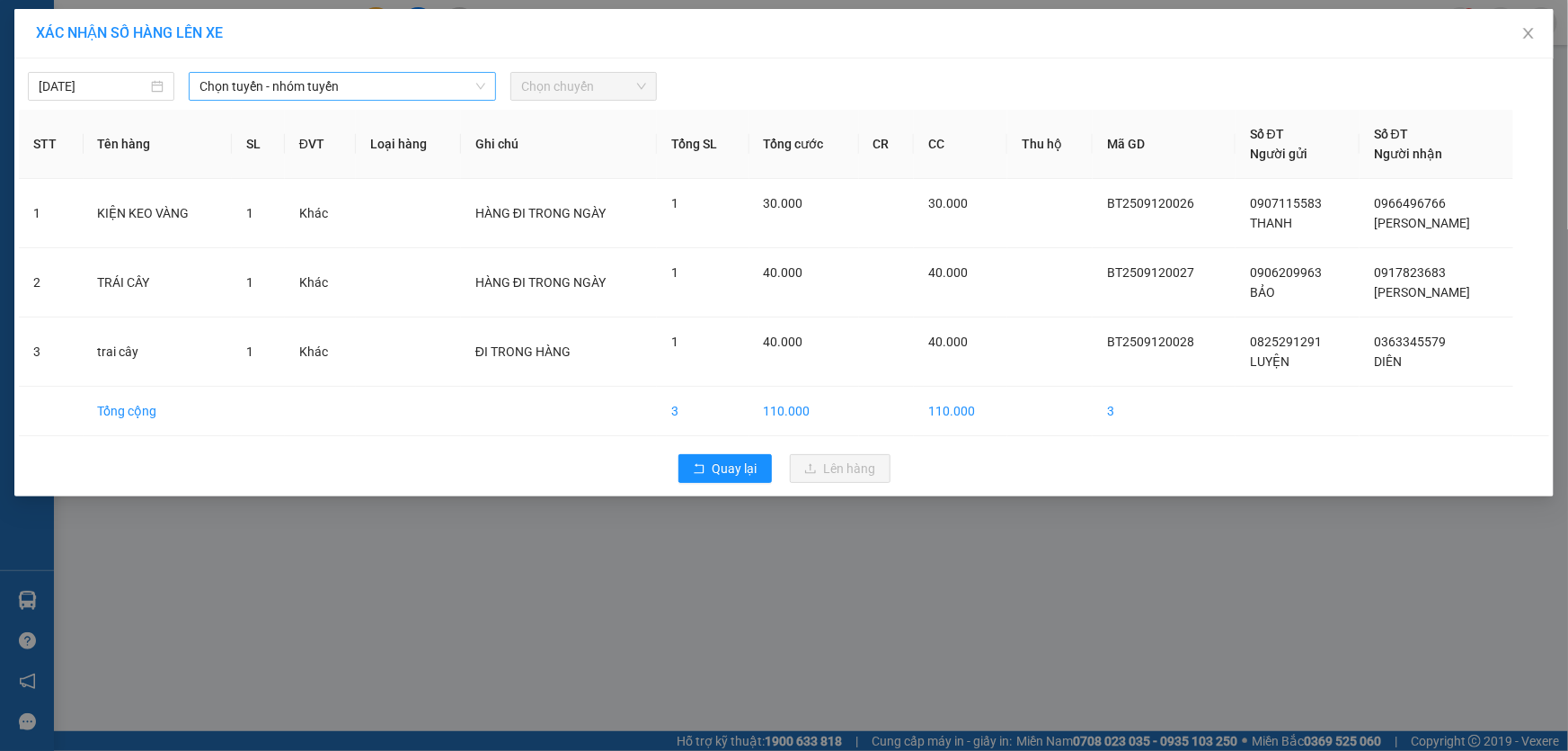
click at [305, 99] on span "Chọn tuyến - nhóm tuyến" at bounding box center [341, 86] width 286 height 27
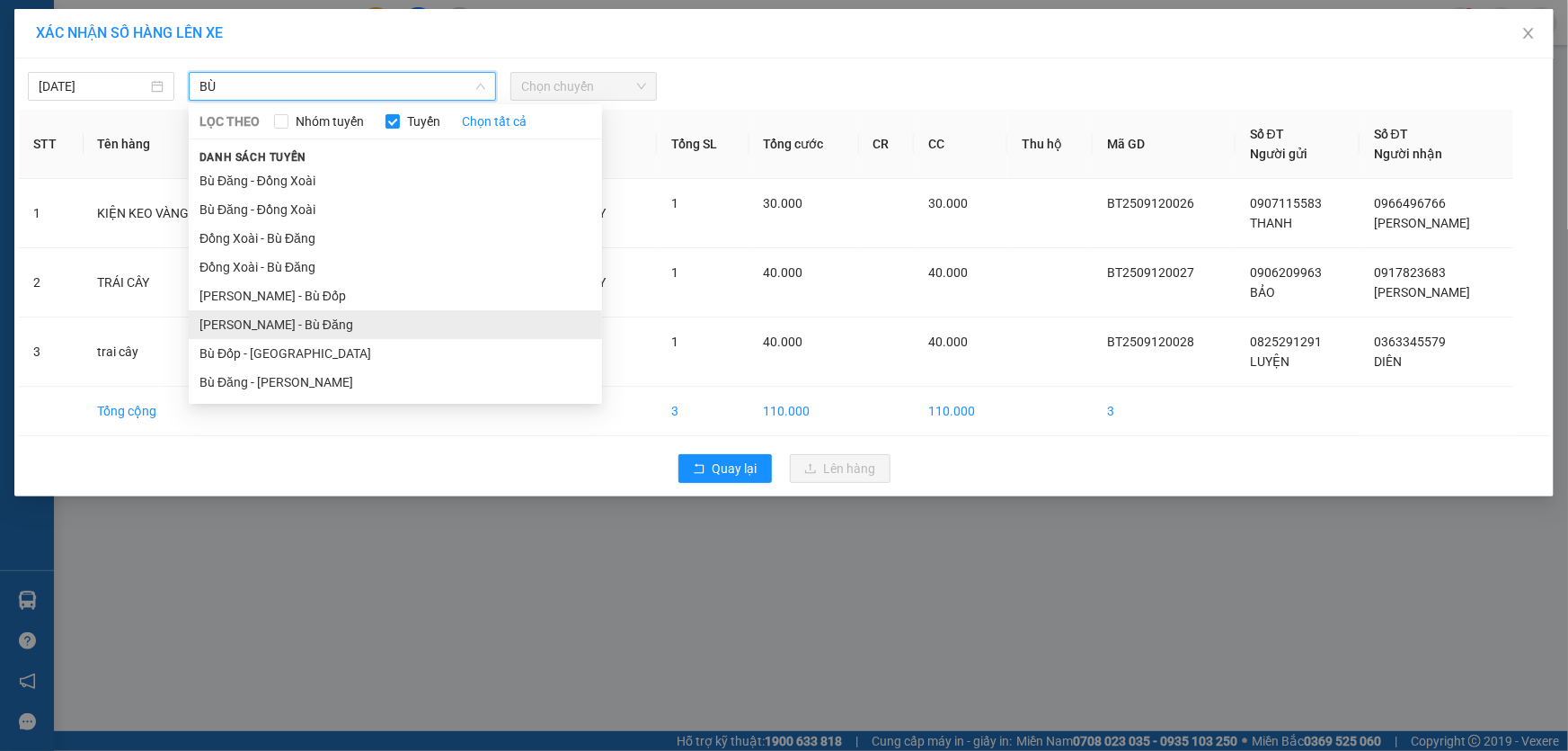
type input "BÙ"
click at [305, 316] on li "Hồ Chí Minh - Bù Đăng" at bounding box center [395, 324] width 413 height 29
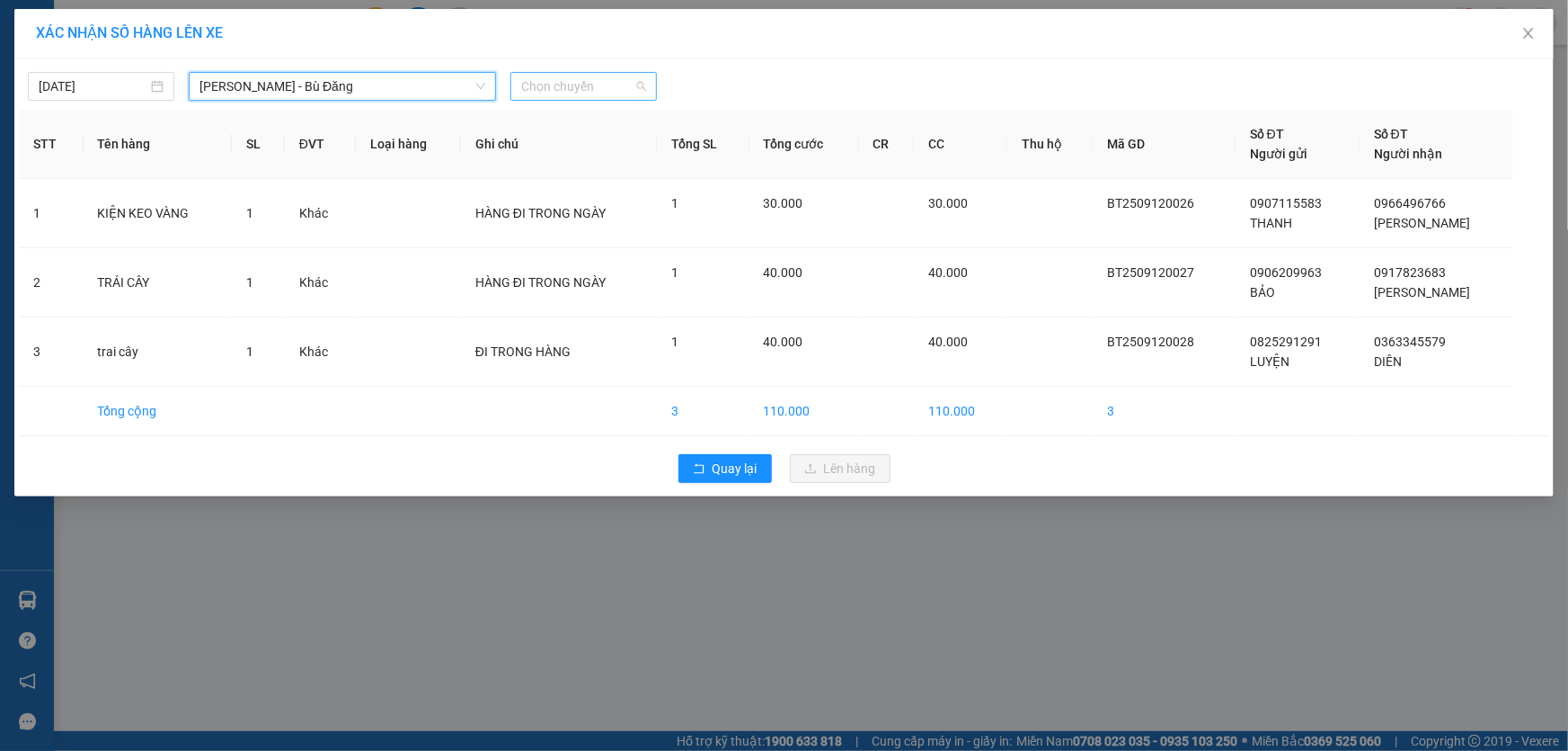
click at [607, 85] on span "Chọn chuyến" at bounding box center [583, 86] width 125 height 27
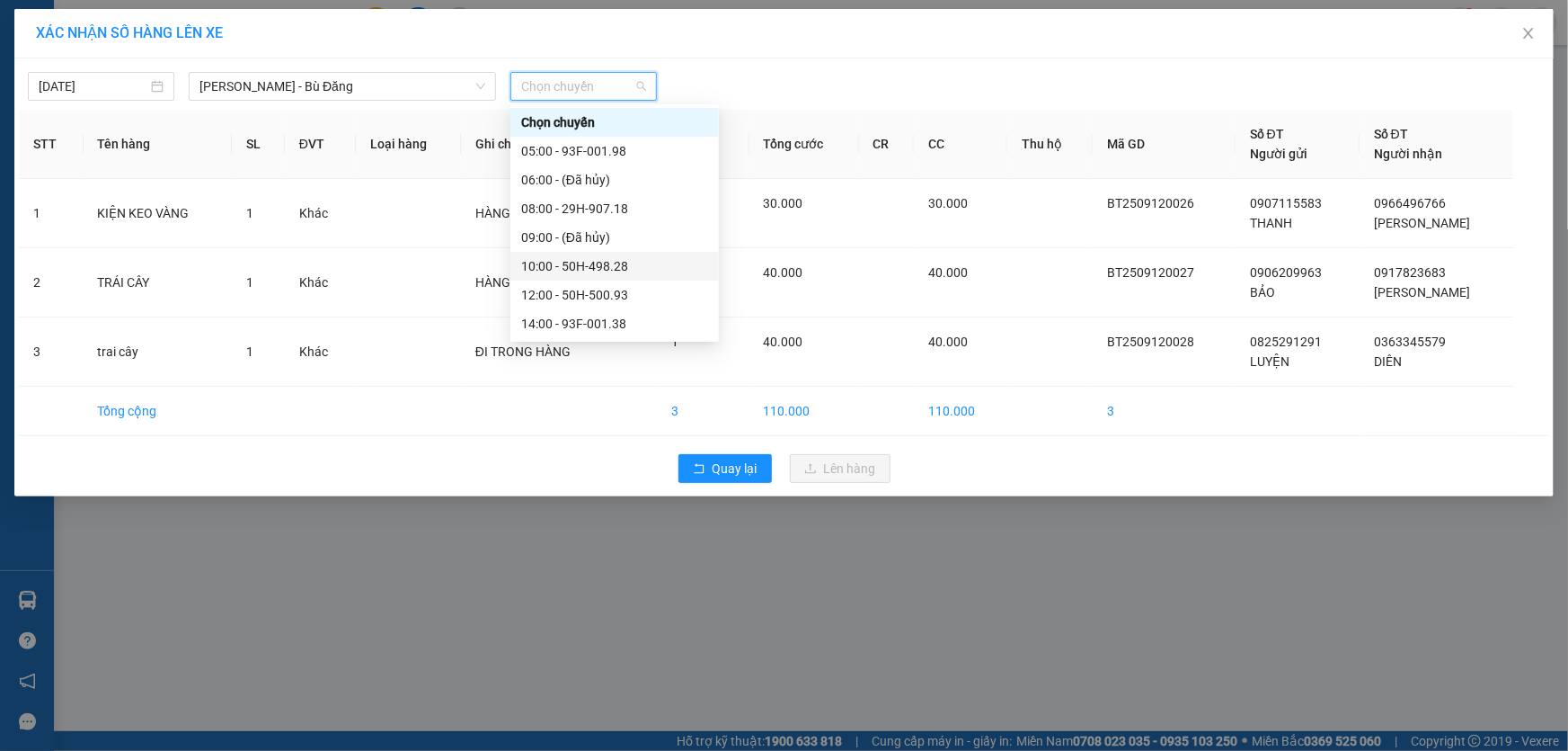
scroll to position [81, 0]
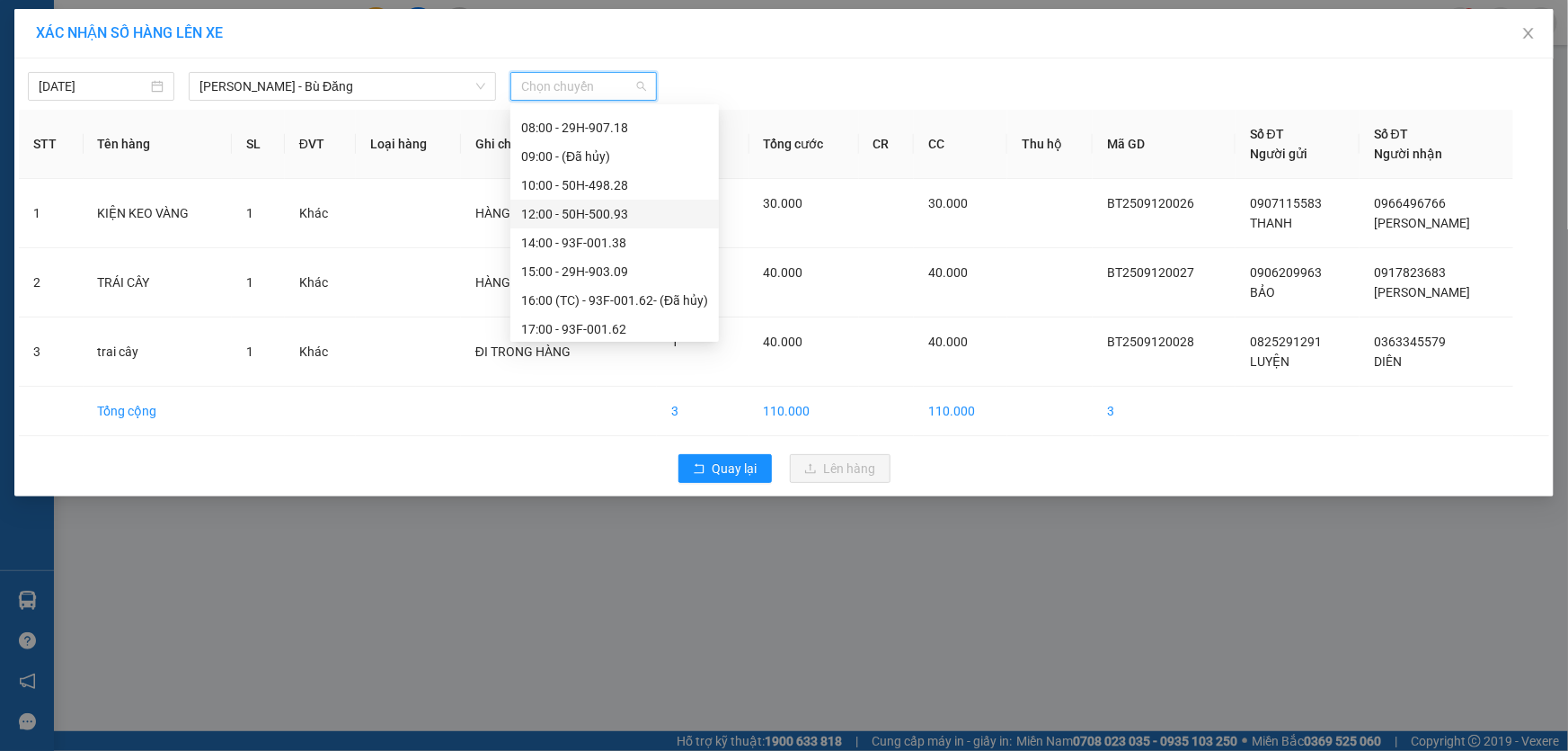
click at [626, 208] on div "12:00 - 50H-500.93" at bounding box center [614, 213] width 187 height 20
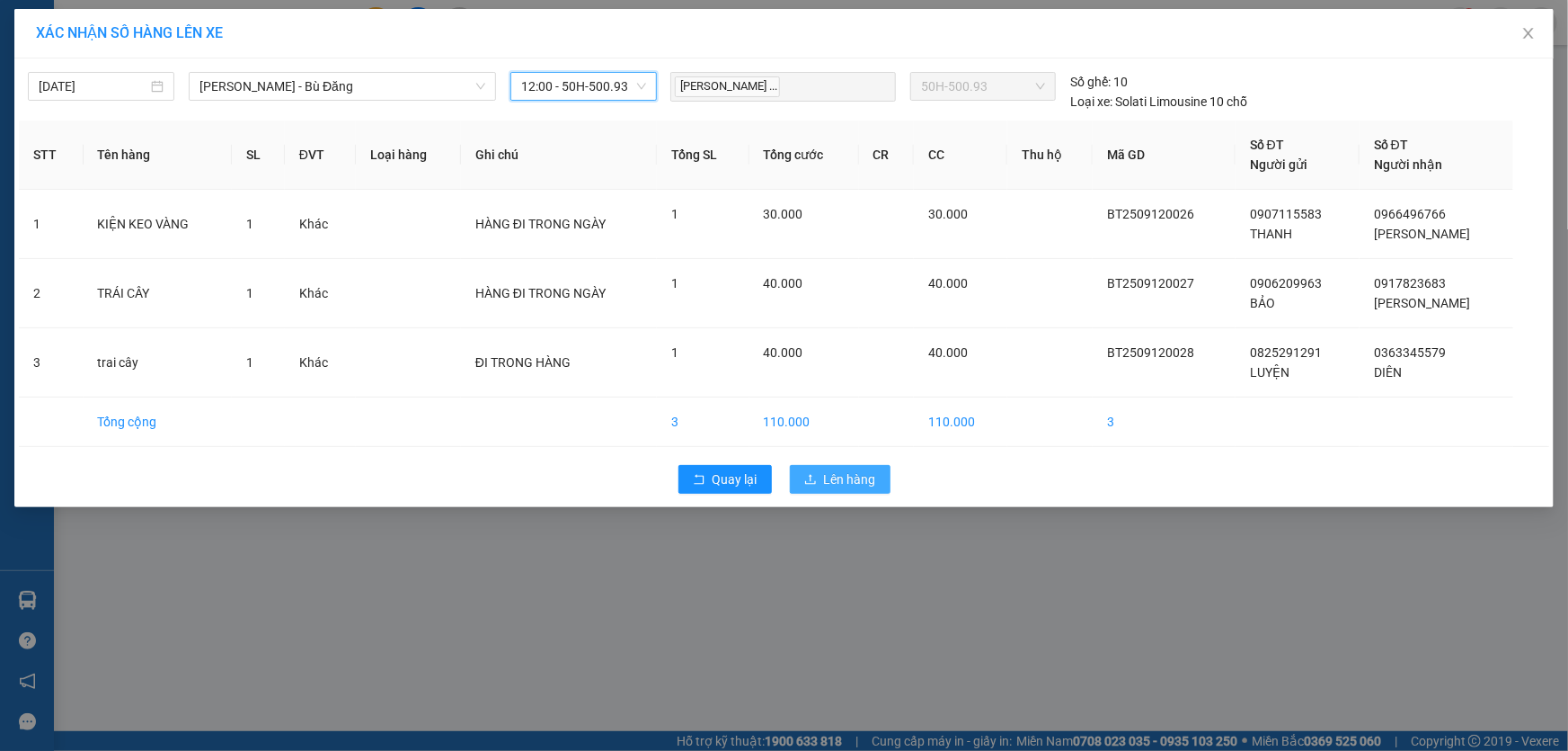
click at [836, 476] on span "Lên hàng" at bounding box center [850, 478] width 52 height 20
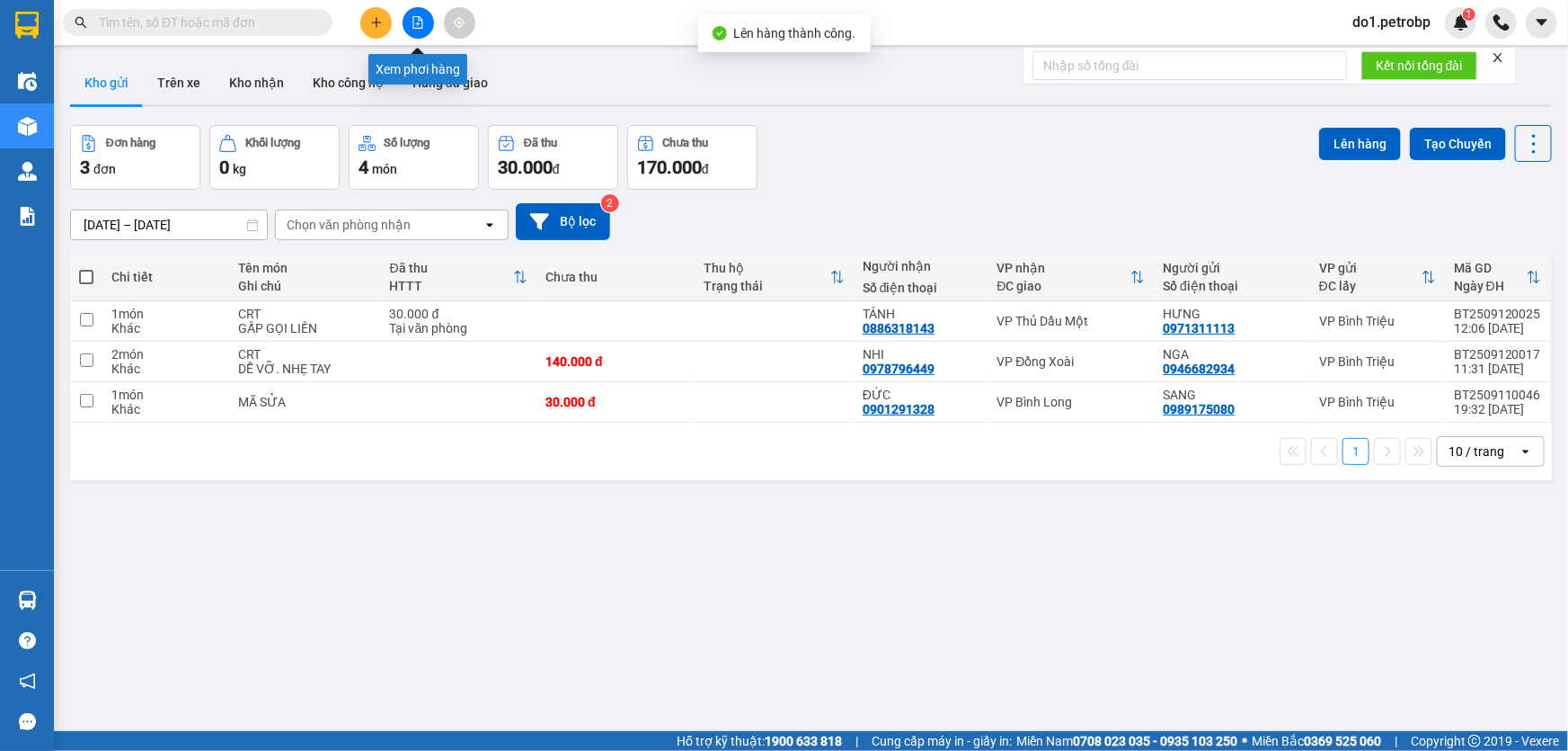
click at [404, 19] on button at bounding box center [419, 23] width 32 height 32
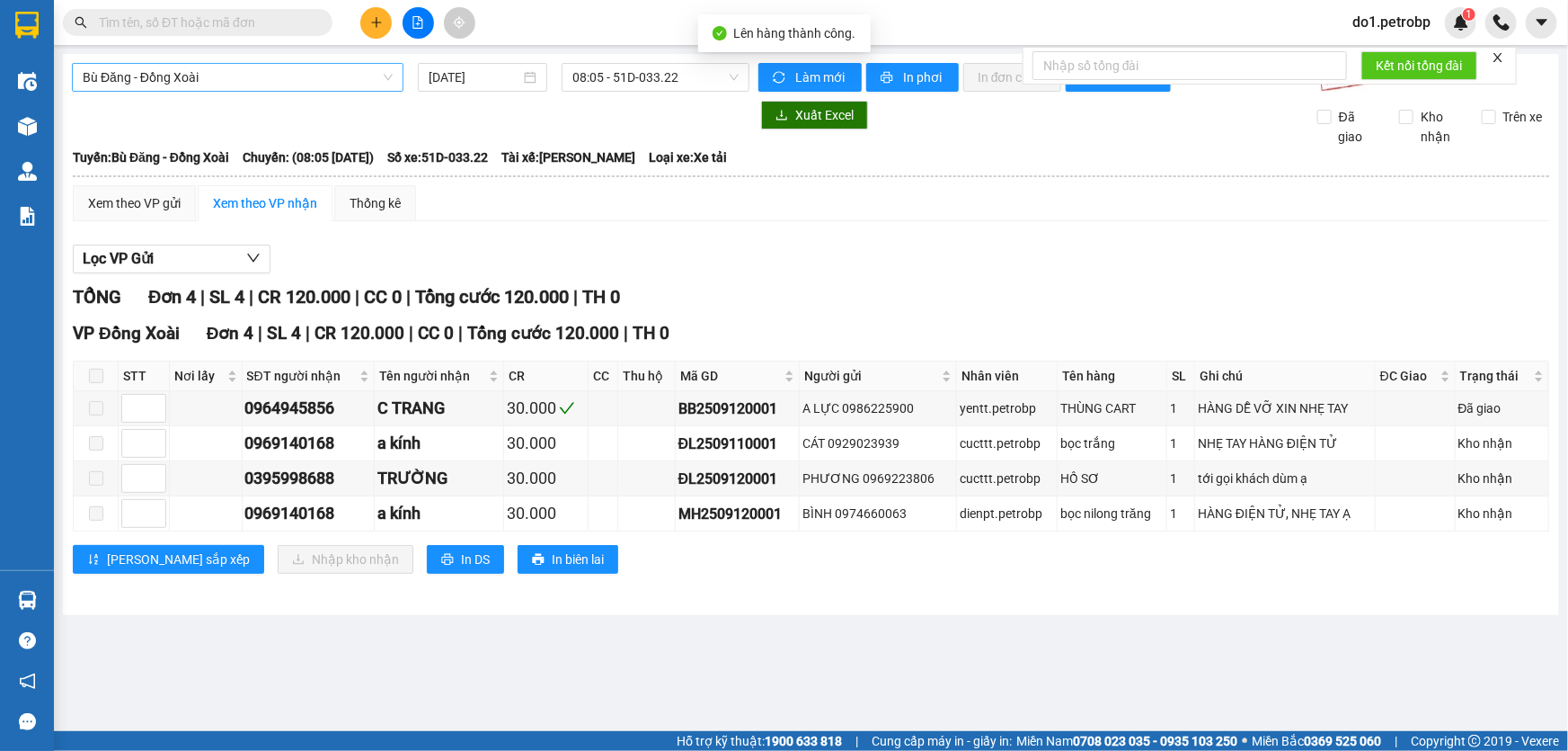
click at [221, 83] on span "Bù Đăng - Đồng Xoài" at bounding box center [237, 77] width 310 height 27
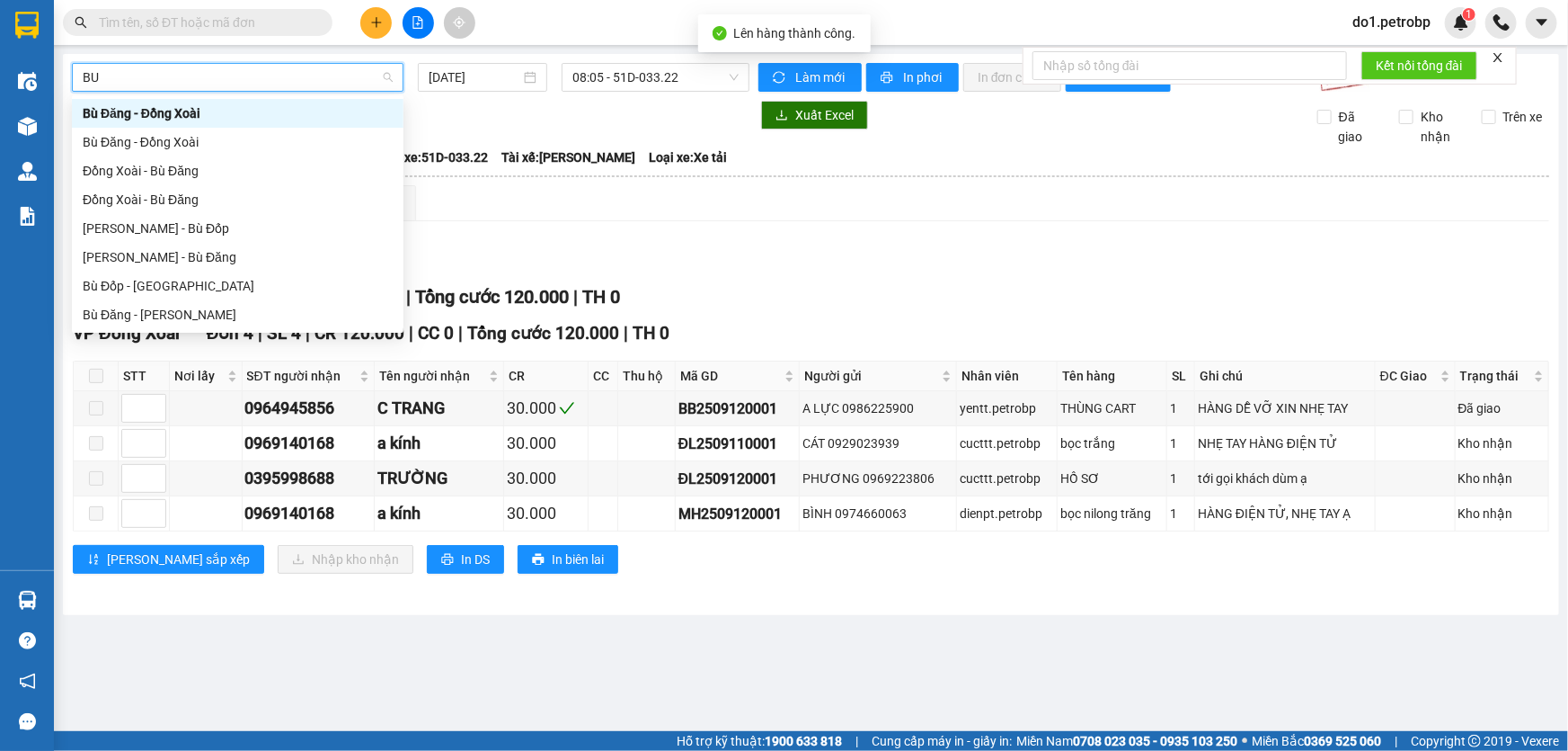
type input "BÙ"
type input "[DATE]"
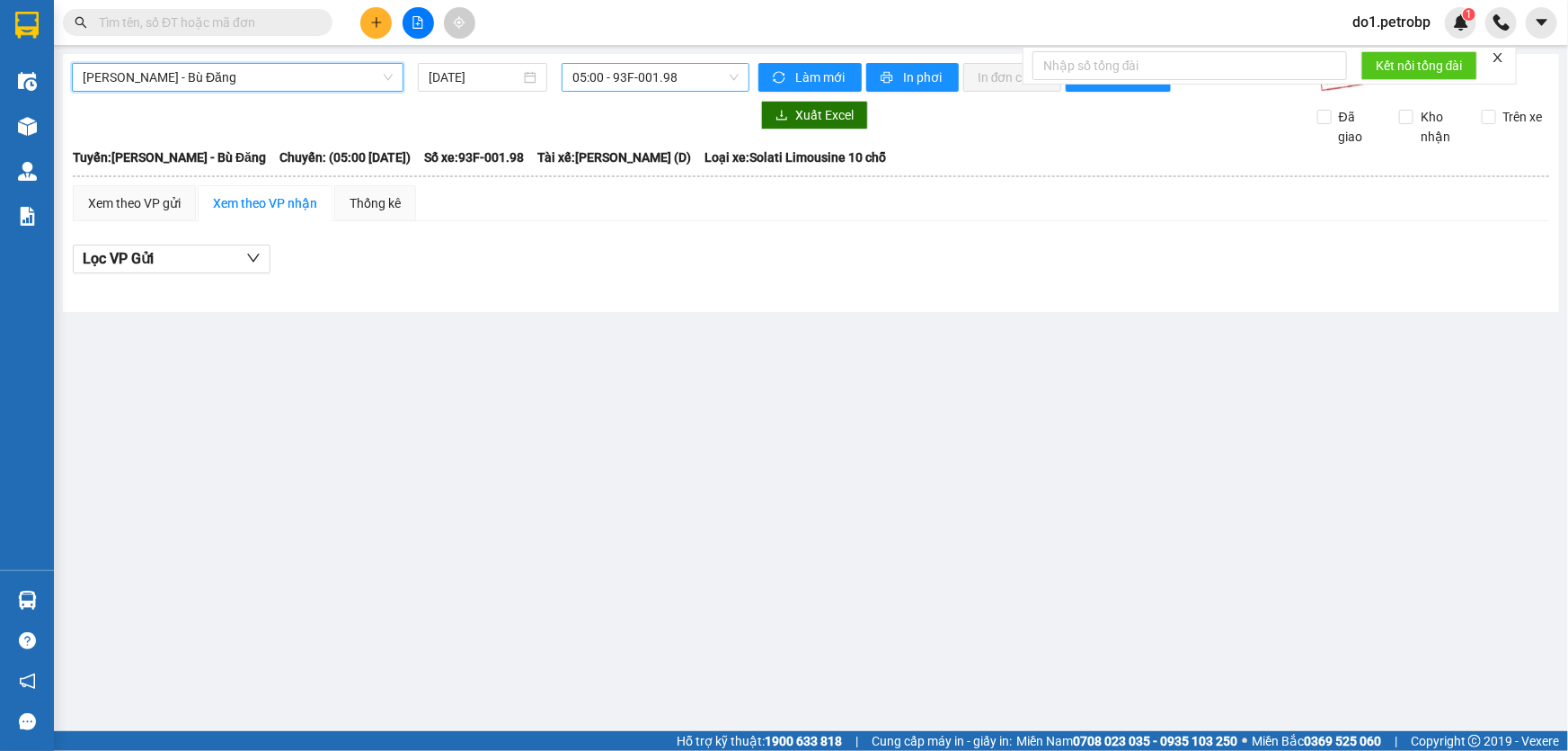
click at [619, 81] on span "05:00 - 93F-001.98" at bounding box center [655, 77] width 166 height 27
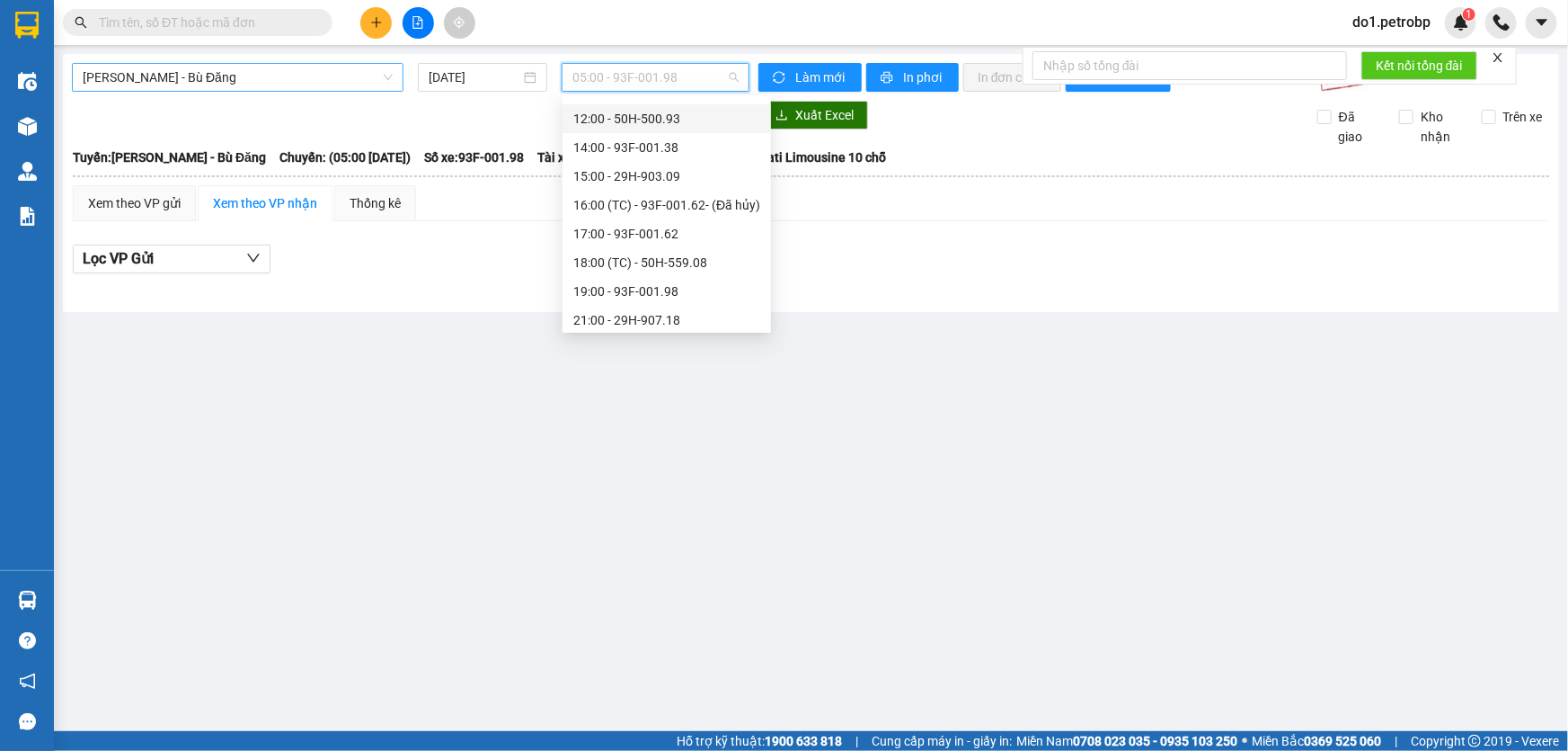
scroll to position [172, 0]
click at [668, 118] on div "12:00 - 50H-500.93" at bounding box center [666, 114] width 187 height 20
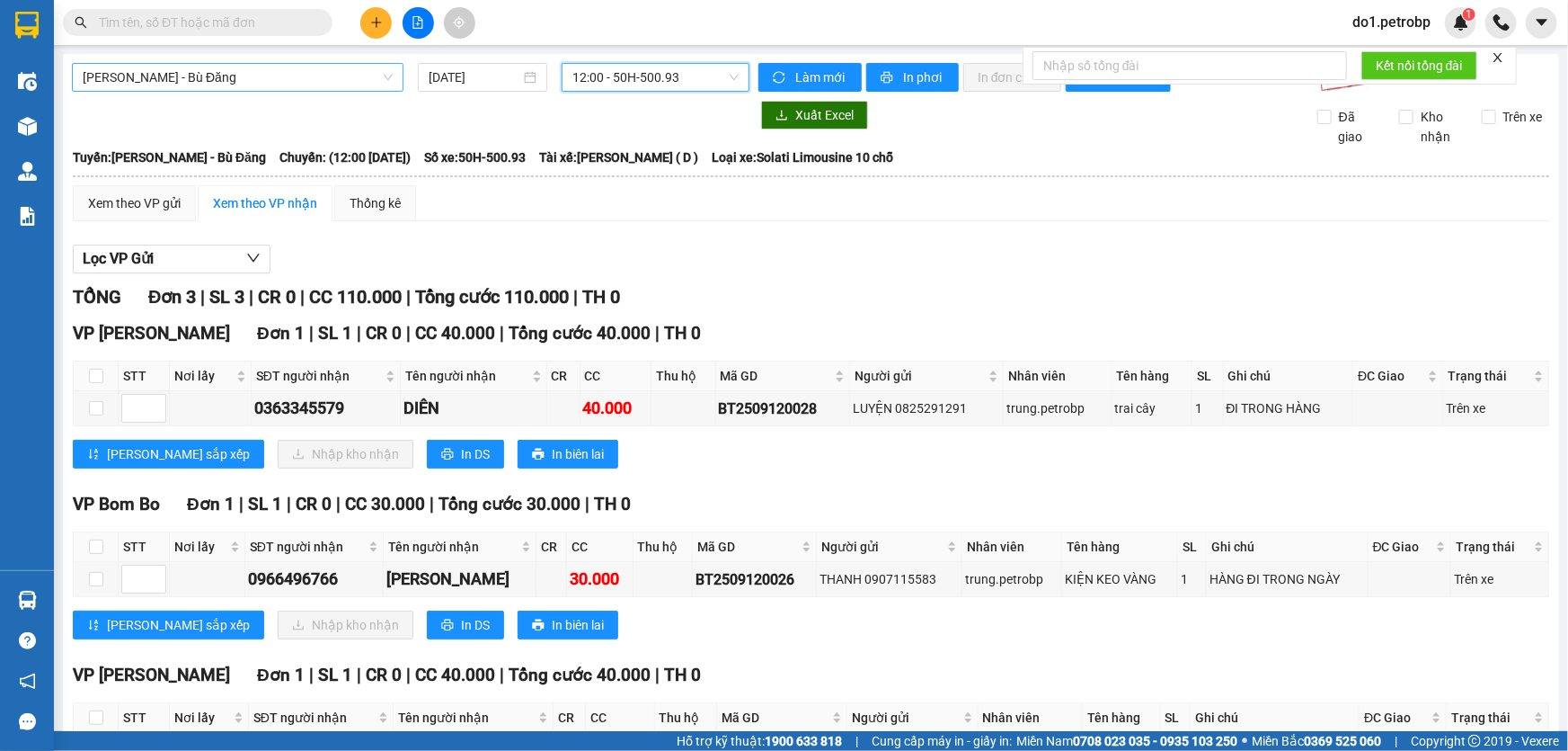
scroll to position [127, 0]
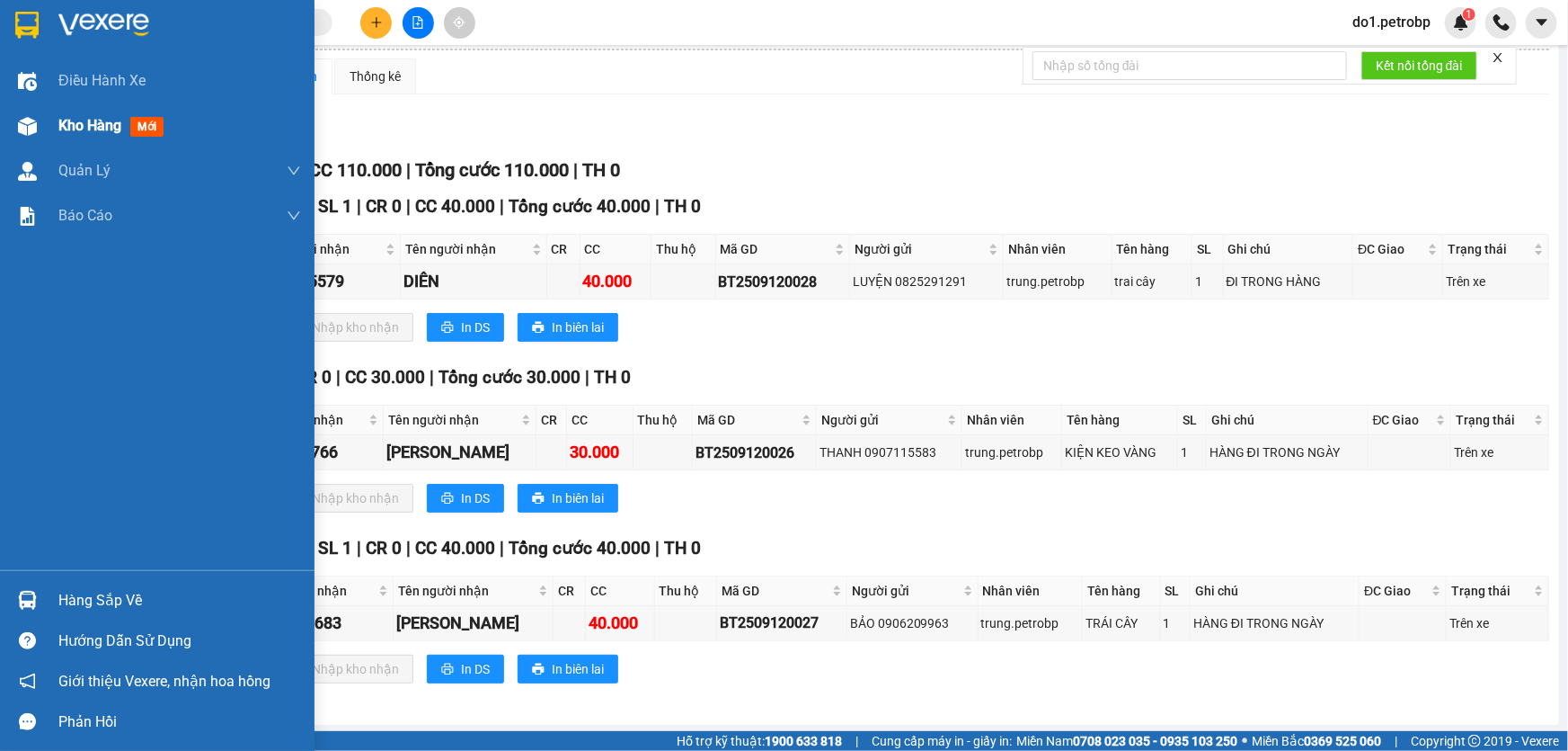
click at [107, 143] on div "Kho hàng mới" at bounding box center [179, 126] width 243 height 45
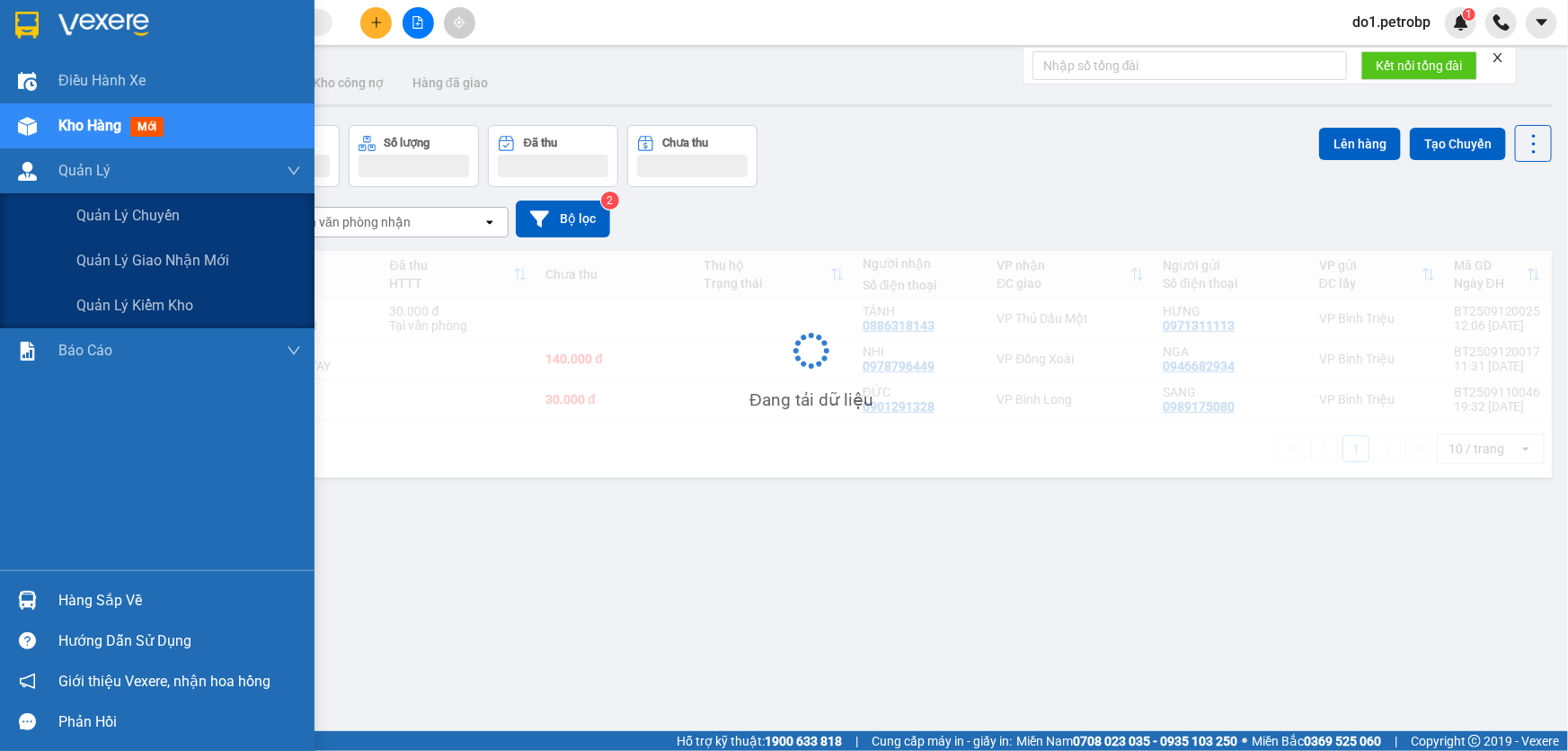
click at [137, 122] on span "mới" at bounding box center [147, 127] width 33 height 20
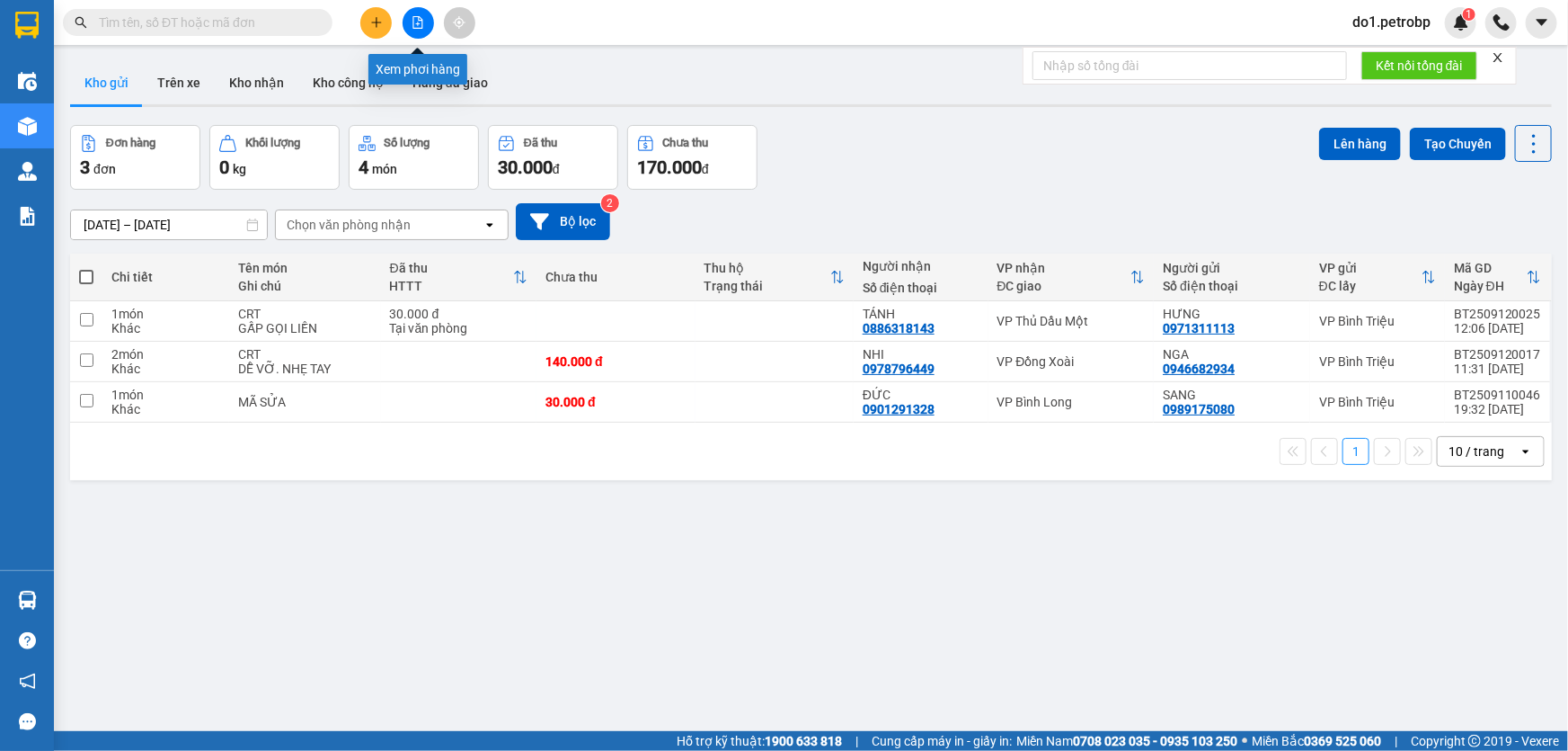
click at [427, 24] on button at bounding box center [419, 23] width 32 height 32
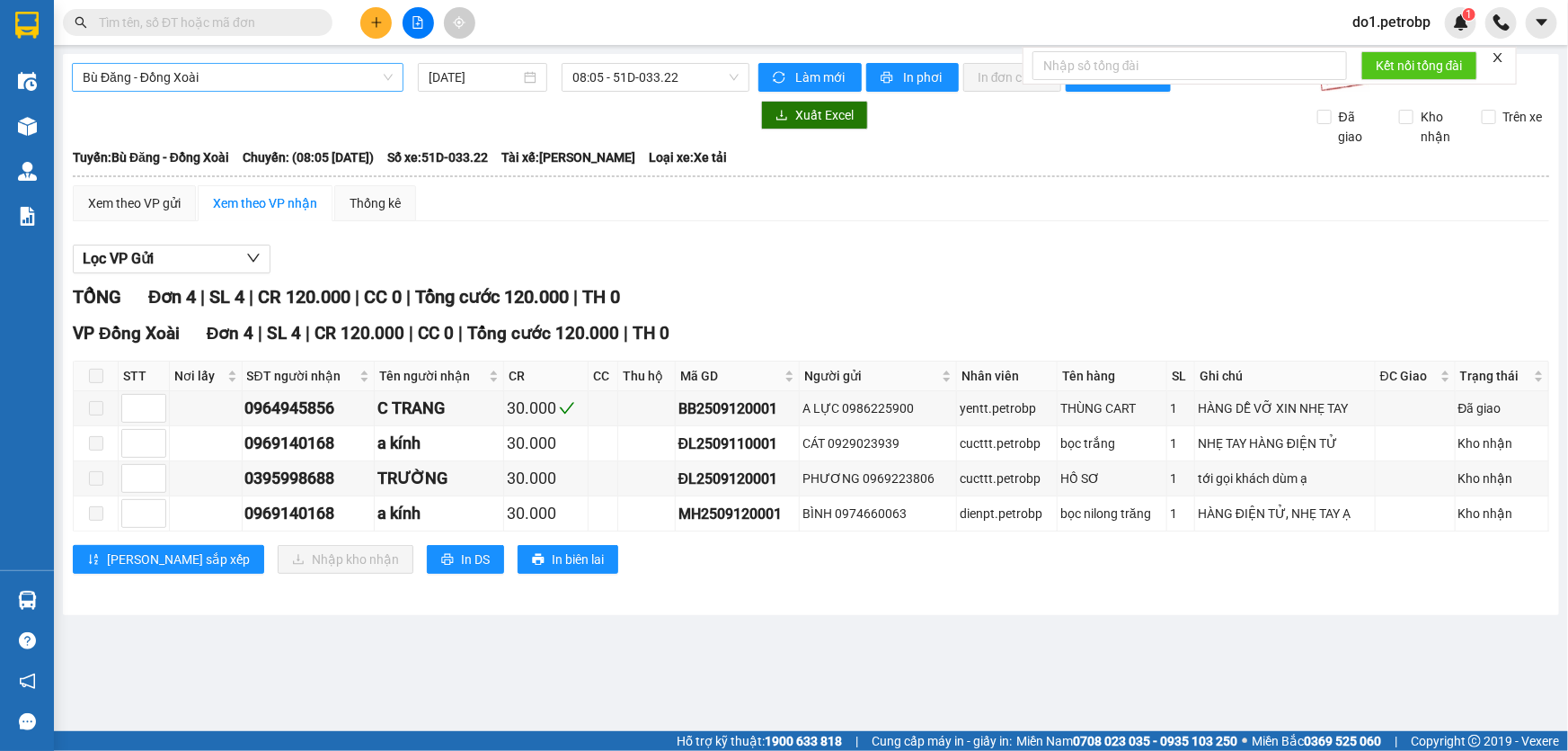
click at [279, 74] on span "Bù Đăng - Đồng Xoài" at bounding box center [237, 77] width 310 height 27
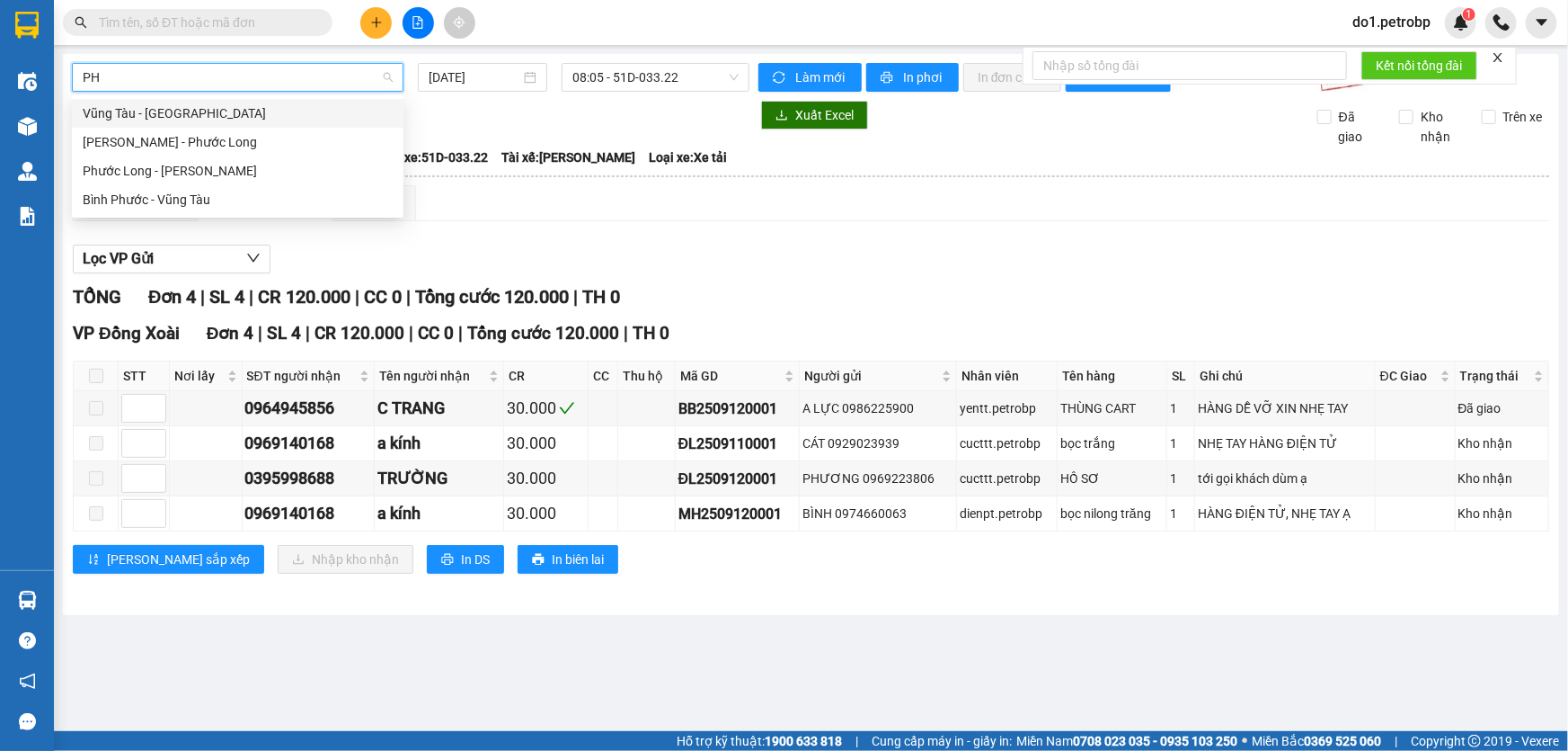
type input "P"
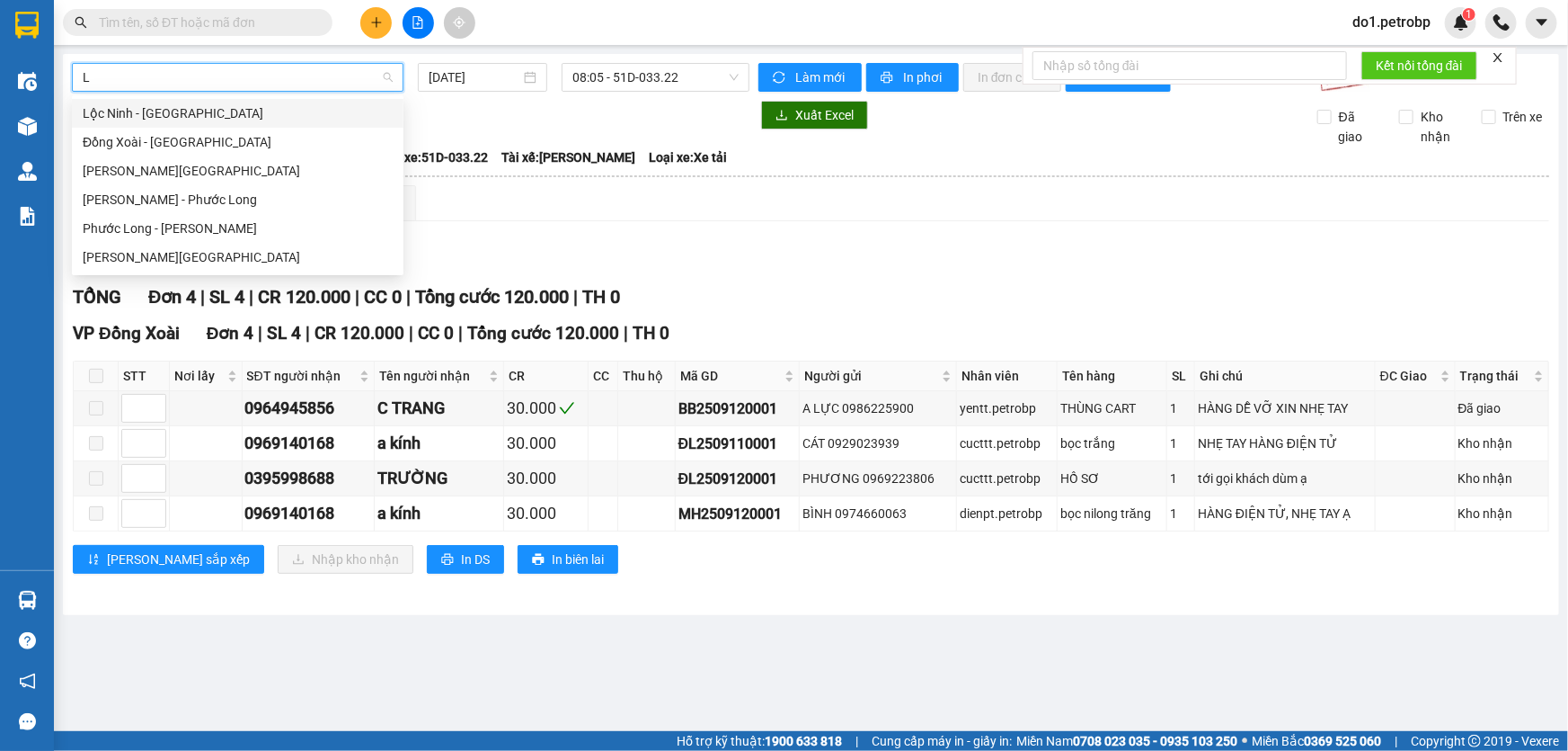
type input "LO"
type input "[DATE]"
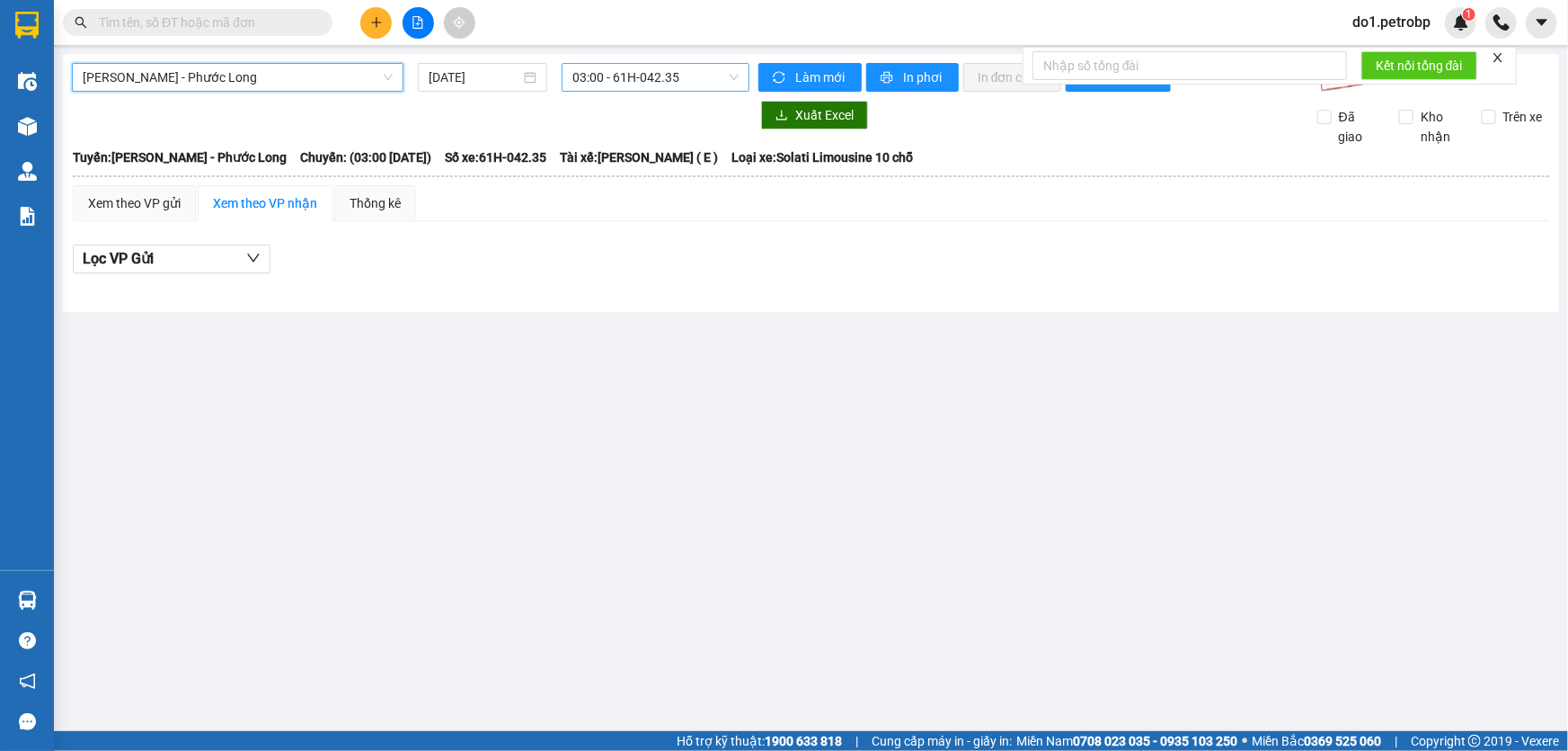
click at [663, 75] on span "03:00 - 61H-042.35" at bounding box center [655, 77] width 166 height 27
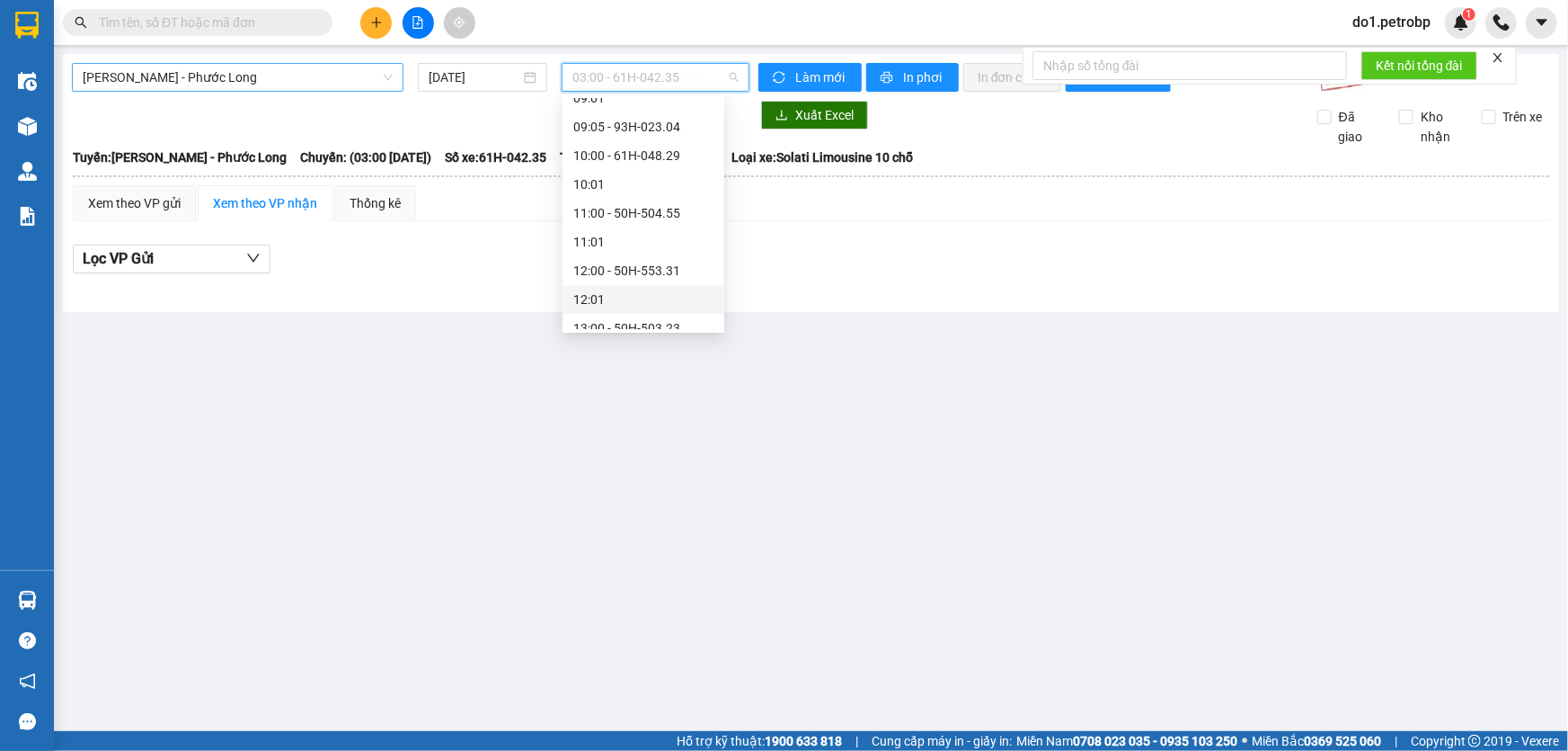
scroll to position [490, 0]
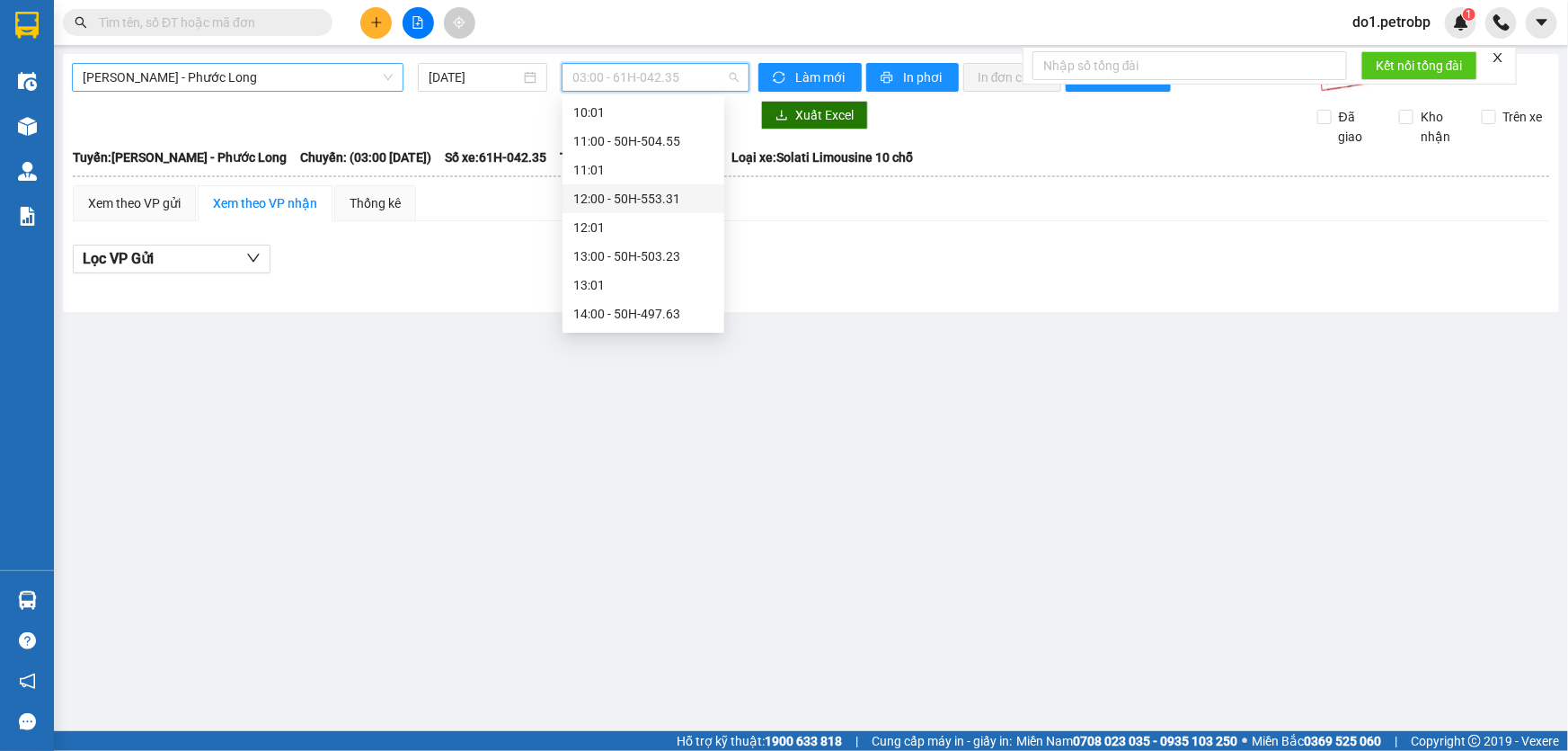
click at [651, 199] on div "12:00 - 50H-553.31" at bounding box center [643, 198] width 140 height 20
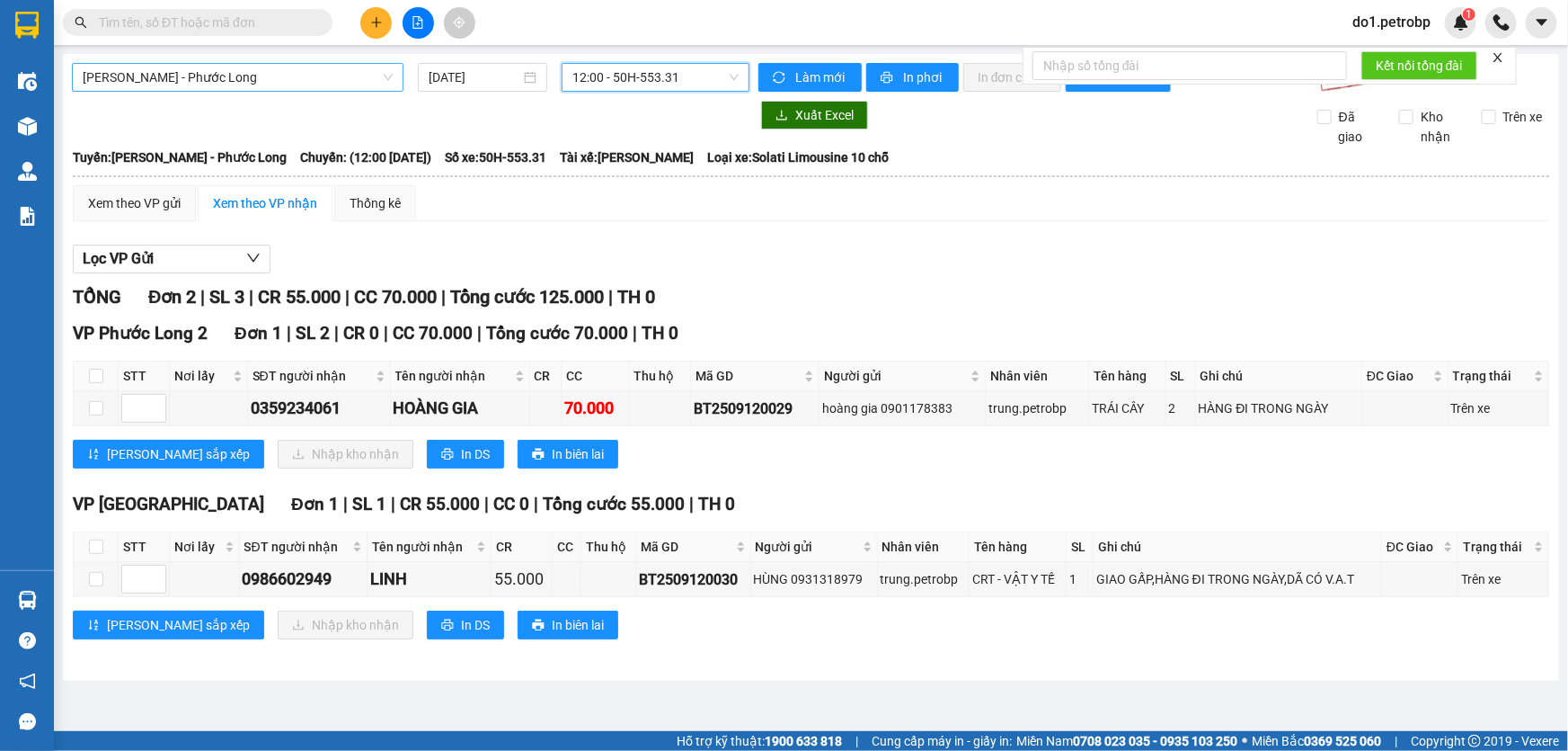
click at [72, 156] on th "Tuyến: Hồ Chí Minh - Phước Long Chuyến: (12:00 - 12/09/2025) Số xe: 50H-553.31…" at bounding box center [810, 156] width 1478 height 21
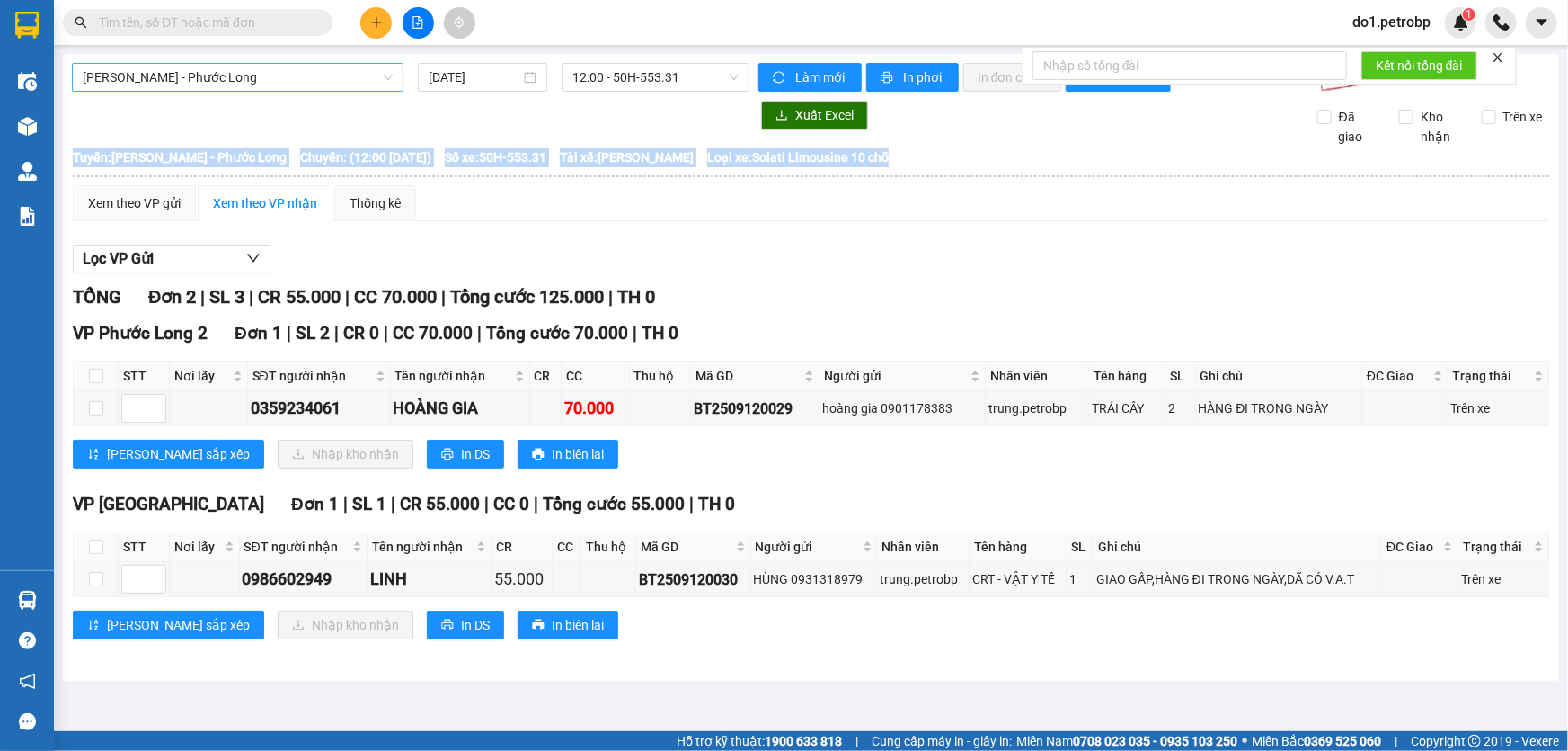
drag, startPoint x: 73, startPoint y: 154, endPoint x: 549, endPoint y: 174, distance: 476.4
click at [549, 174] on thead "Petro Bình Phước 0983776777 692 Phú Riềng Đỏ, P Tân Xuân, TP Đồng Xoài, Tỉnh Bì…" at bounding box center [810, 165] width 1478 height 38
copy div "Tuyến: Hồ Chí Minh - Phước Long Chuyến: (12:00 - 12/09/2025) Số xe: 50H-553.31…"
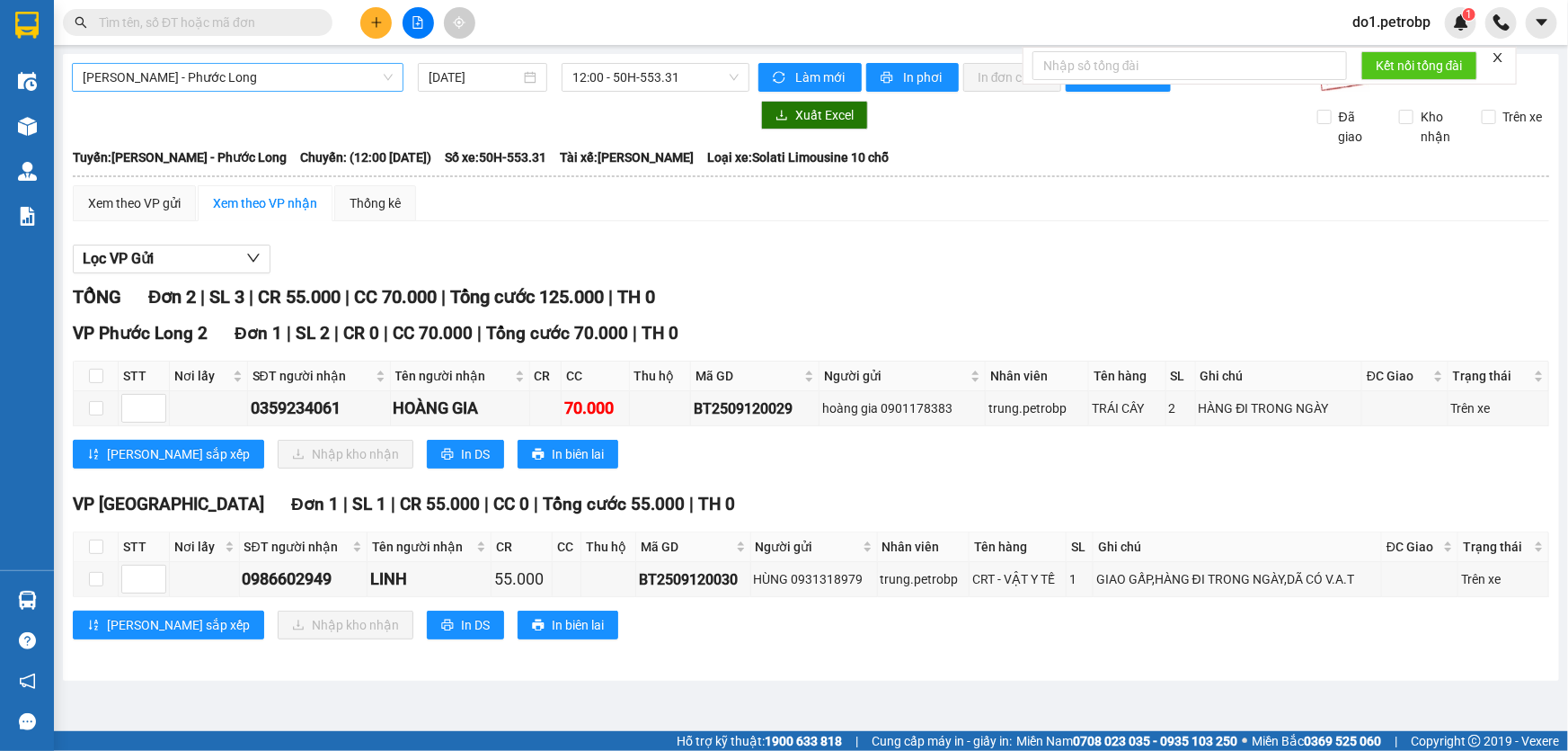
click at [907, 620] on div "Lưu sắp xếp Nhập kho nhận In DS In biên lai" at bounding box center [810, 624] width 1476 height 29
drag, startPoint x: 962, startPoint y: 575, endPoint x: 1016, endPoint y: 581, distance: 54.3
click at [1016, 581] on tr "0986602949 LINH 55.000 BT2509120030 HÙNG 0931318979 trung.petrobp CRT - VẬT Y T…" at bounding box center [811, 580] width 1475 height 35
click at [972, 544] on th "Tên hàng" at bounding box center [1017, 547] width 97 height 30
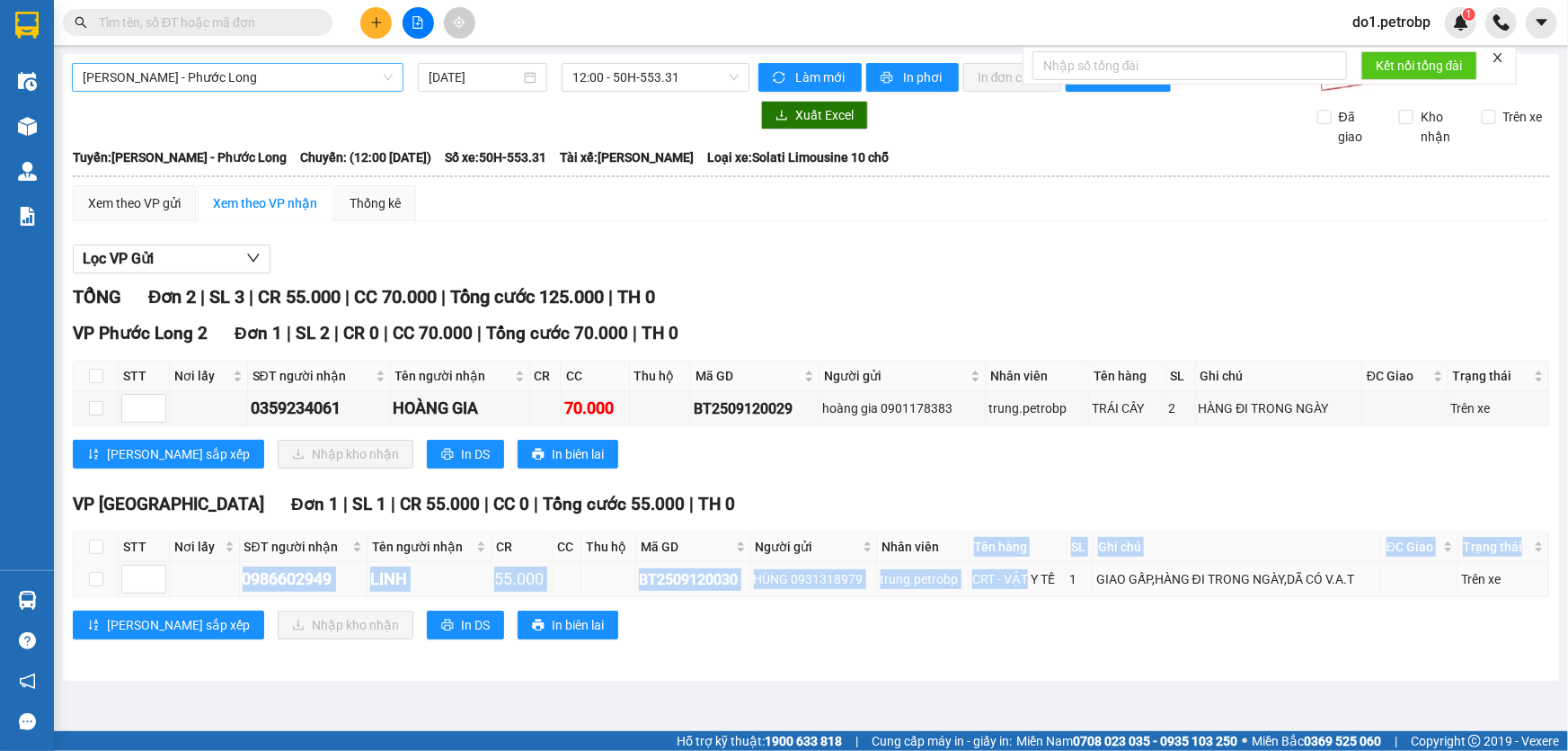
drag, startPoint x: 970, startPoint y: 546, endPoint x: 997, endPoint y: 591, distance: 52.5
click at [1019, 579] on table "STT Nơi lấy SĐT người nhận Tên người nhận CR CC Thu hộ Mã GD Người gửi Nhân viê…" at bounding box center [811, 564] width 1475 height 66
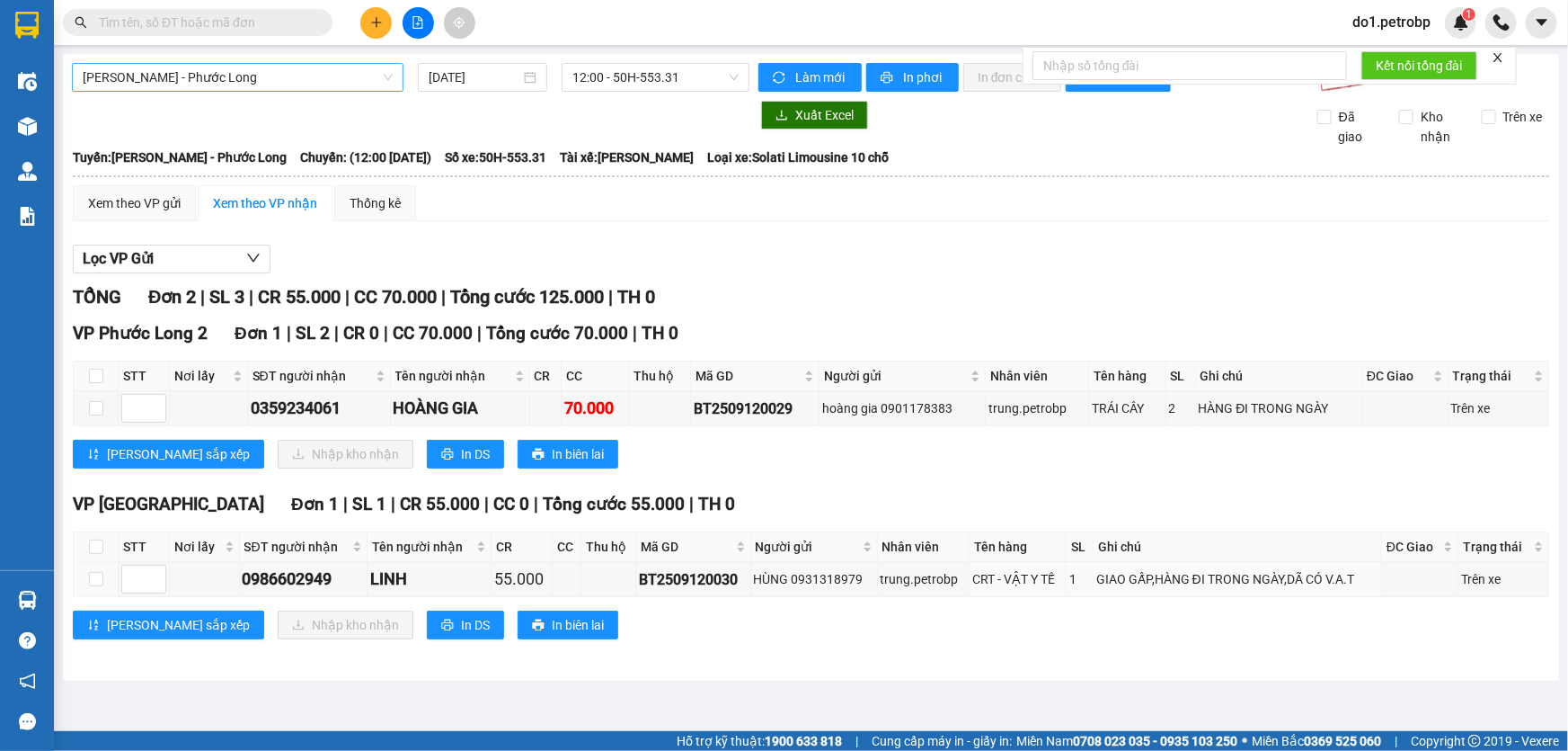
click at [988, 608] on div "VP Phước Bình Đơn 1 | SL 1 | CR 55.000 | CC 0 | Tổng cước 55.000 | TH 0 STT Nơi…" at bounding box center [810, 572] width 1476 height 162
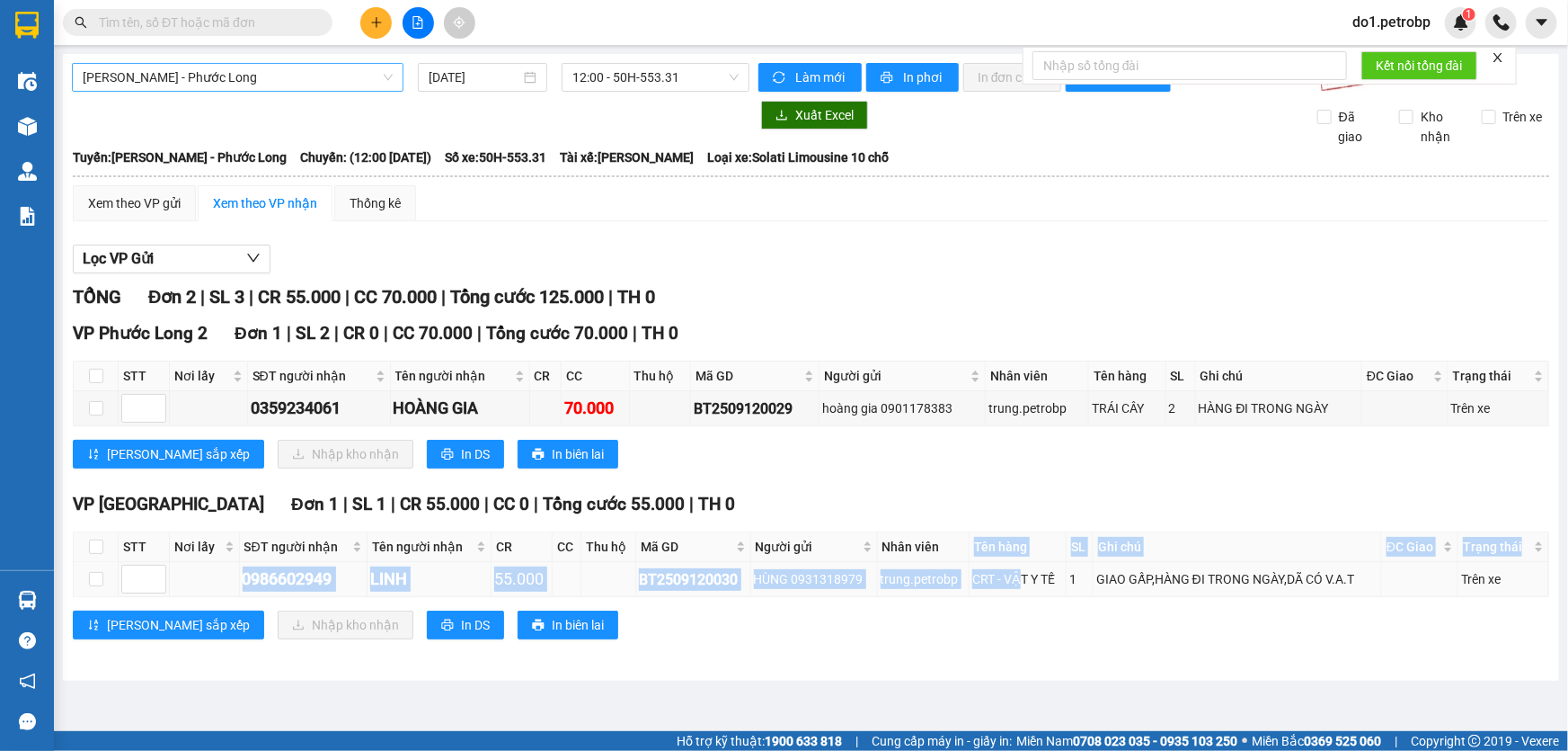
drag, startPoint x: 972, startPoint y: 547, endPoint x: 1020, endPoint y: 574, distance: 55.1
click at [1020, 574] on table "STT Nơi lấy SĐT người nhận Tên người nhận CR CC Thu hộ Mã GD Người gửi Nhân viê…" at bounding box center [811, 564] width 1475 height 66
click at [1017, 574] on div "CRT - VẬT Y TẾ" at bounding box center [1017, 579] width 91 height 20
click at [969, 558] on th "Tên hàng" at bounding box center [1017, 547] width 97 height 30
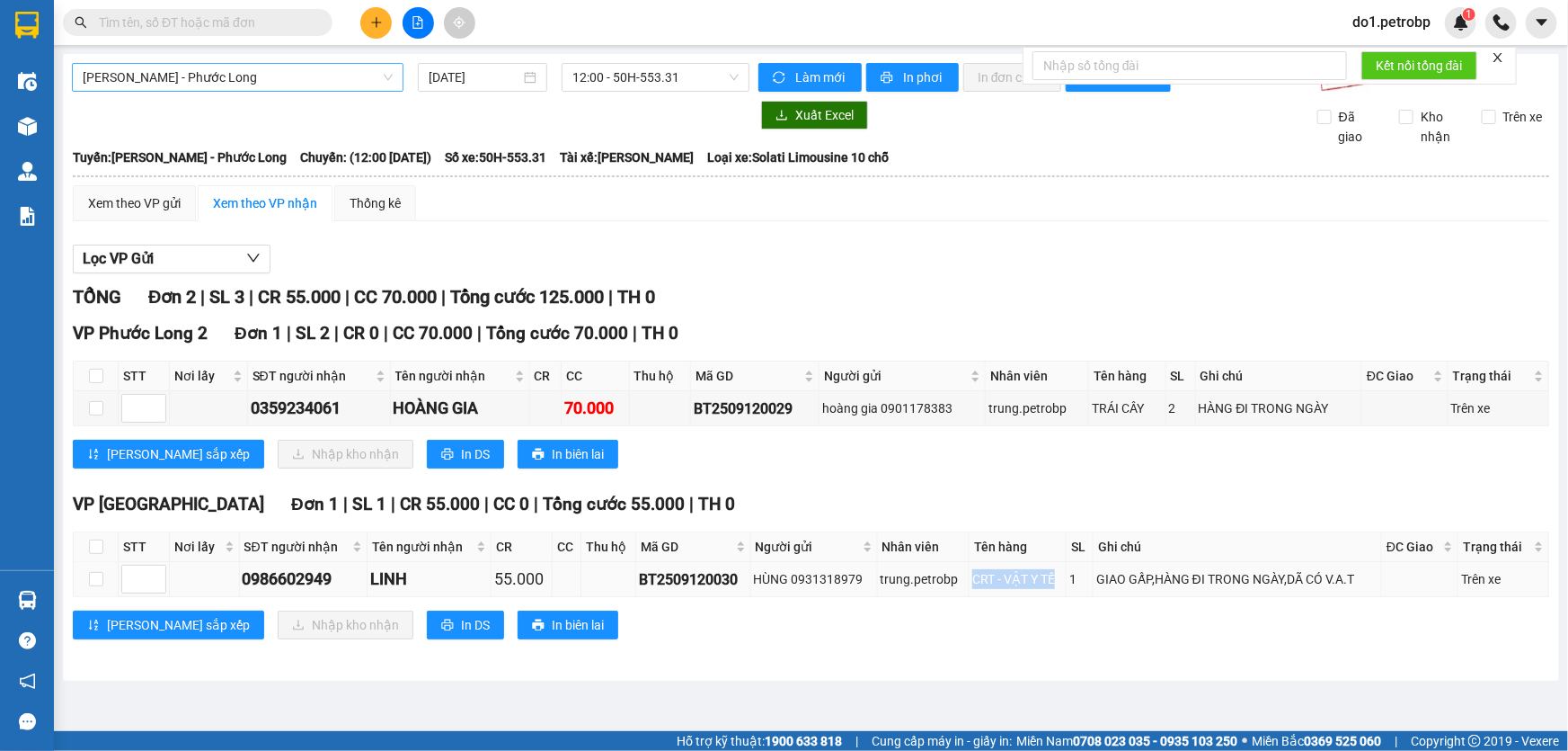
drag, startPoint x: 966, startPoint y: 576, endPoint x: 1057, endPoint y: 592, distance: 92.4
click at [1057, 592] on td "CRT - VẬT Y TẾ" at bounding box center [1017, 580] width 97 height 35
copy div "CRT - VẬT Y TẾ"
click at [919, 665] on div "Hồ Chí Minh - Phước Long 12/09/2025 12:00 - 50H-553.31 Làm mới In phơi In đơn …" at bounding box center [811, 367] width 1496 height 626
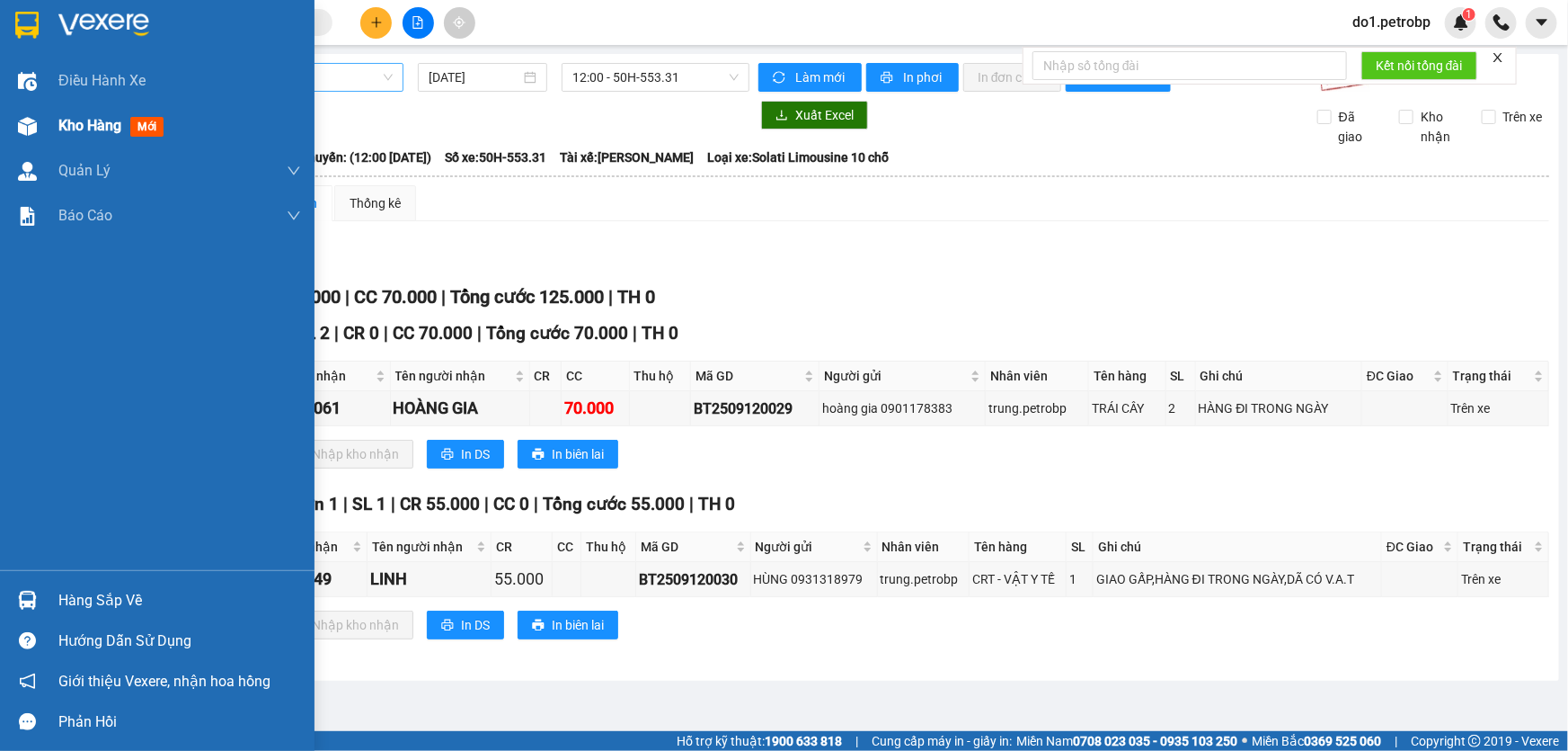
click at [20, 123] on img at bounding box center [27, 127] width 19 height 19
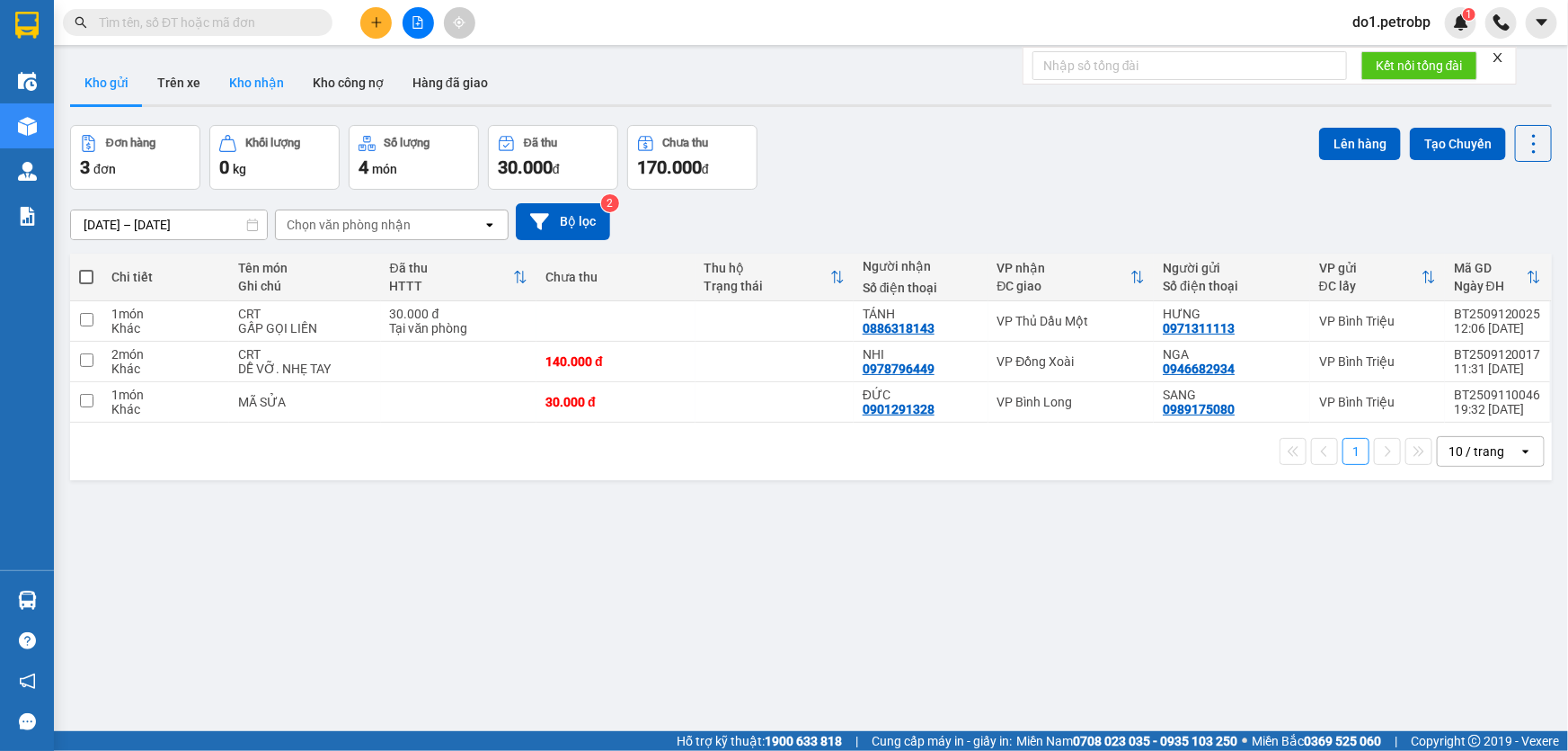
click at [233, 84] on button "Kho nhận" at bounding box center [257, 83] width 84 height 43
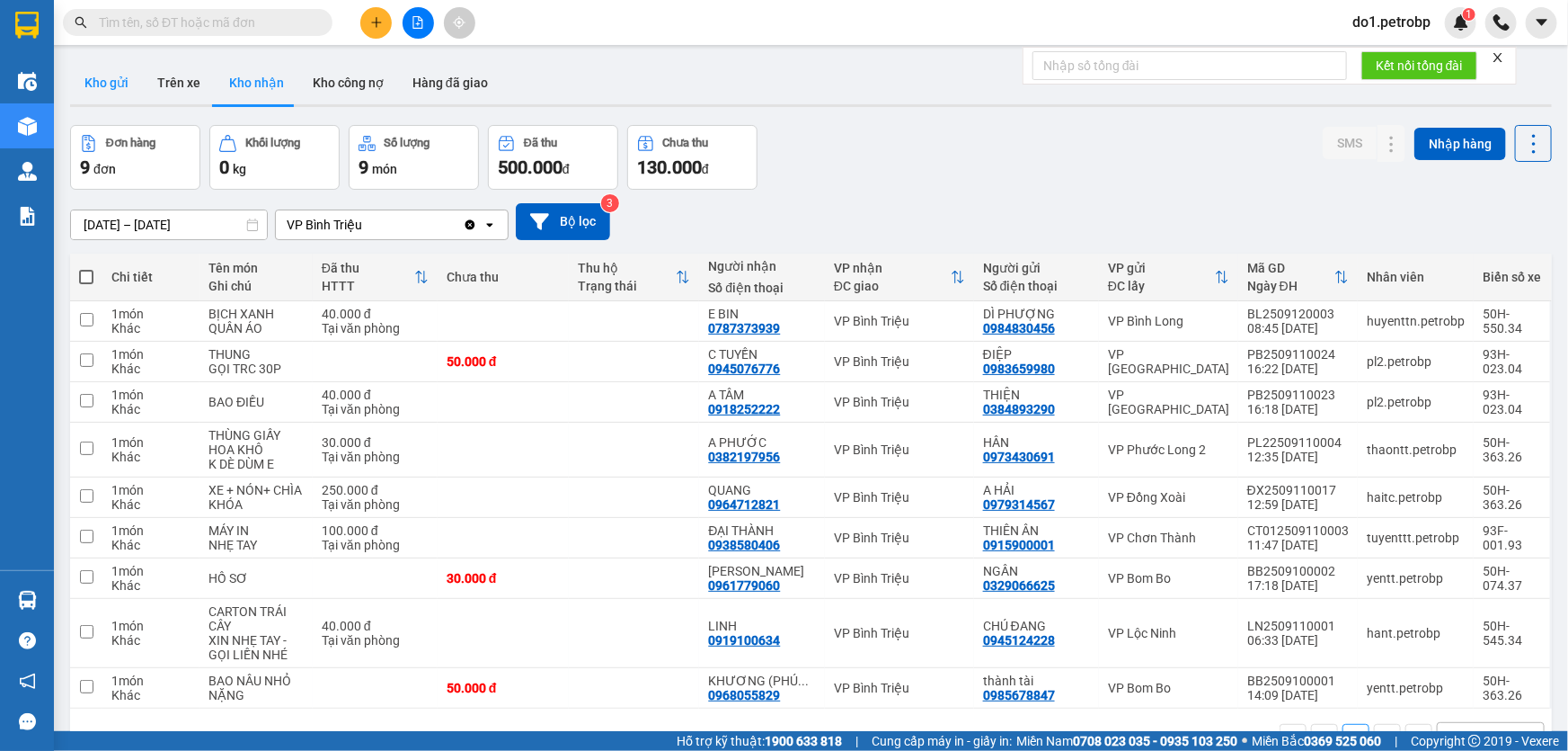
click at [105, 90] on button "Kho gửi" at bounding box center [106, 83] width 73 height 43
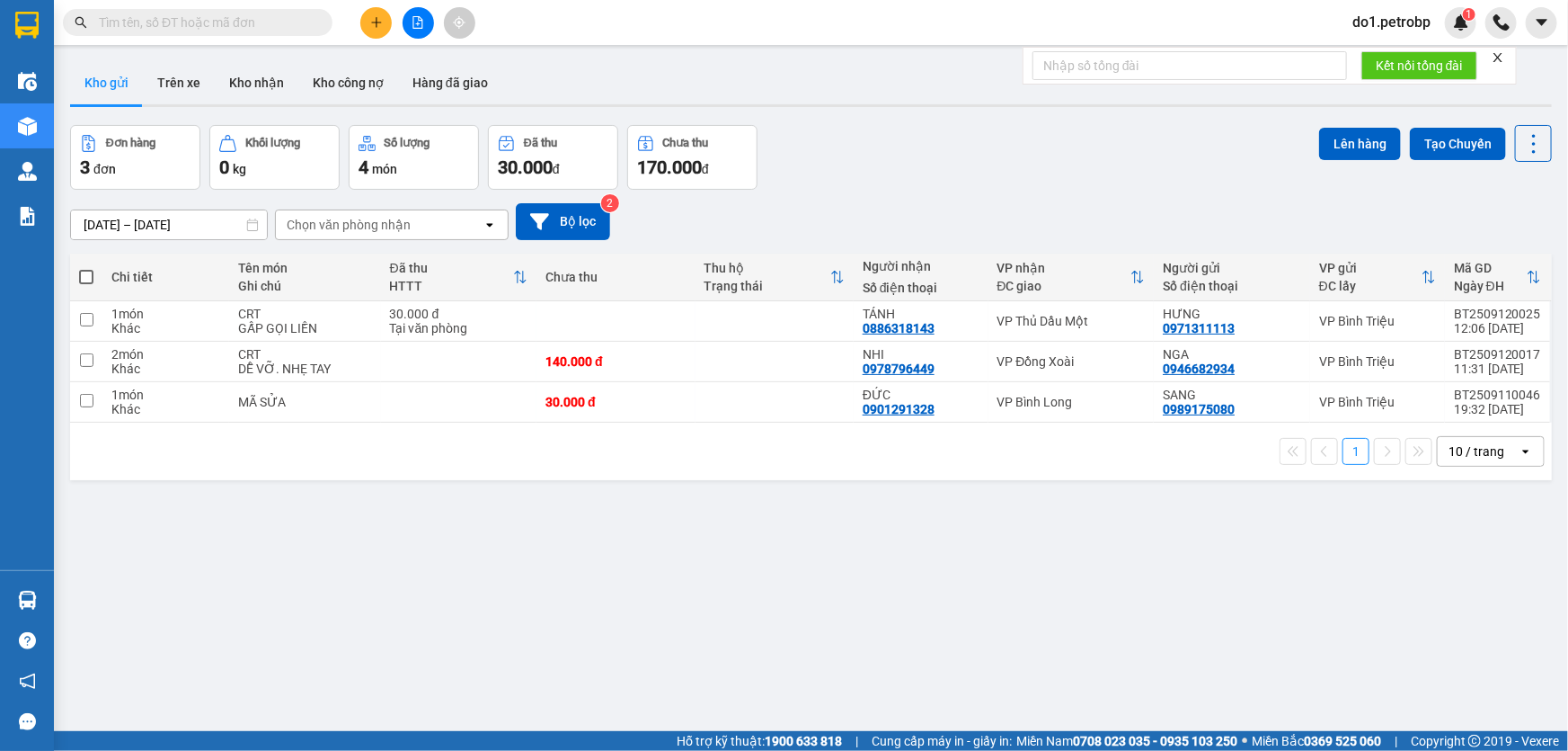
click at [285, 19] on input "text" at bounding box center [205, 22] width 212 height 20
